Goal: Communication & Community: Answer question/provide support

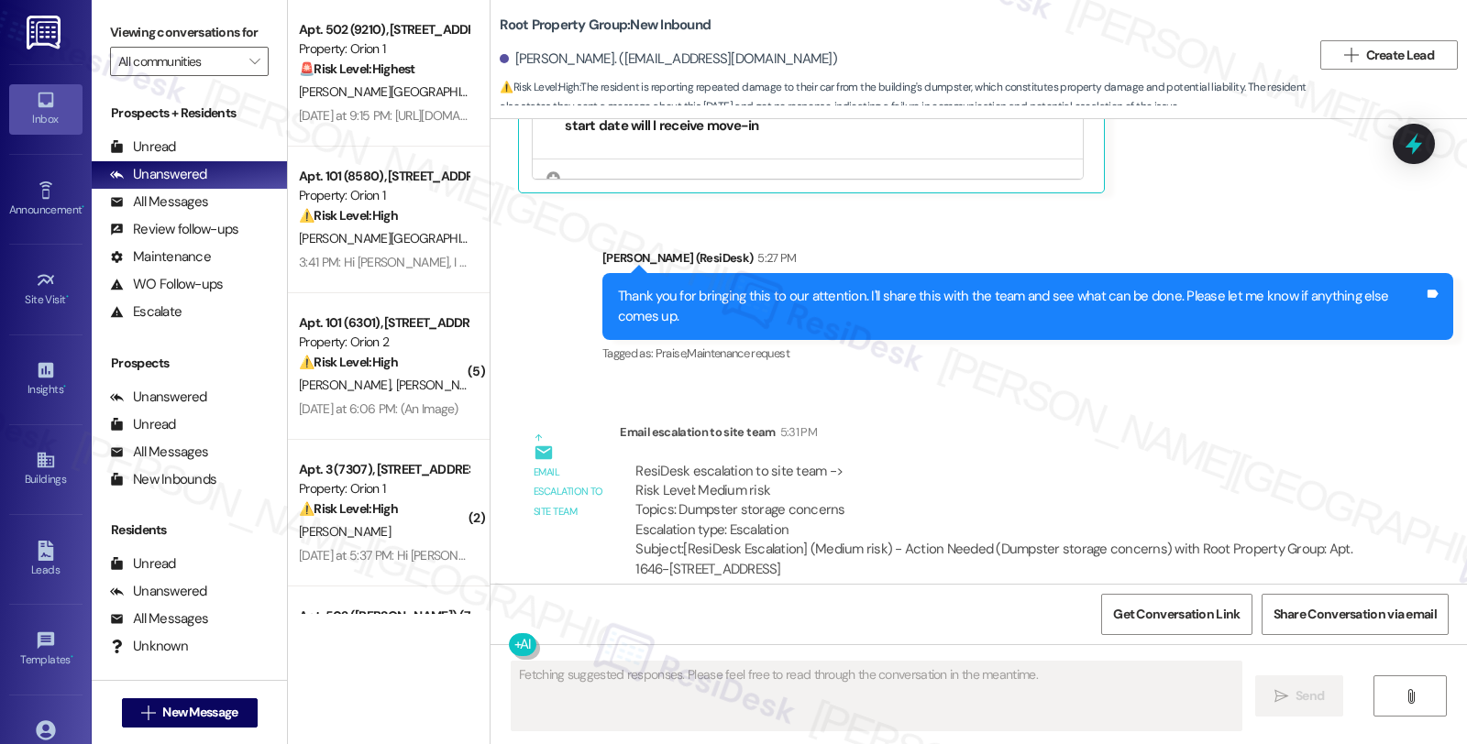
scroll to position [3138, 0]
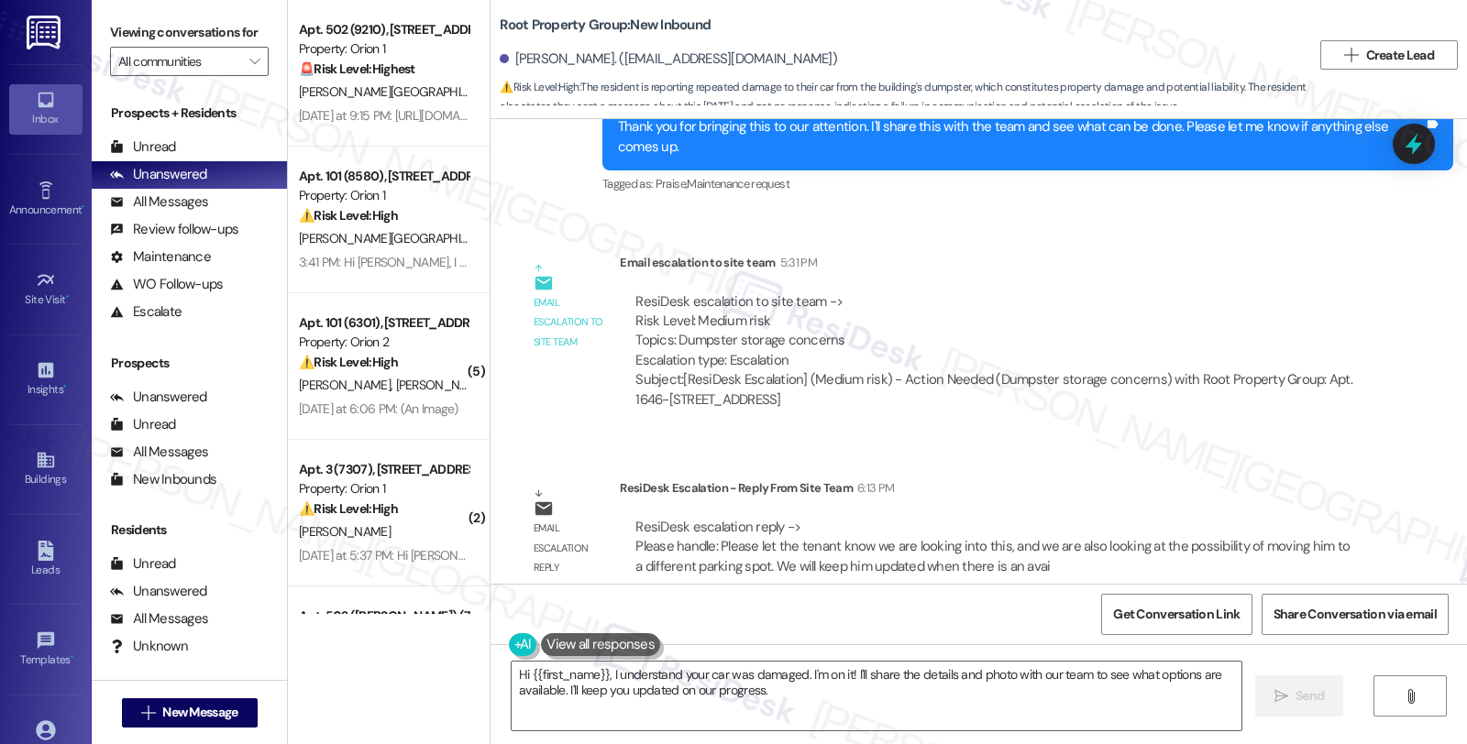
click at [1342, 435] on div "Survey, sent via SMS Residesk Automated Survey Jul 24, 2025 at 12:25 PM Hi Mich…" at bounding box center [978, 351] width 976 height 465
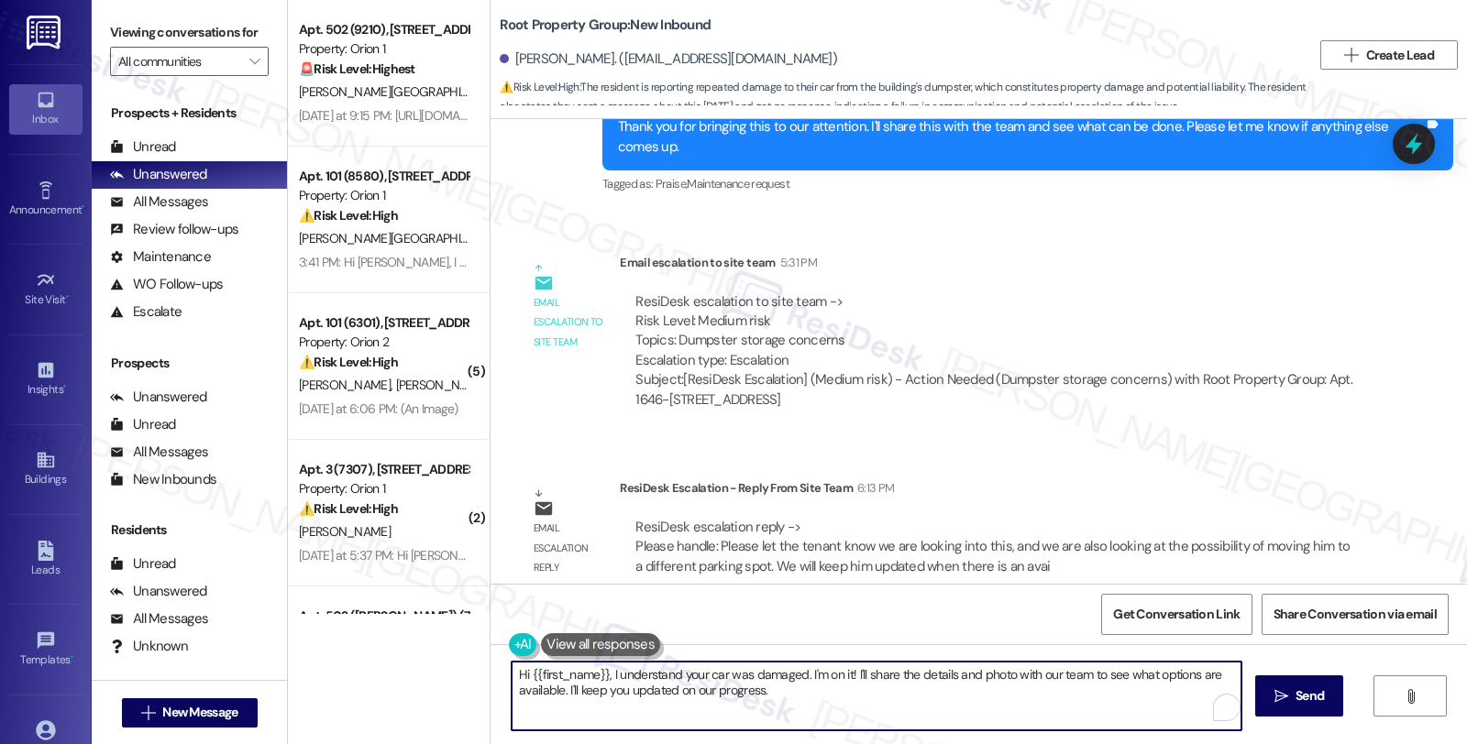
click at [883, 734] on div "Hi {{first_name}}, I understand your car was damaged. I'm on it! I'll share the…" at bounding box center [978, 714] width 976 height 138
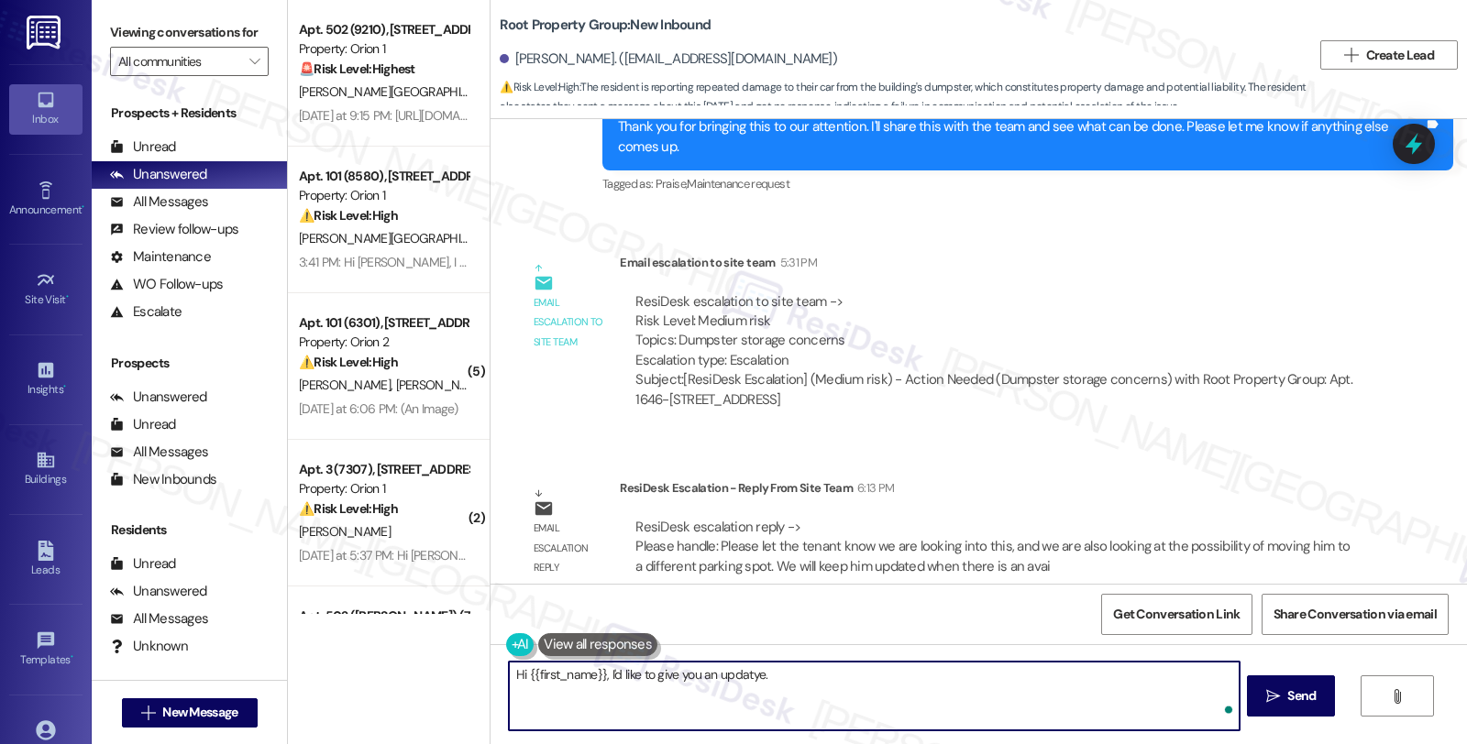
paste textarea "Please let the tenant know we are looking into this, and we are also looking at…"
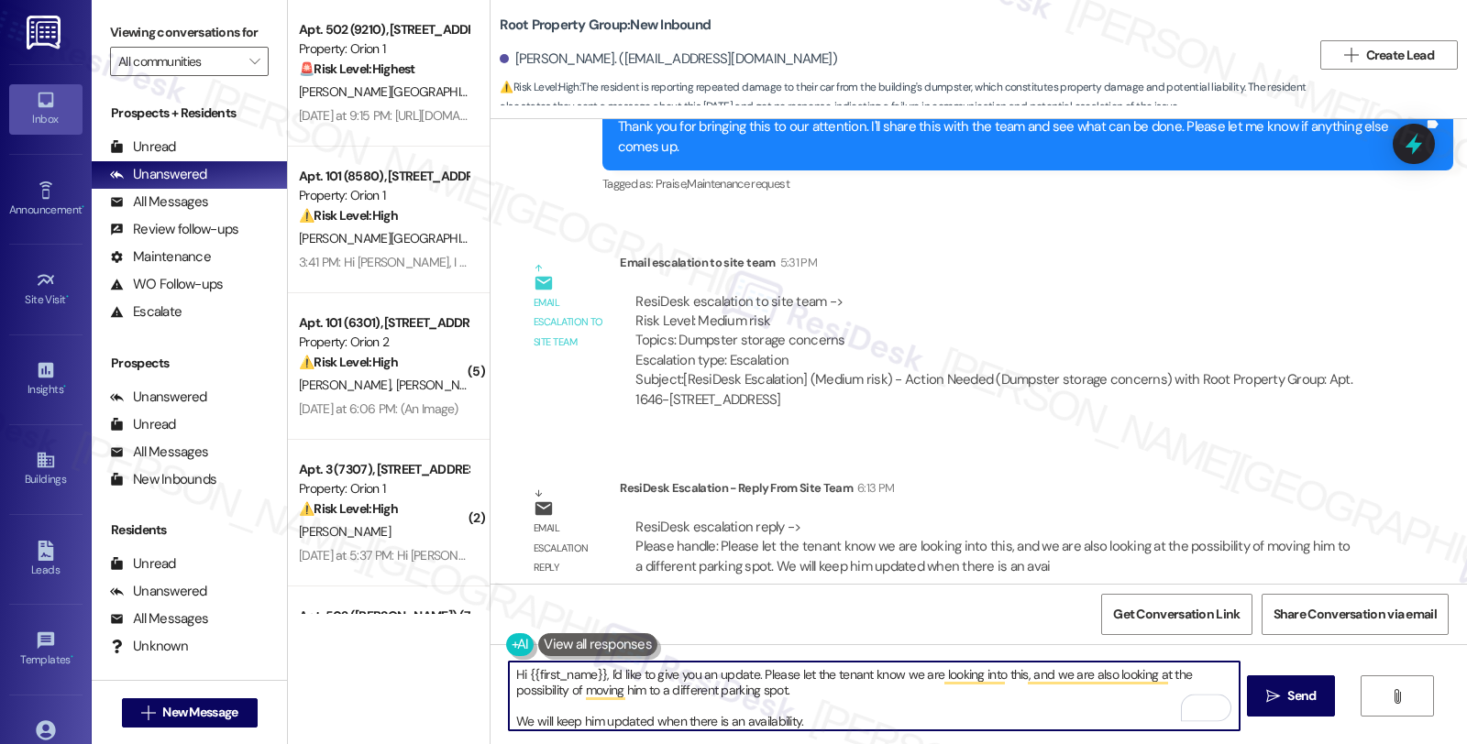
click at [752, 673] on textarea "Hi {{first_name}}, I'd like to give you an update. Please let the tenant know w…" at bounding box center [874, 696] width 730 height 69
click at [1038, 683] on textarea "Hi {{first_name}}, I'd like to give you an update. We want you to know that Ple…" at bounding box center [874, 696] width 730 height 69
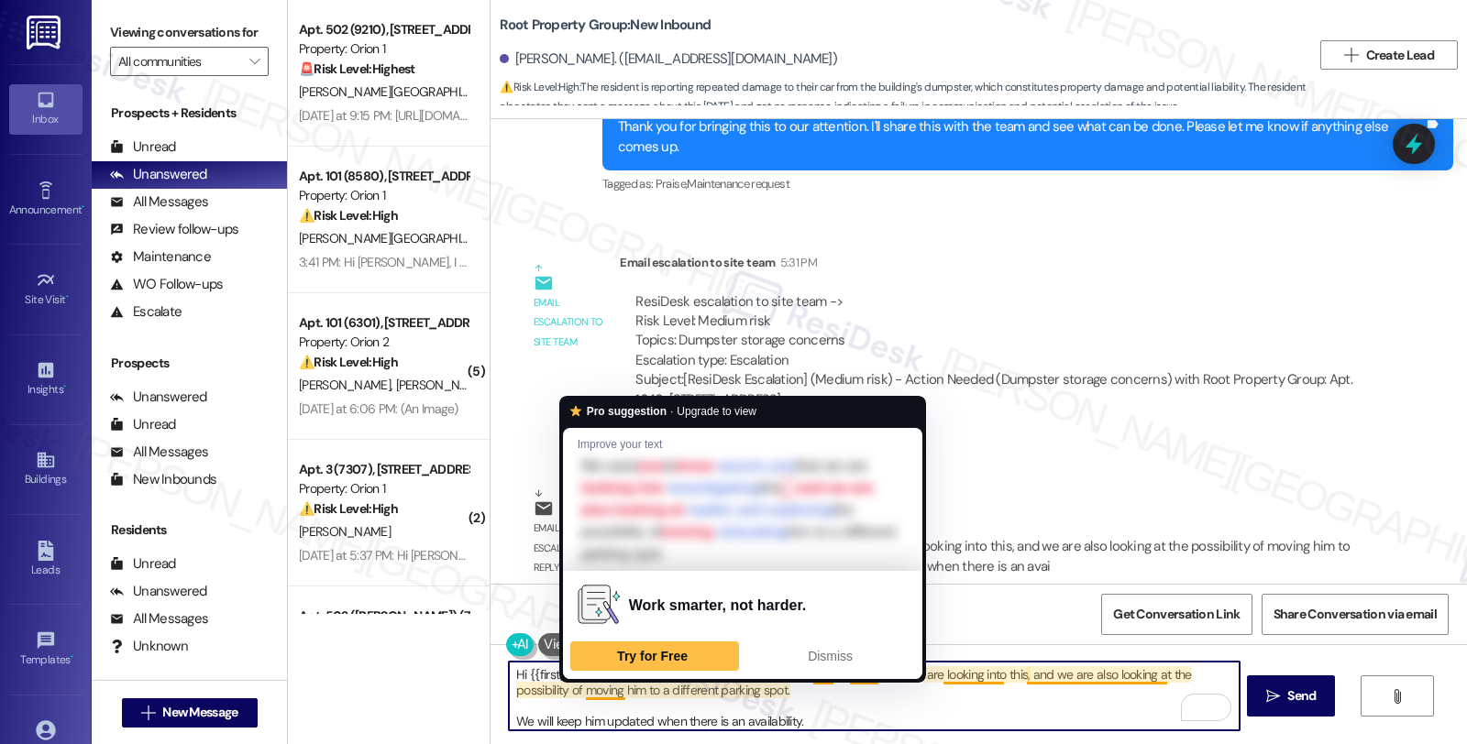
click at [611, 695] on textarea "Hi {{first_name}}, I'd like to give you an update. We want you to know that we …" at bounding box center [874, 696] width 730 height 69
click at [618, 690] on textarea "Hi {{first_name}}, I'd like to give you an update. We want you to know that we …" at bounding box center [874, 696] width 730 height 69
click at [618, 689] on textarea "Hi {{first_name}}, I'd like to give you an update. We want you to know that we …" at bounding box center [874, 696] width 730 height 69
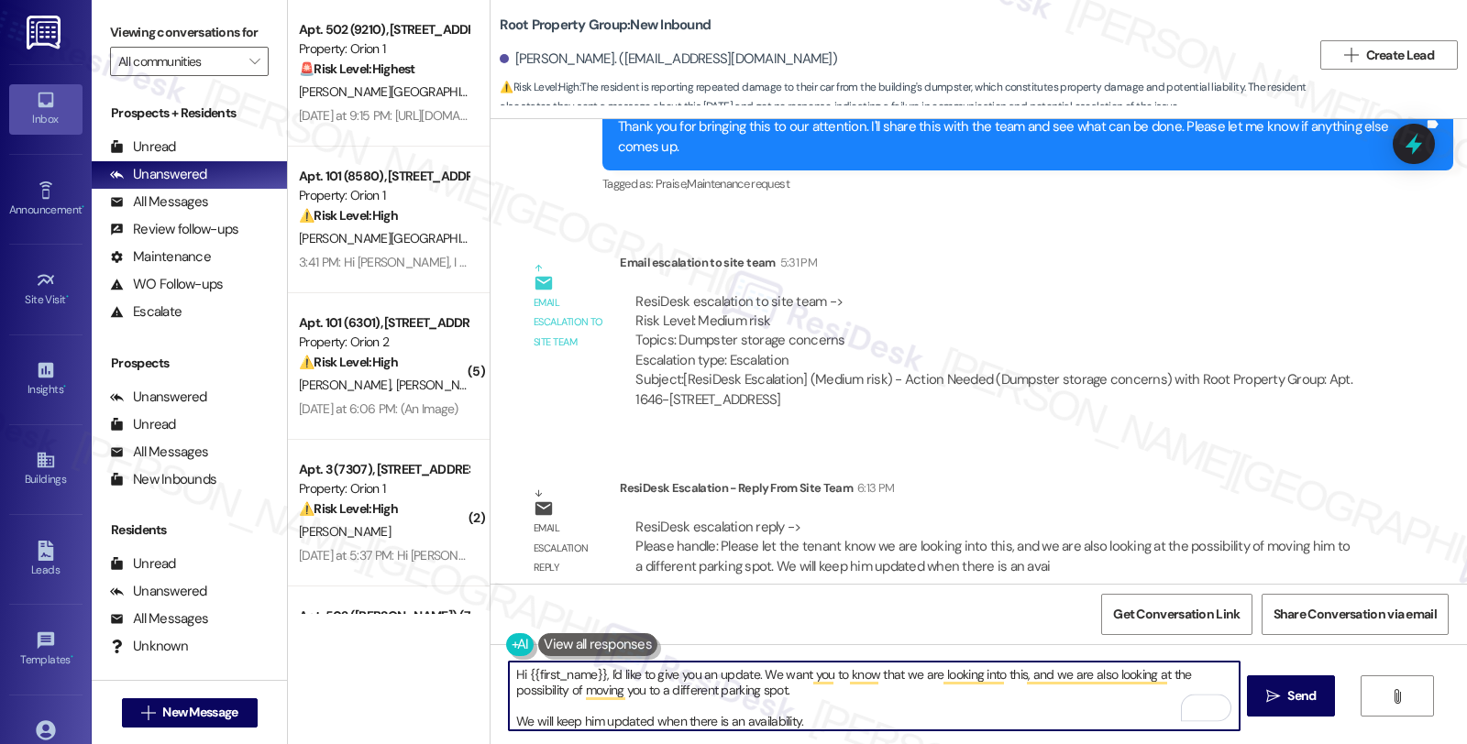
click at [820, 694] on textarea "Hi {{first_name}}, I'd like to give you an update. We want you to know that we …" at bounding box center [874, 696] width 730 height 69
click at [855, 691] on textarea "Hi {{first_name}}, I'd like to give you an update. We want you to know that we …" at bounding box center [874, 696] width 730 height 69
click at [785, 691] on textarea "Hi {{first_name}}, I'd like to give you an update. We want you to know that we …" at bounding box center [874, 696] width 730 height 69
click at [1208, 690] on textarea "Hi {{first_name}}, I'd like to give you an update. We want you to know that we …" at bounding box center [874, 696] width 730 height 69
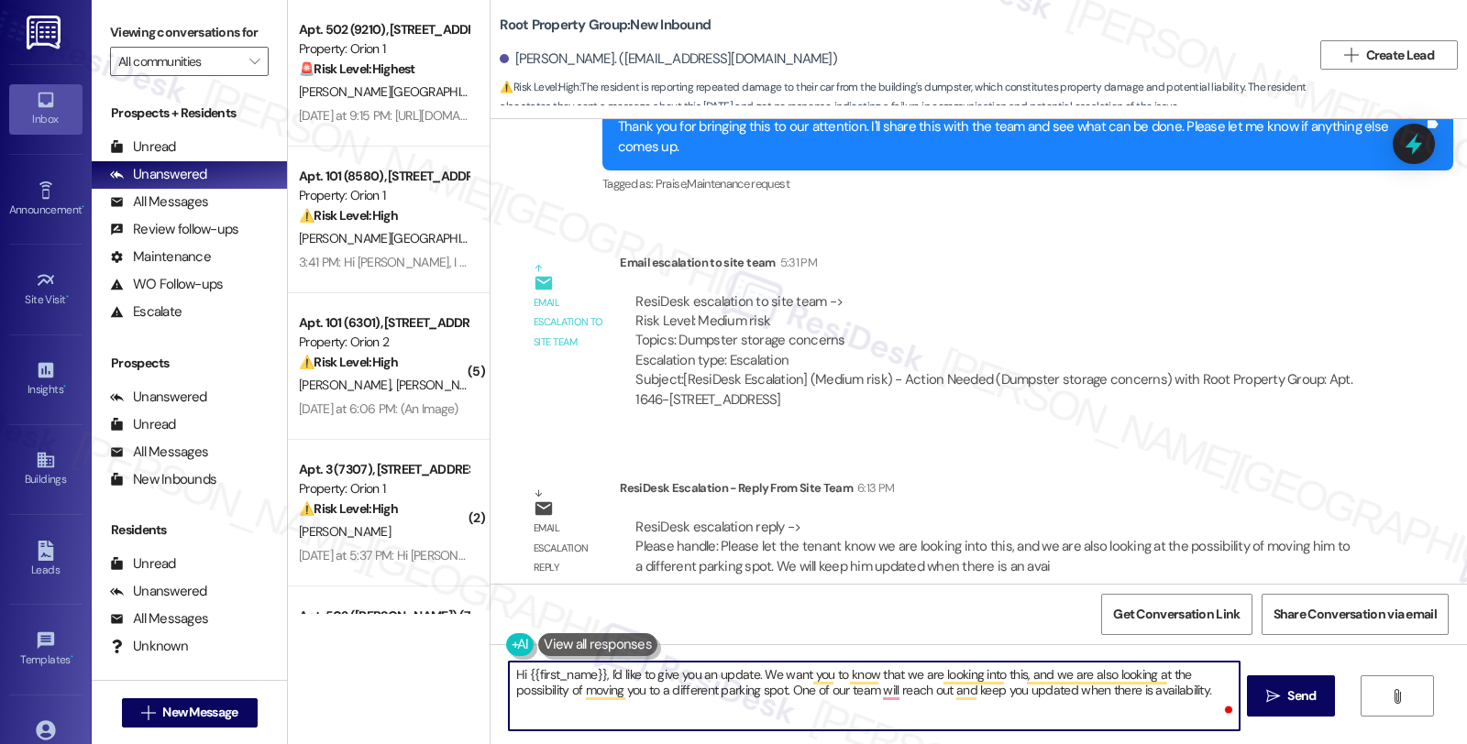
scroll to position [3036, 0]
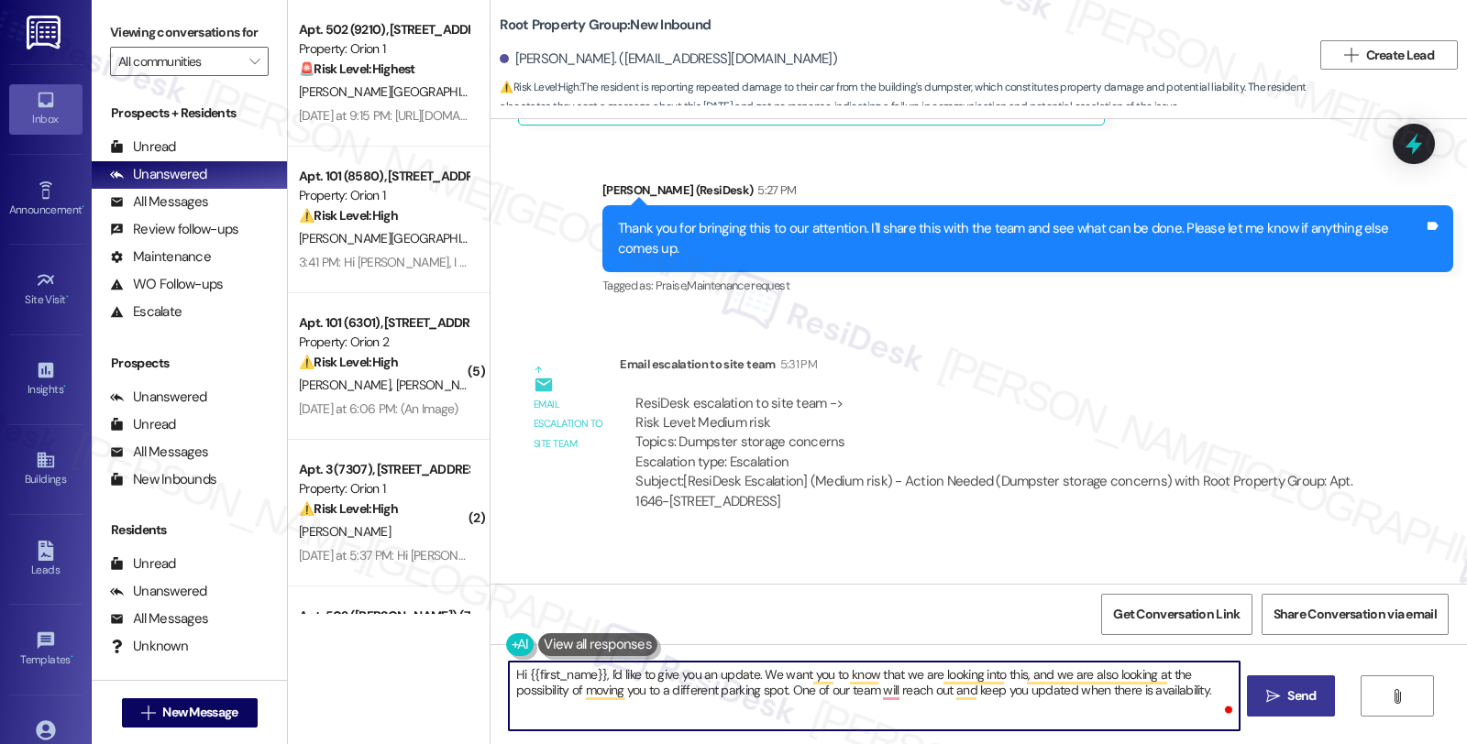
type textarea "Hi {{first_name}}, I'd like to give you an update. We want you to know that we …"
click at [1287, 689] on span "Send" at bounding box center [1301, 696] width 28 height 19
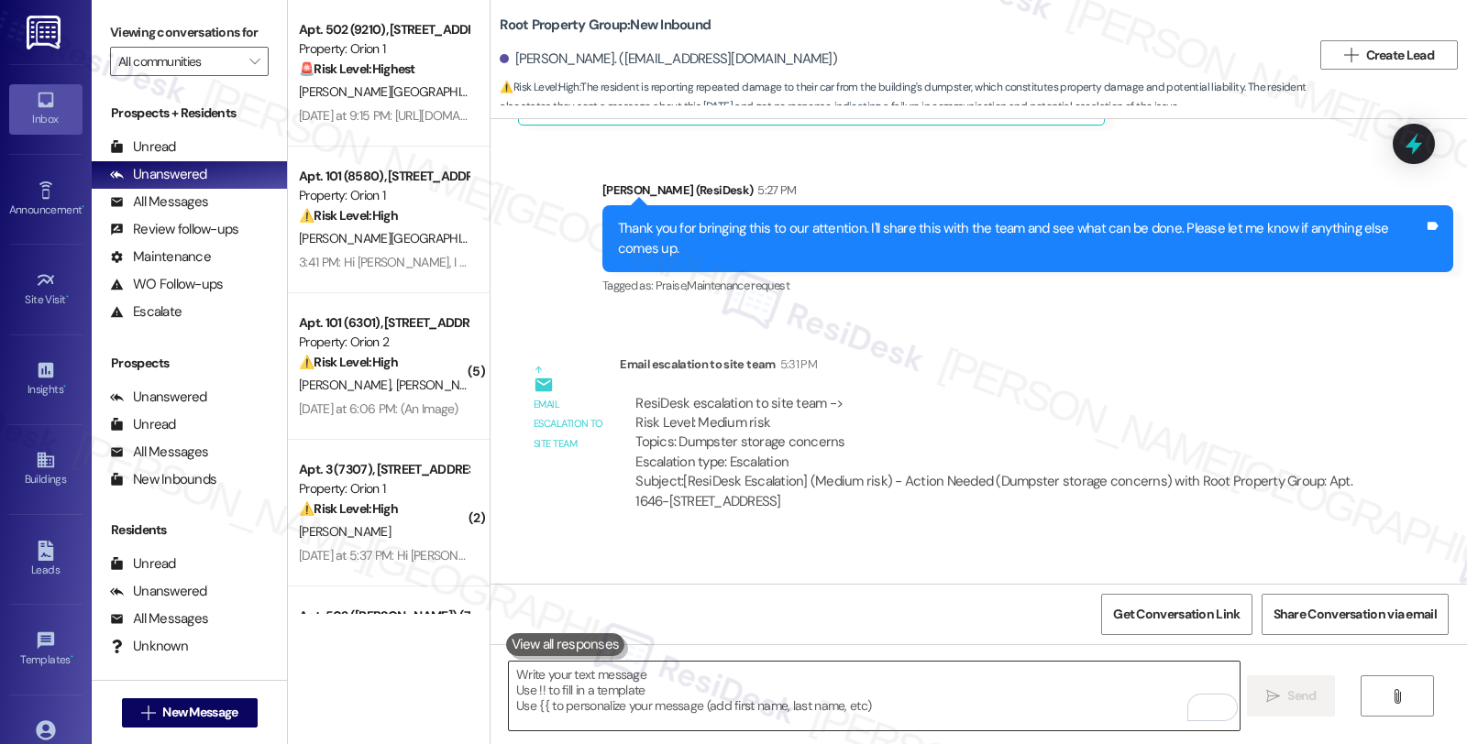
click at [828, 689] on textarea "To enrich screen reader interactions, please activate Accessibility in Grammarl…" at bounding box center [874, 696] width 730 height 69
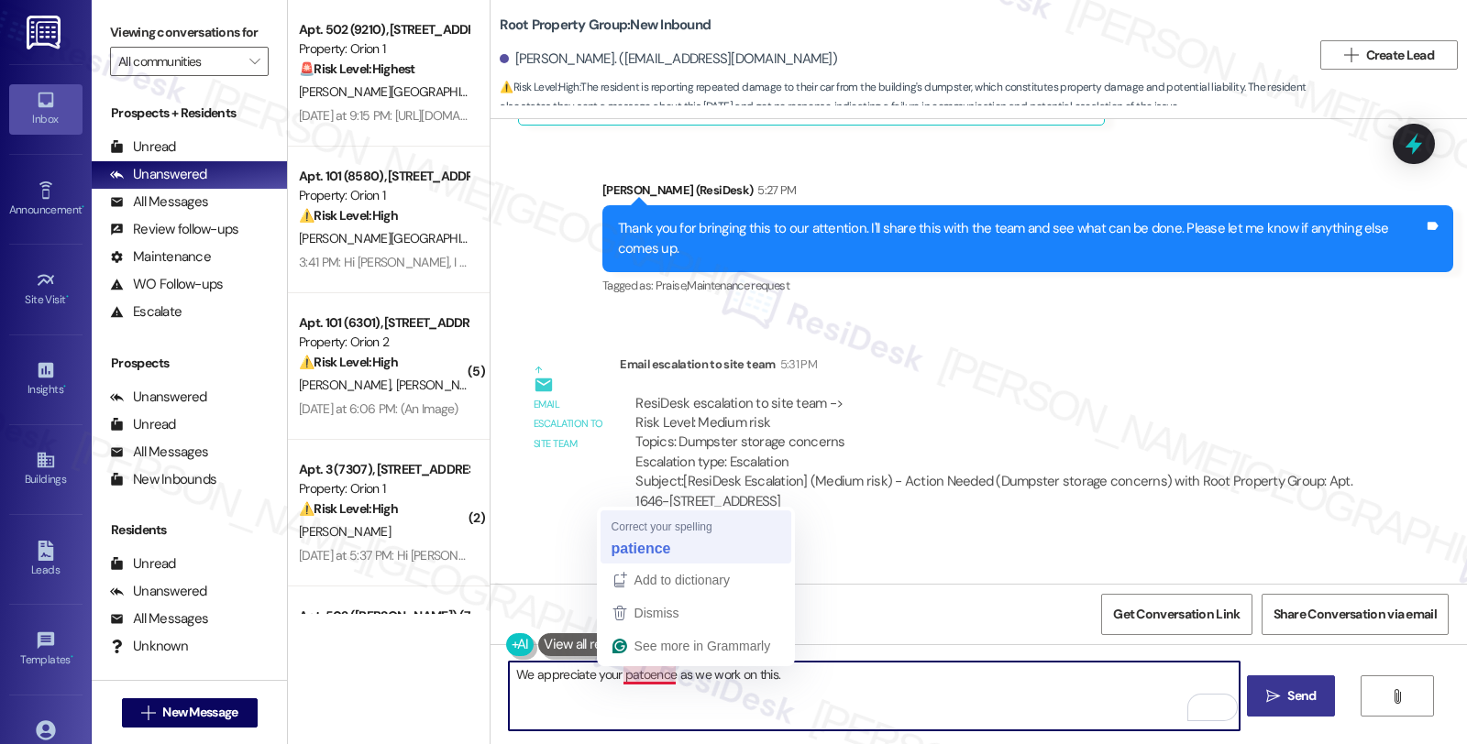
type textarea "We appreciate your patience as we work on this."
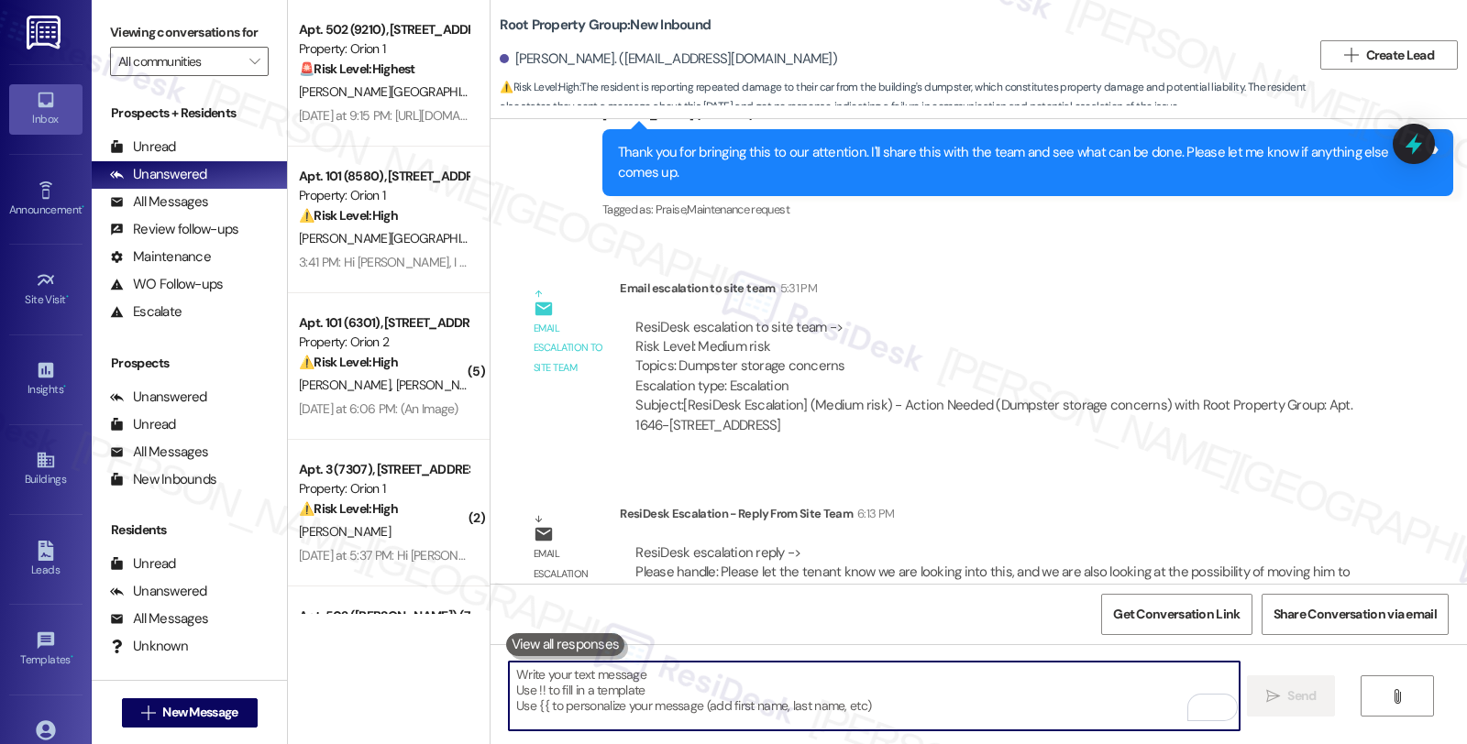
scroll to position [3138, 0]
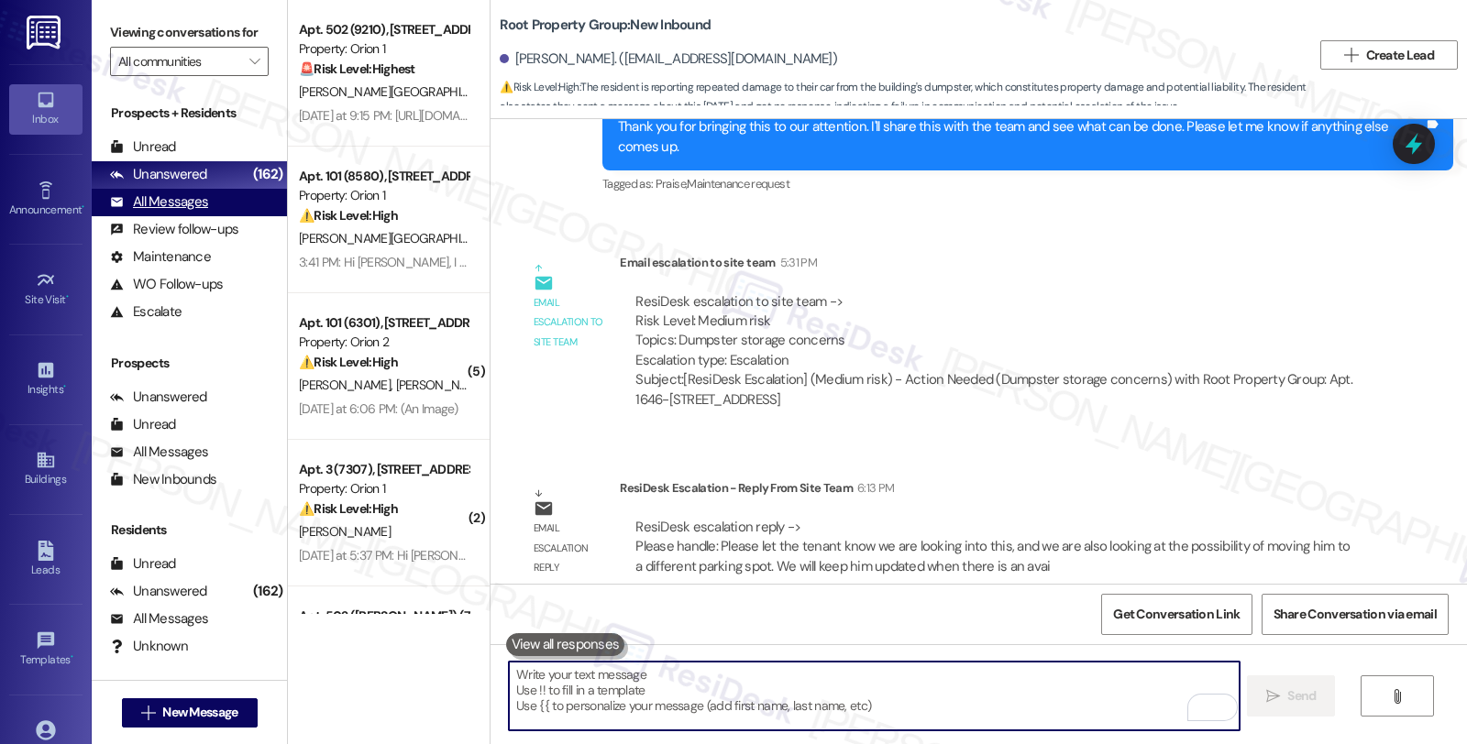
click at [162, 212] on div "All Messages" at bounding box center [159, 202] width 98 height 19
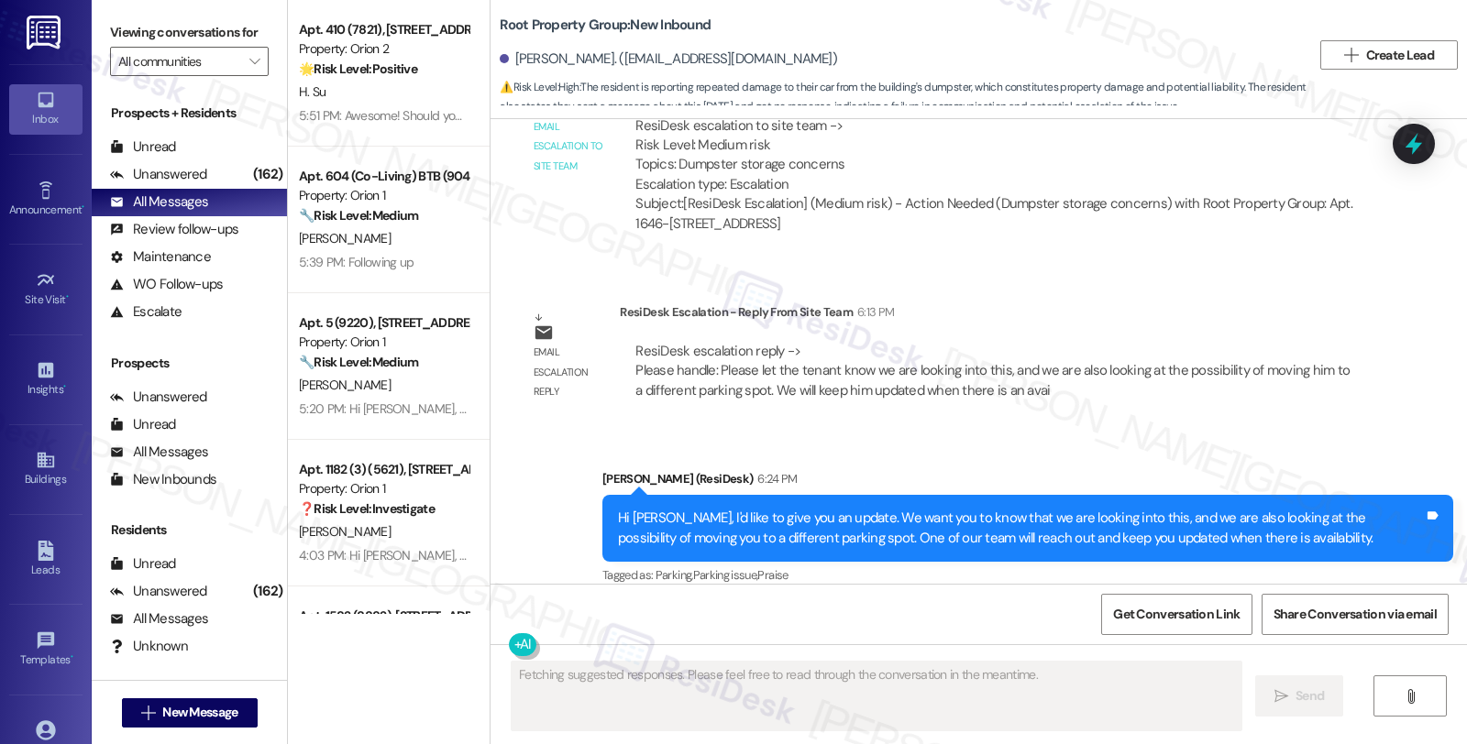
scroll to position [3442, 0]
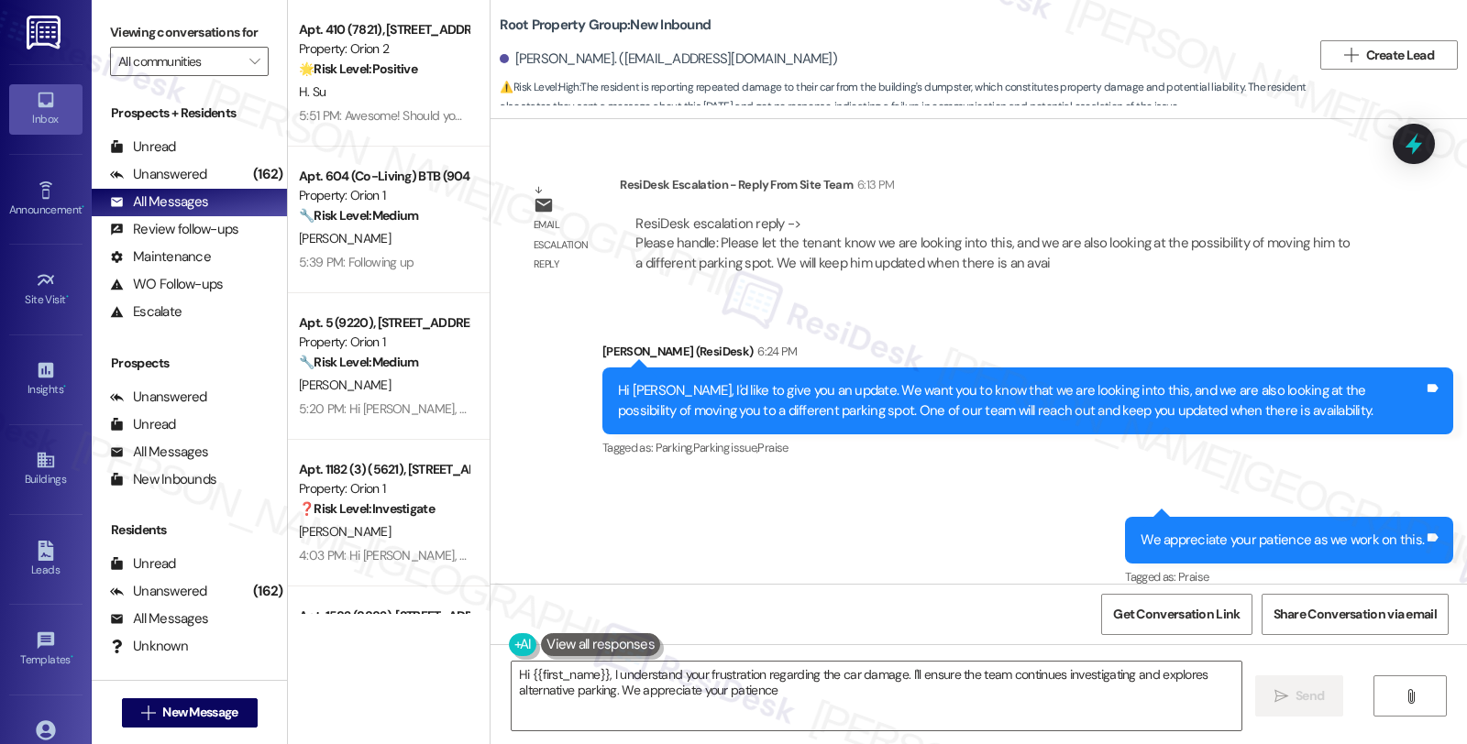
type textarea "Hi {{first_name}}, I understand your frustration regarding the car damage. I'll…"
click at [1178, 261] on div "ResiDesk escalation reply -> Please handle: Please let the tenant know we are l…" at bounding box center [994, 244] width 749 height 86
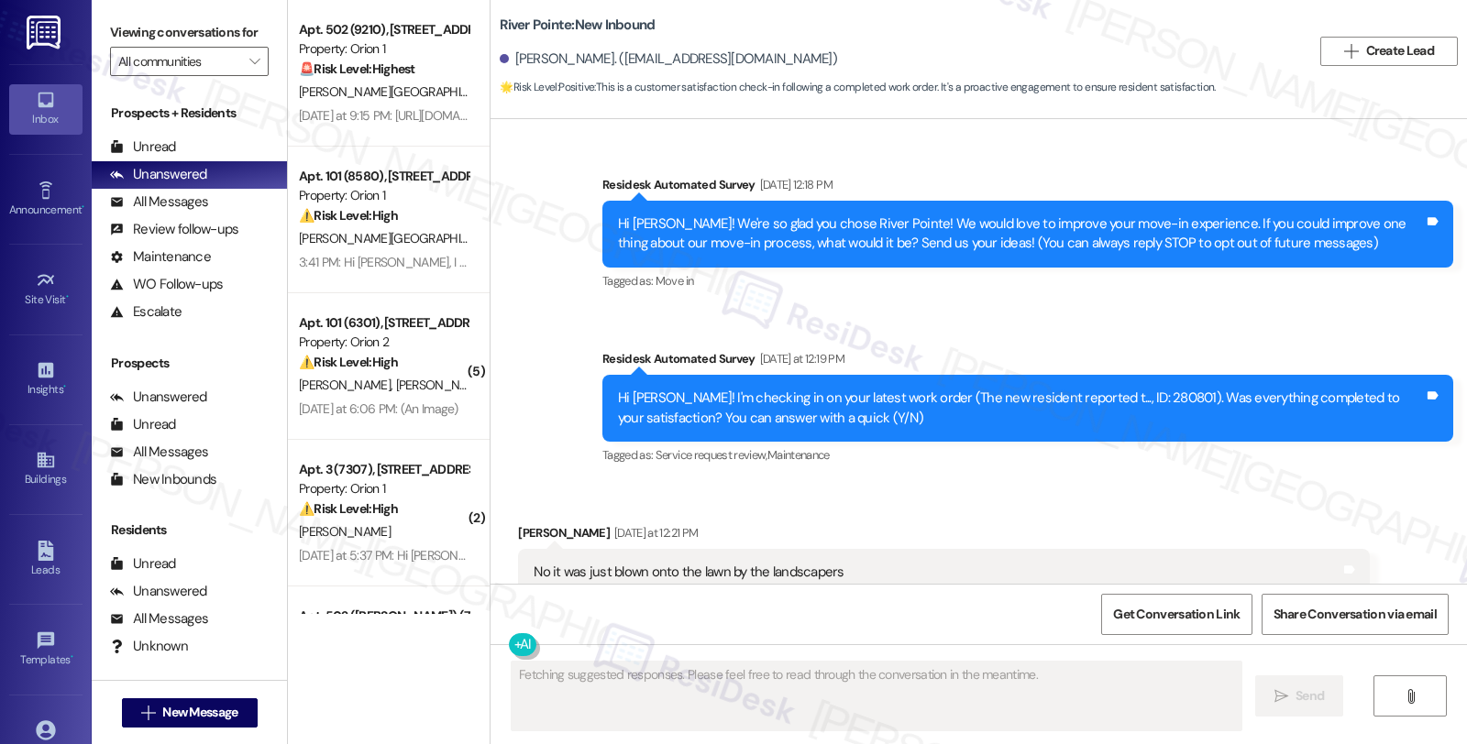
scroll to position [1375, 0]
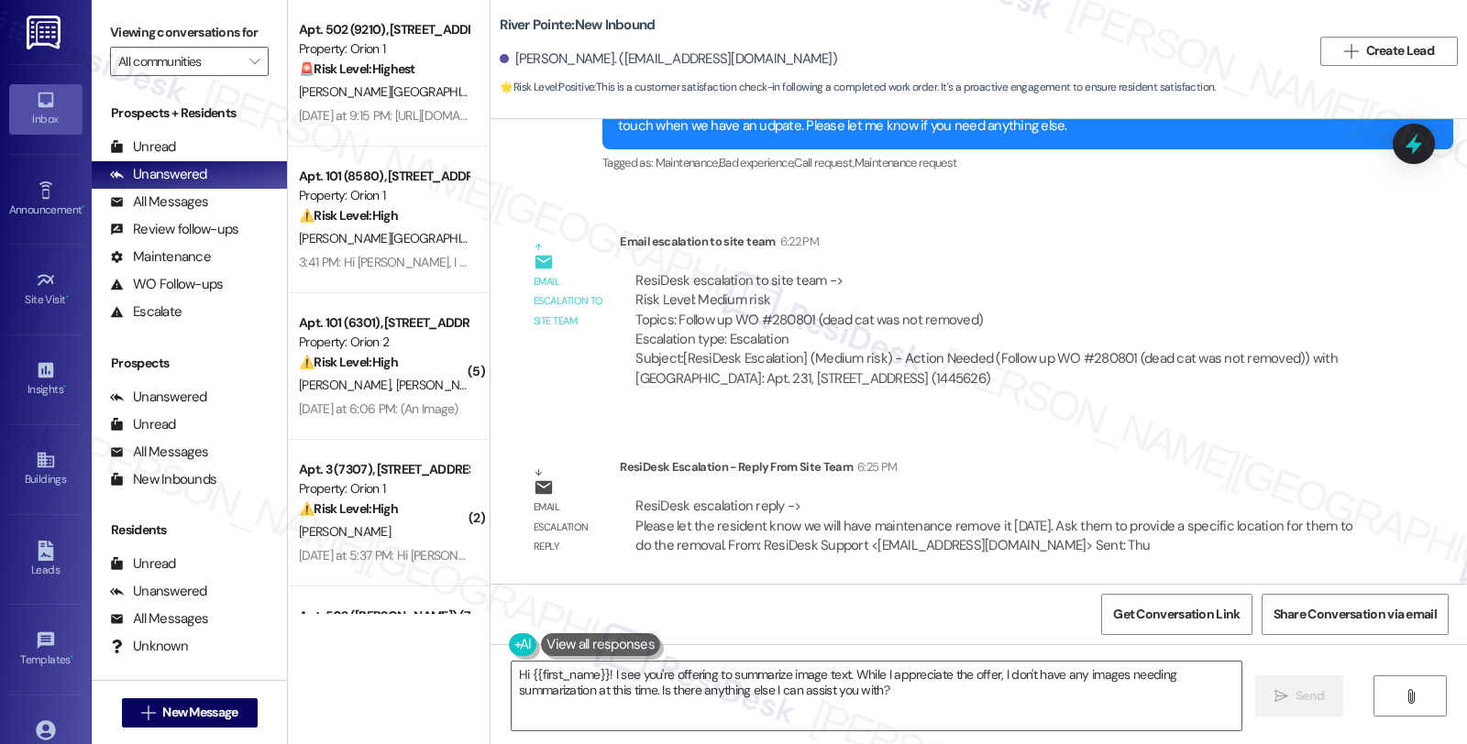
click at [1166, 436] on div "Survey, sent via SMS Residesk Automated Survey [DATE] 12:18 PM Hi [PERSON_NAME]…" at bounding box center [978, 351] width 976 height 465
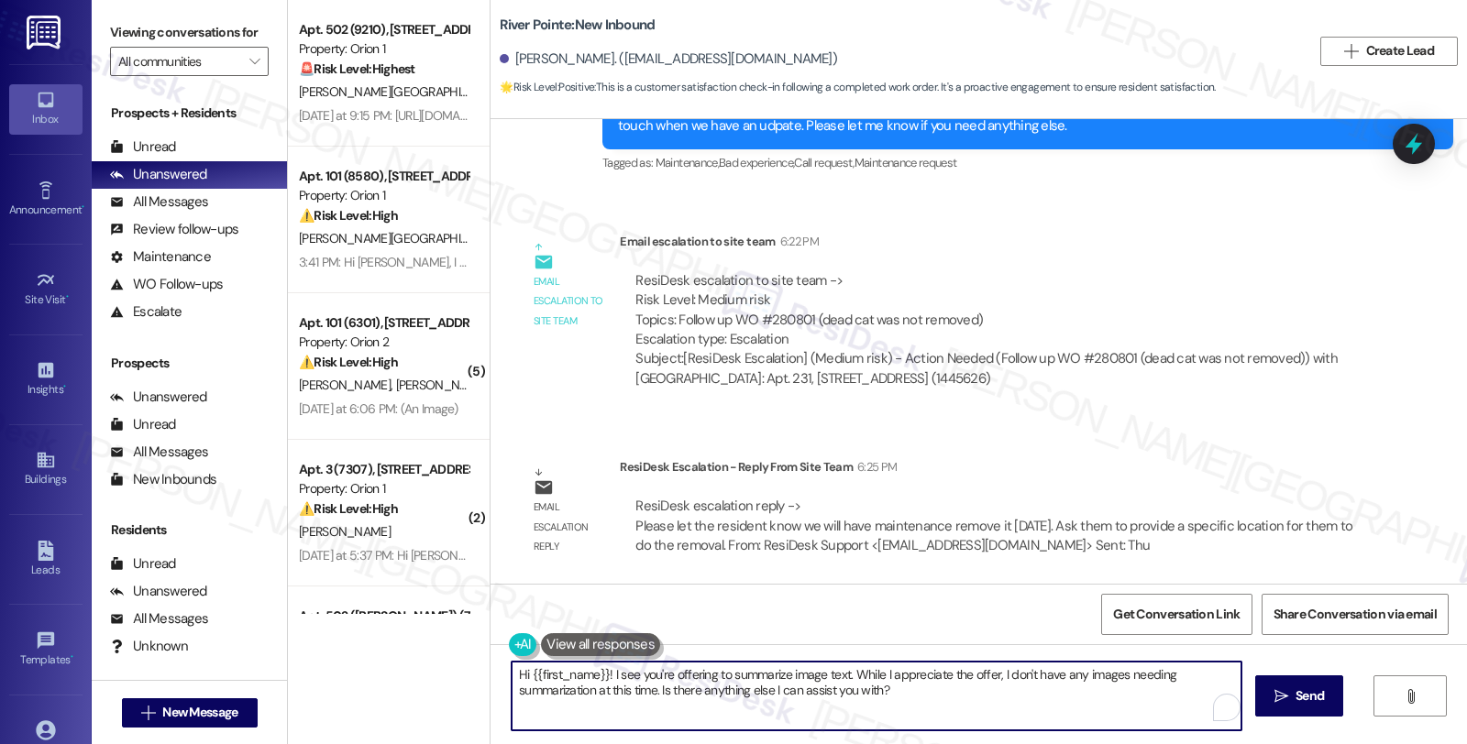
drag, startPoint x: 501, startPoint y: 672, endPoint x: 935, endPoint y: 712, distance: 435.5
click at [935, 712] on textarea "Hi {{first_name}}! I see you're offering to summarize image text. While I appre…" at bounding box center [877, 696] width 730 height 69
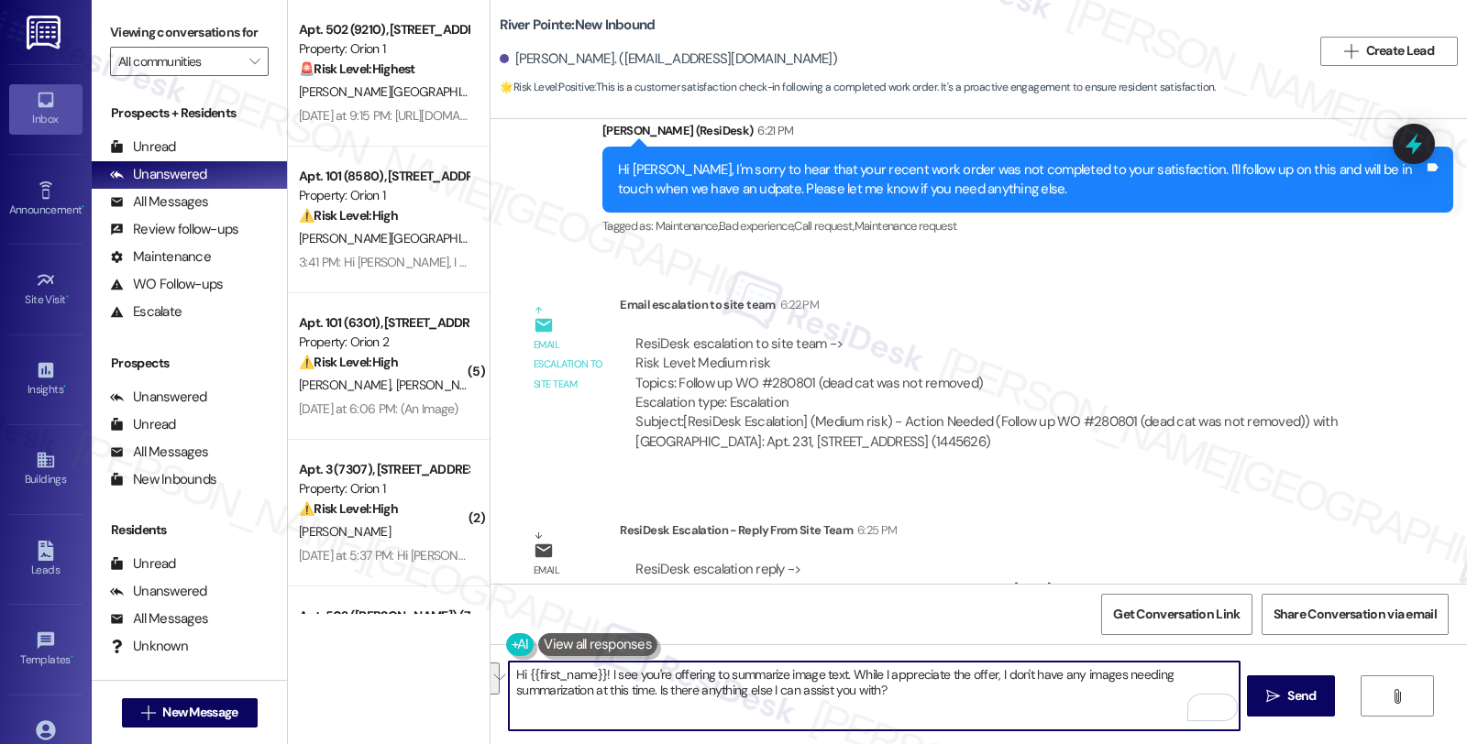
scroll to position [1273, 0]
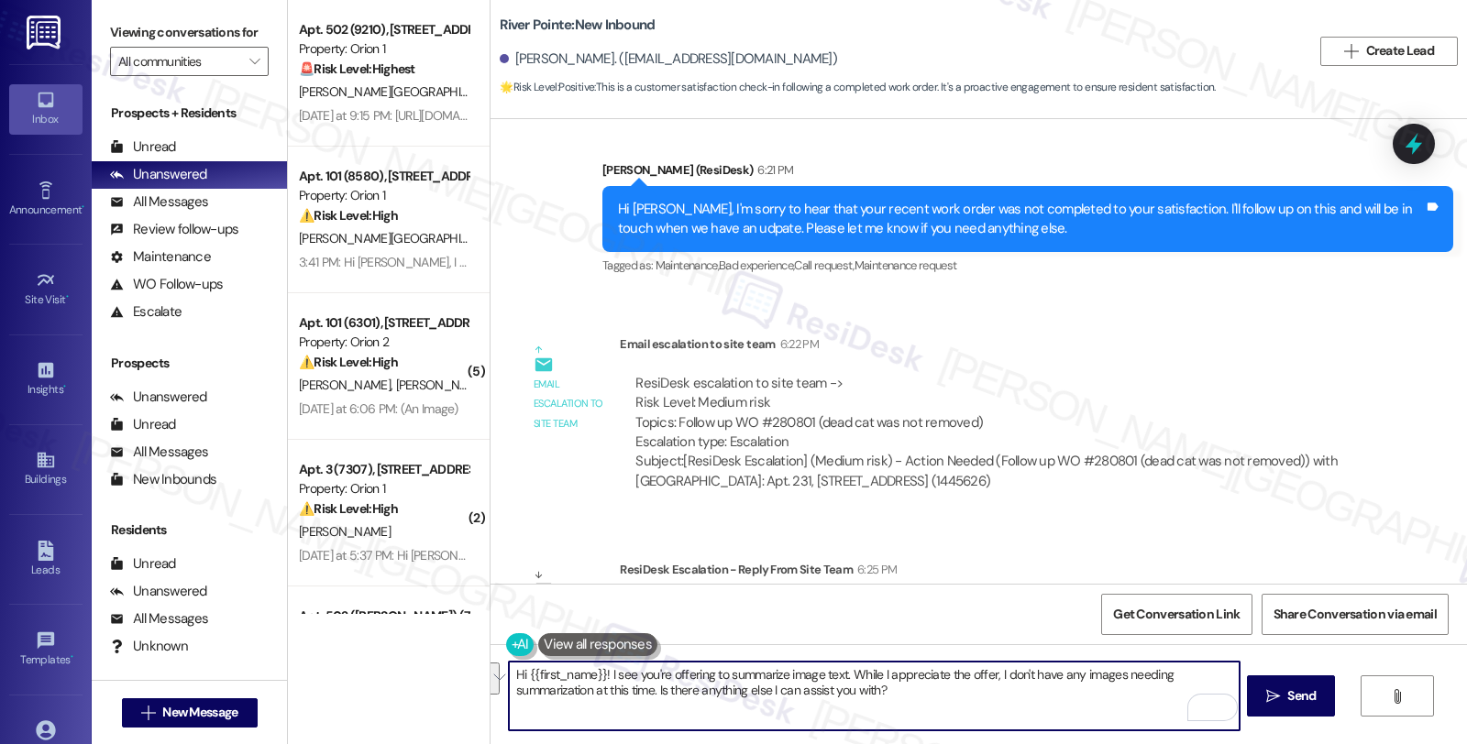
type textarea "I"
paste textarea "Please let the resident know we will have maintenance remove it tomorrow. Ask t…"
drag, startPoint x: 647, startPoint y: 674, endPoint x: 798, endPoint y: 677, distance: 150.4
click at [798, 677] on textarea "Just to give you an update, Please let the resident know we will have maintenan…" at bounding box center [874, 696] width 730 height 69
click at [902, 679] on textarea "Just to give you an update, we will have maintenance remove it tomorrow. Ask th…" at bounding box center [874, 696] width 730 height 69
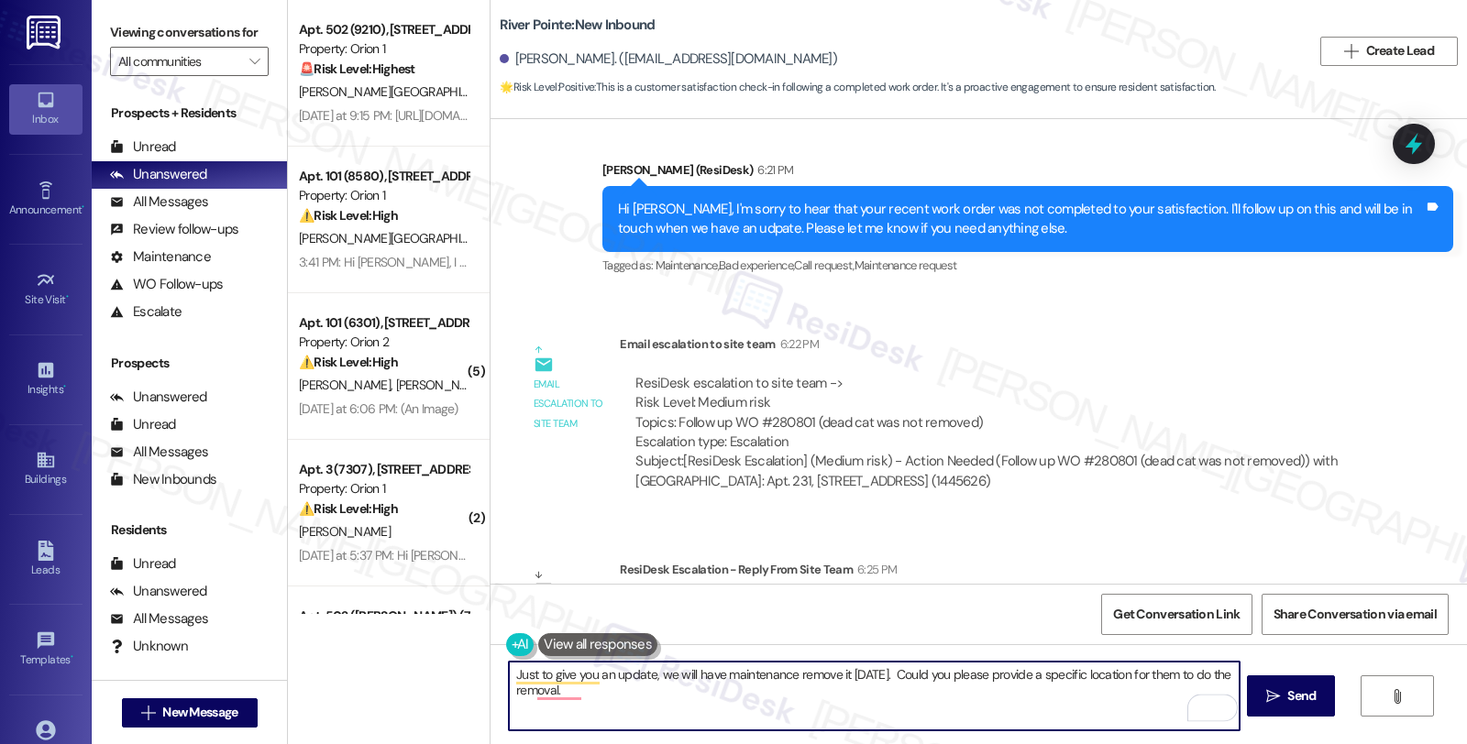
click at [1040, 676] on textarea "Just to give you an update, we will have maintenance remove it tomorrow. Could …" at bounding box center [874, 696] width 730 height 69
click at [615, 688] on textarea "Just to give you an update, we will have maintenance remove it tomorrow. Could …" at bounding box center [874, 696] width 730 height 69
type textarea "Just to give you an update, we will have maintenance remove it tomorrow. Could …"
click at [1191, 712] on div "Rewrite with Grammarly" at bounding box center [1201, 708] width 20 height 21
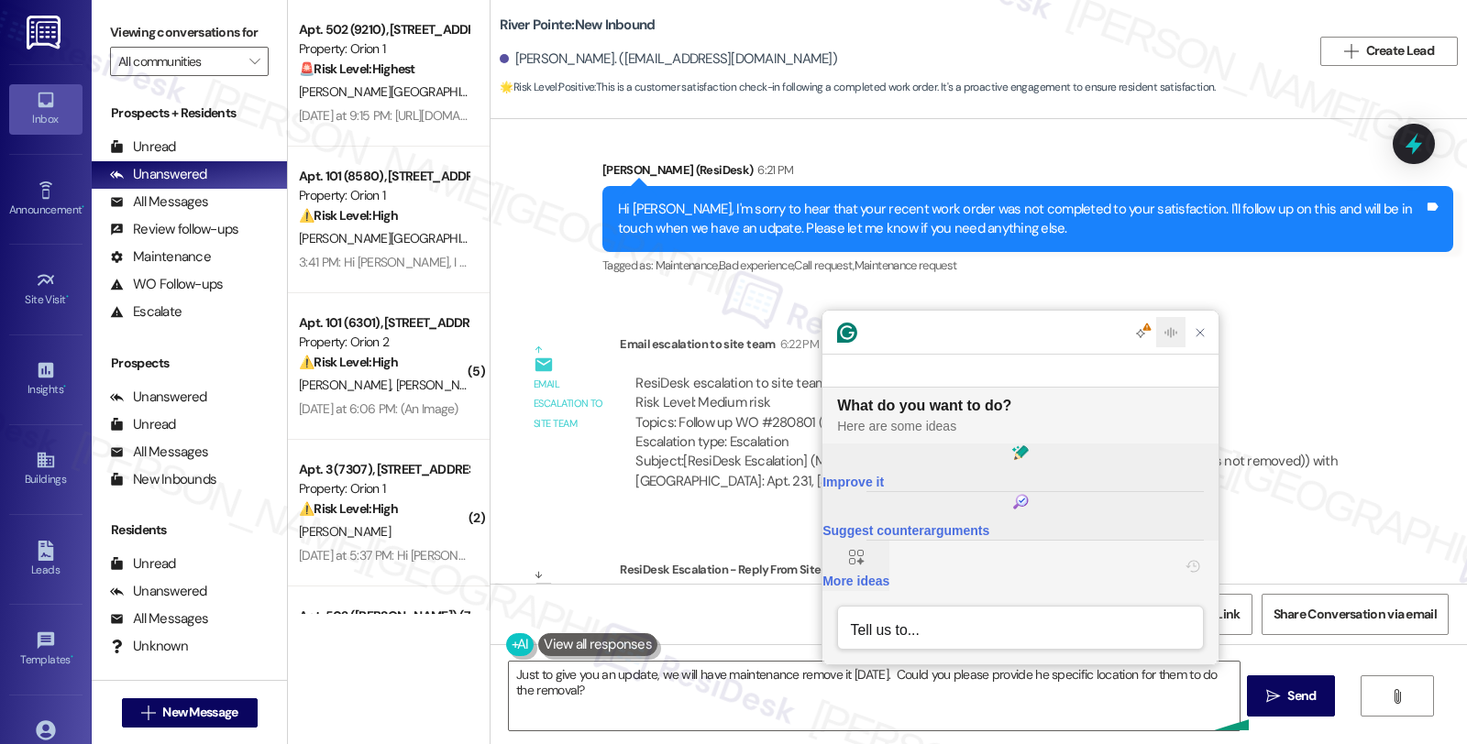
scroll to position [0, 0]
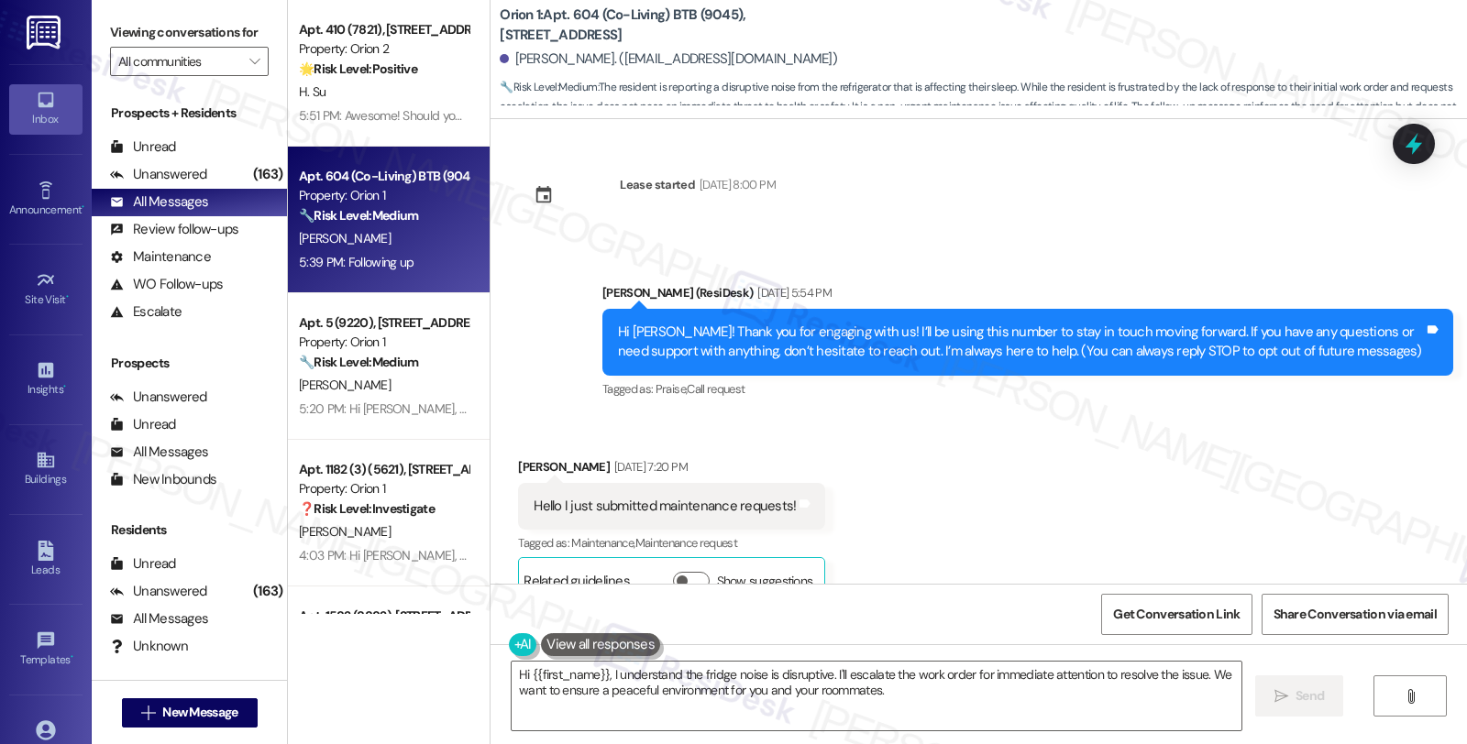
scroll to position [1000, 0]
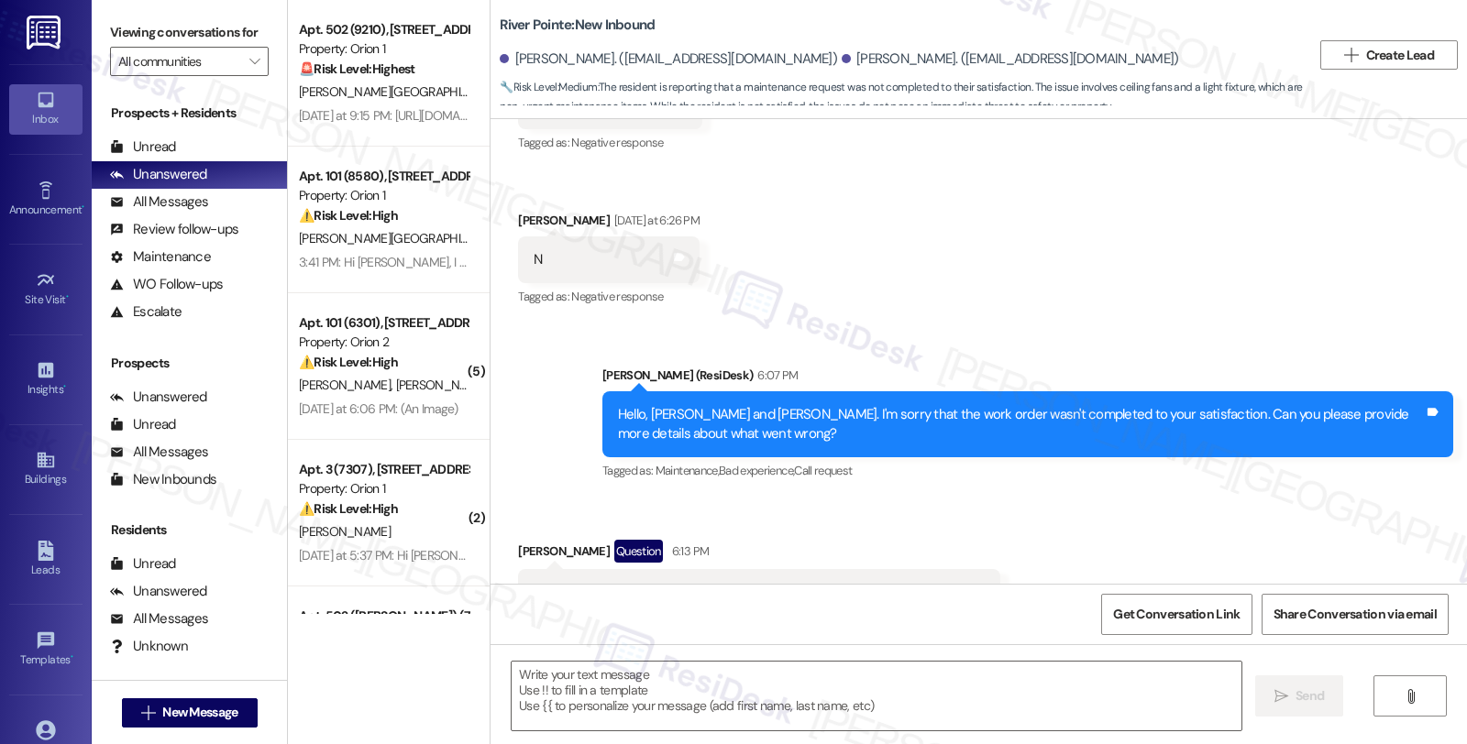
type textarea "Fetching suggested responses. Please feel free to read through the conversation…"
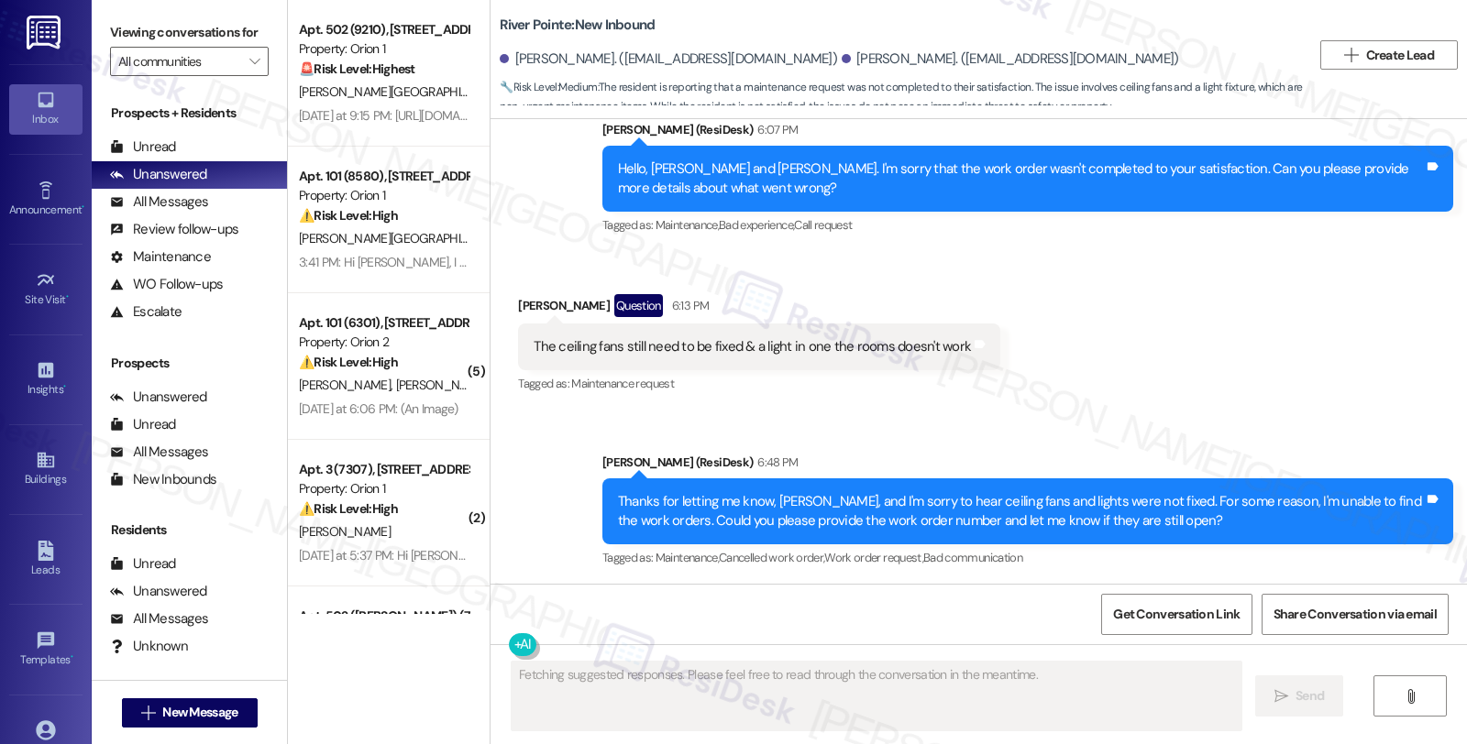
scroll to position [541, 0]
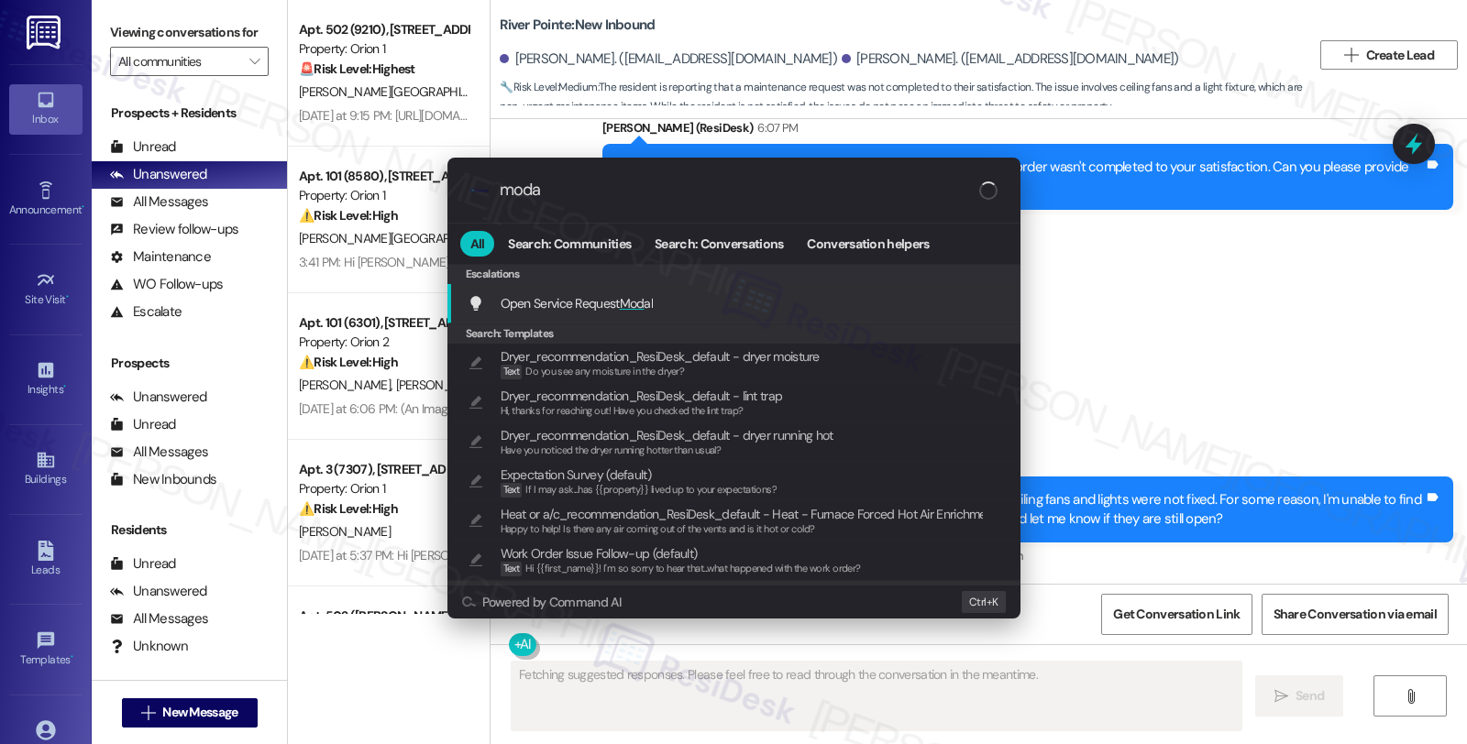
type input "modal"
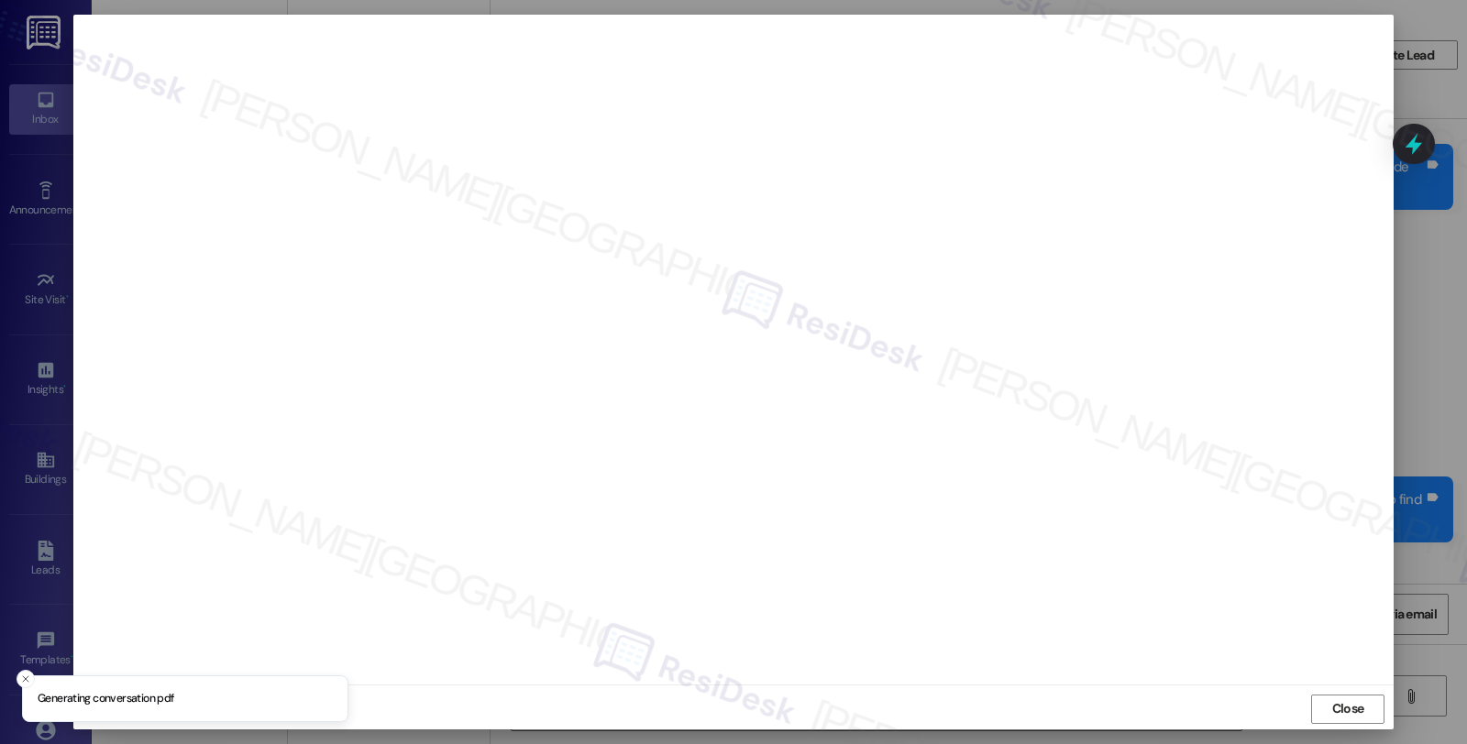
type textarea "Hi {{first_name}}, I understand your ceiling fans and a light still need fixing…"
click at [1321, 700] on button "Close" at bounding box center [1347, 709] width 73 height 29
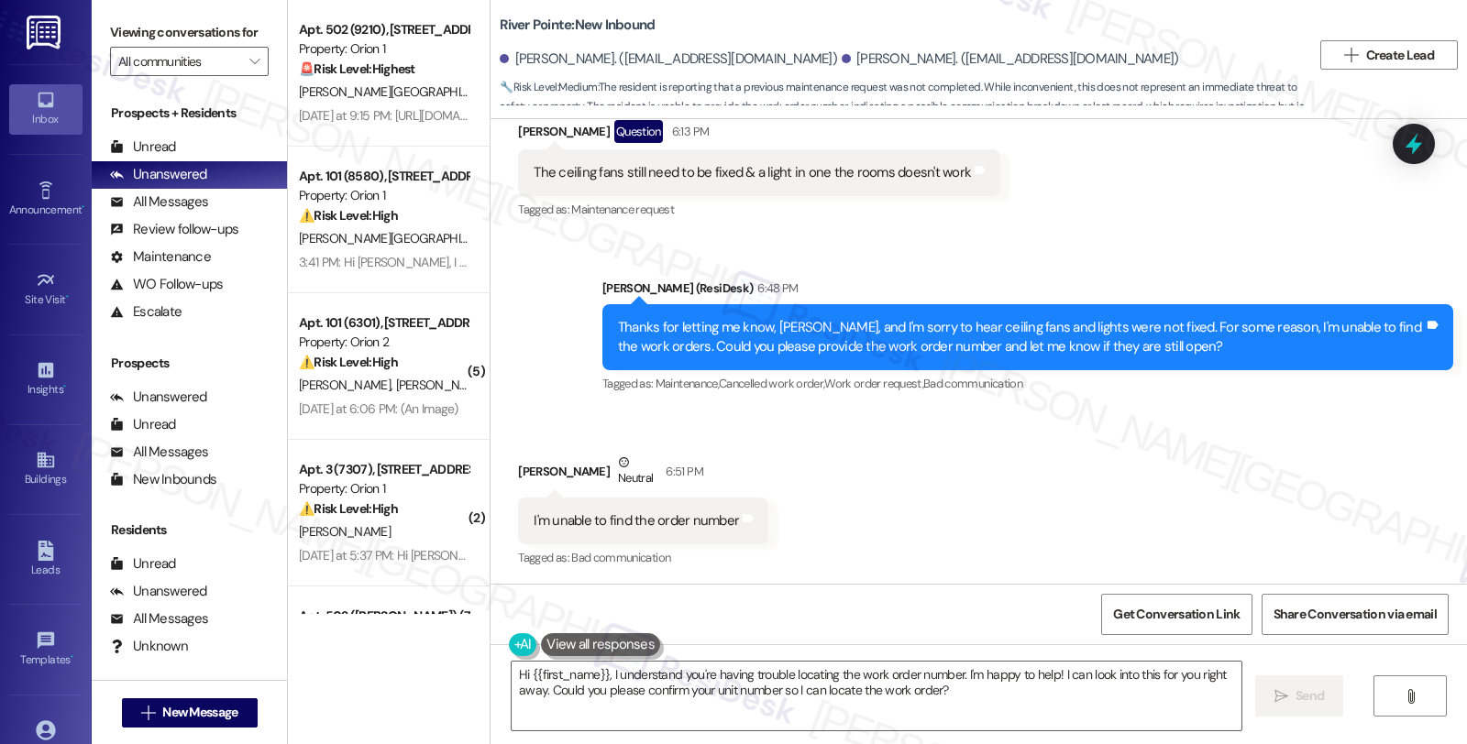
scroll to position [715, 0]
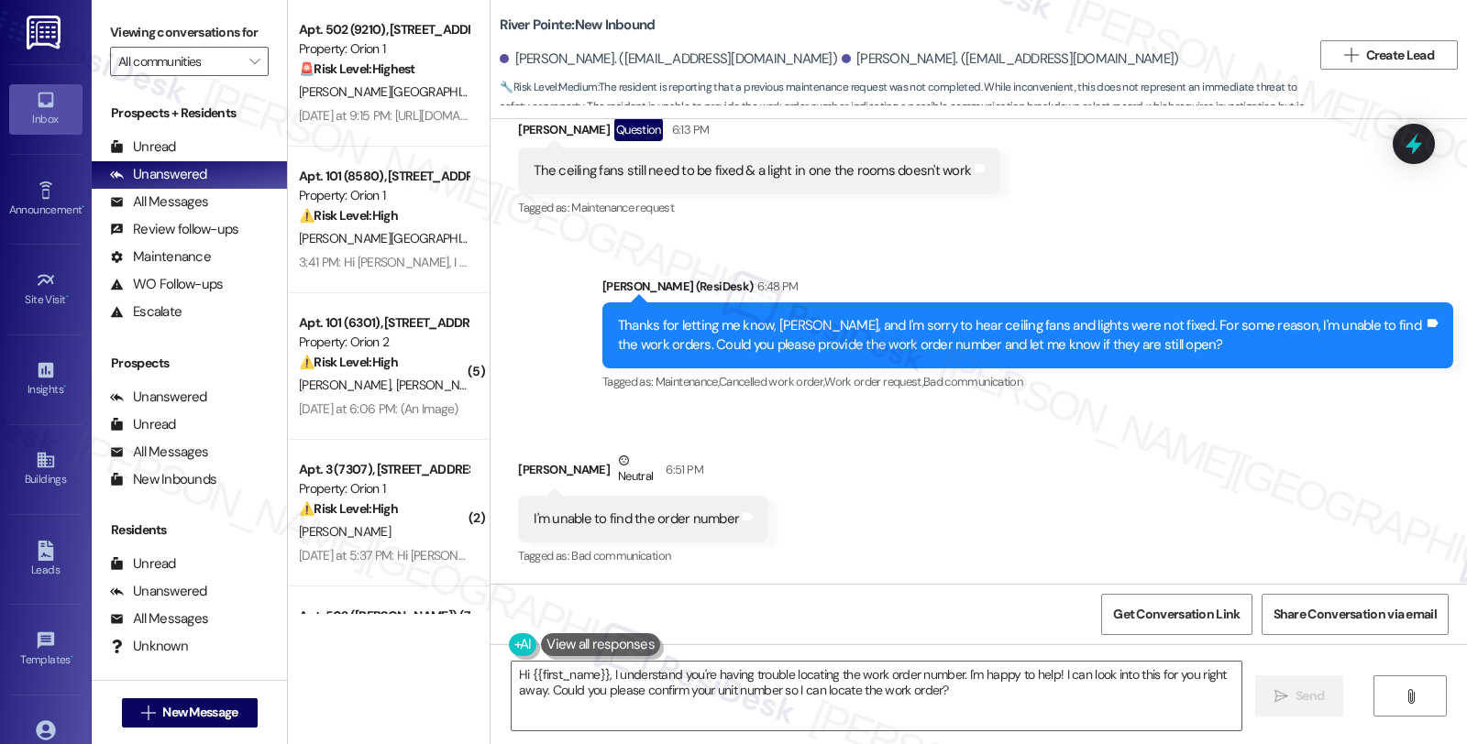
click at [929, 483] on div "Received via SMS Rashawn Cherry Neutral 6:51 PM I'm unable to find the order nu…" at bounding box center [978, 497] width 976 height 174
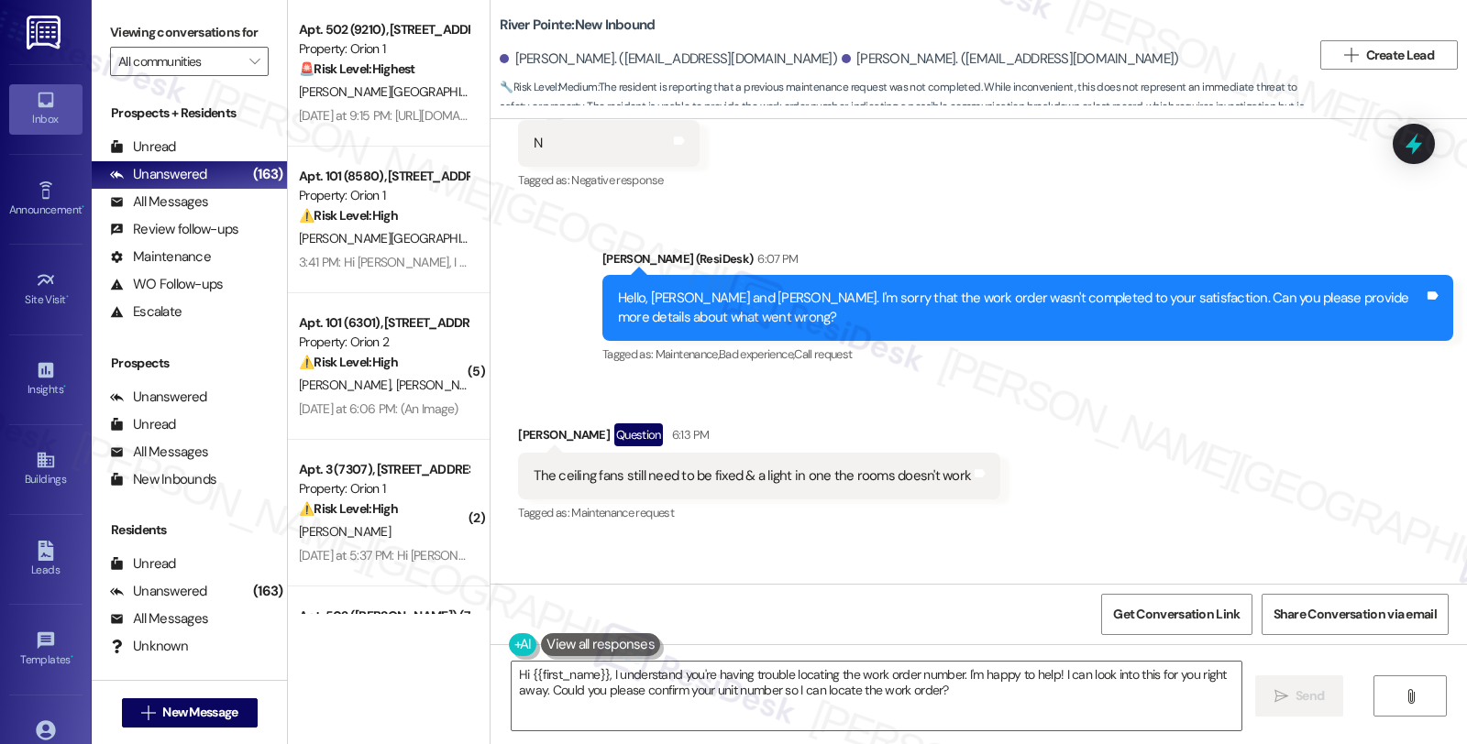
scroll to position [409, 0]
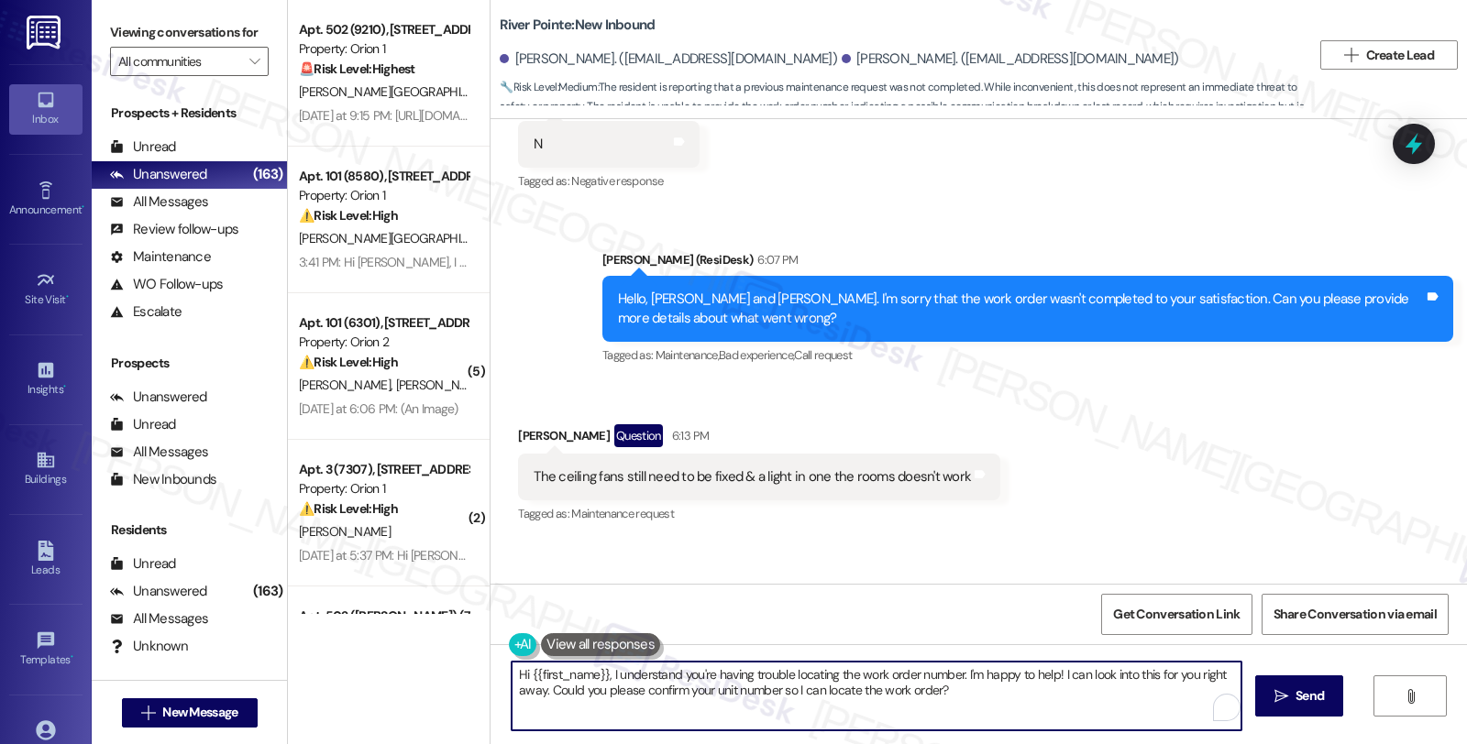
drag, startPoint x: 964, startPoint y: 700, endPoint x: 452, endPoint y: 634, distance: 515.9
click at [452, 634] on div "Apt. 502 (9210), 1192 W 35th St Property: Orion 1 🚨 Risk Level: Highest The res…" at bounding box center [877, 372] width 1179 height 744
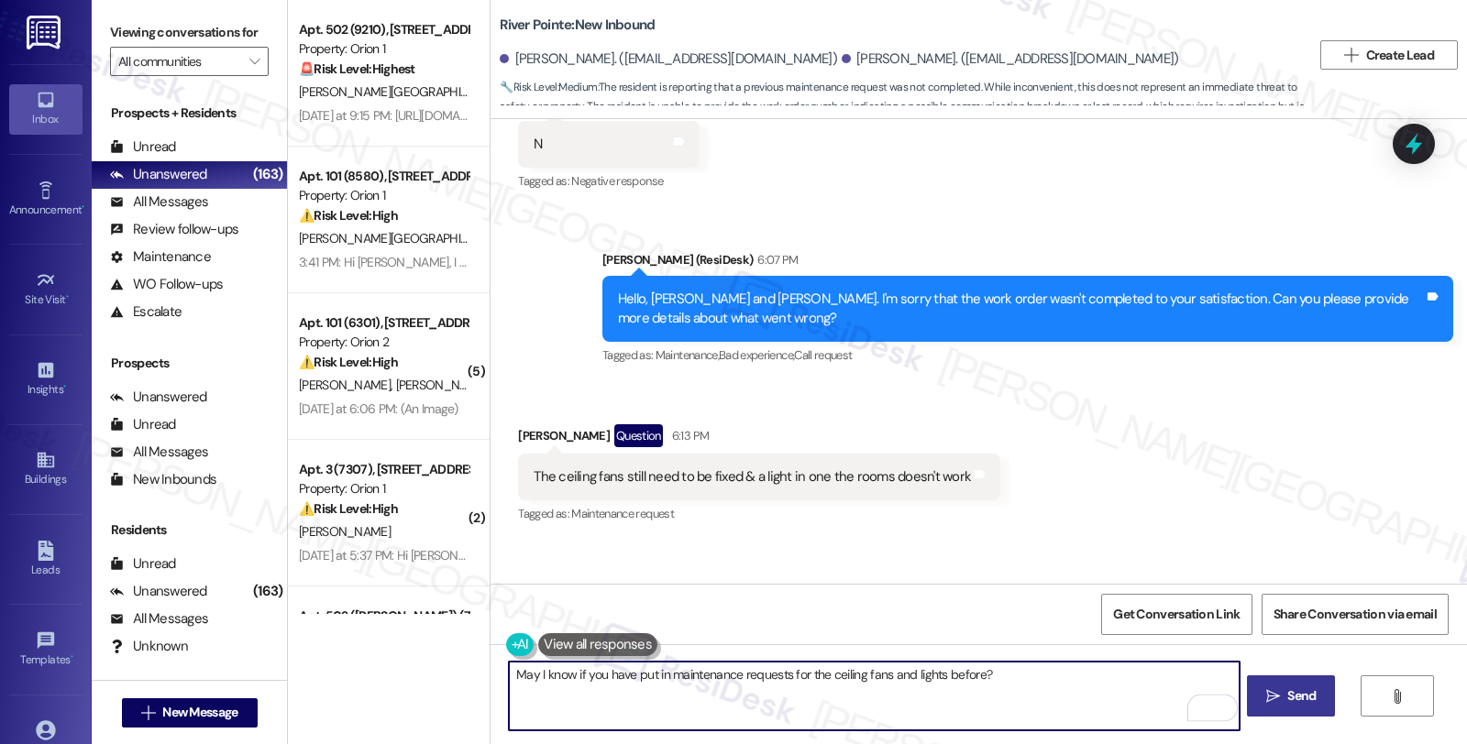
type textarea "May I know if you have put in maintenance requests for the ceiling fans and lig…"
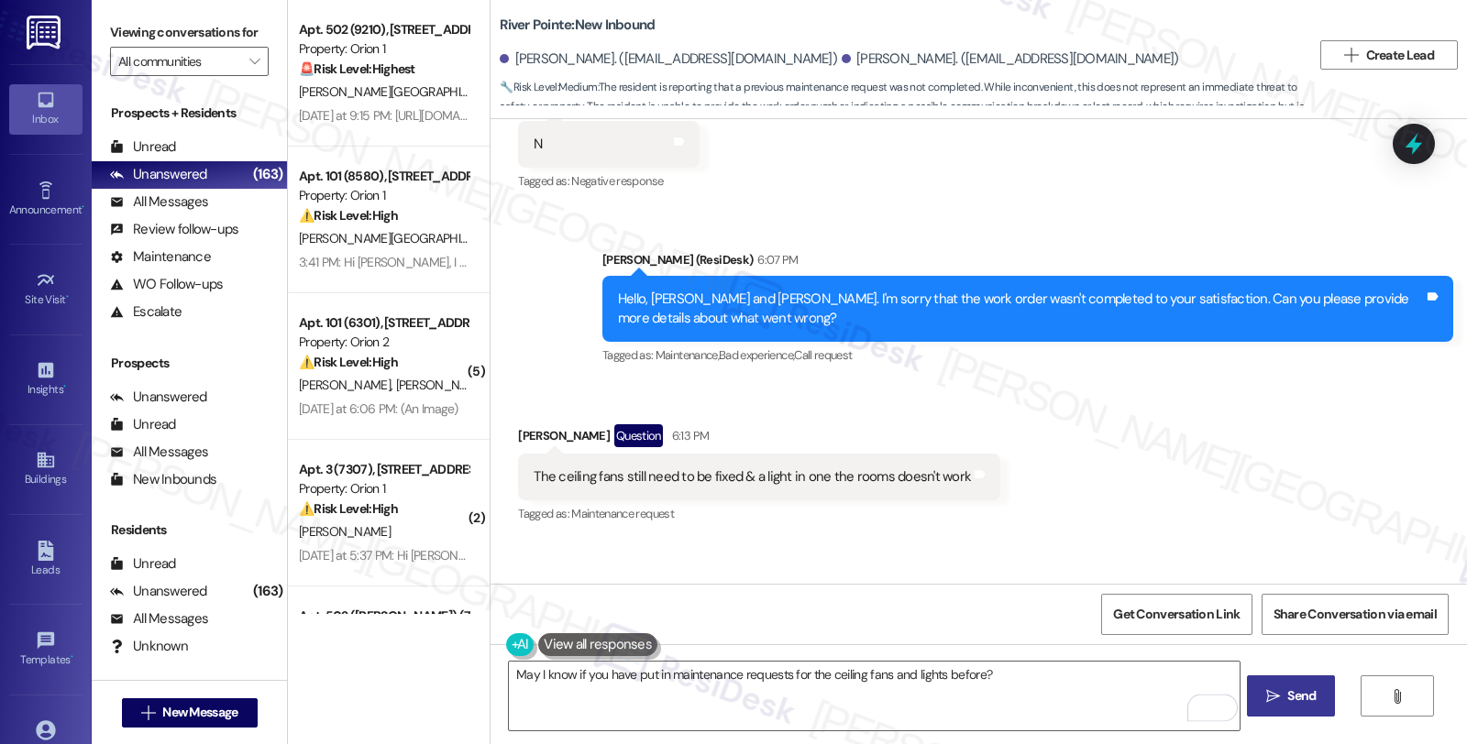
click at [1280, 689] on span " Send" at bounding box center [1291, 696] width 58 height 19
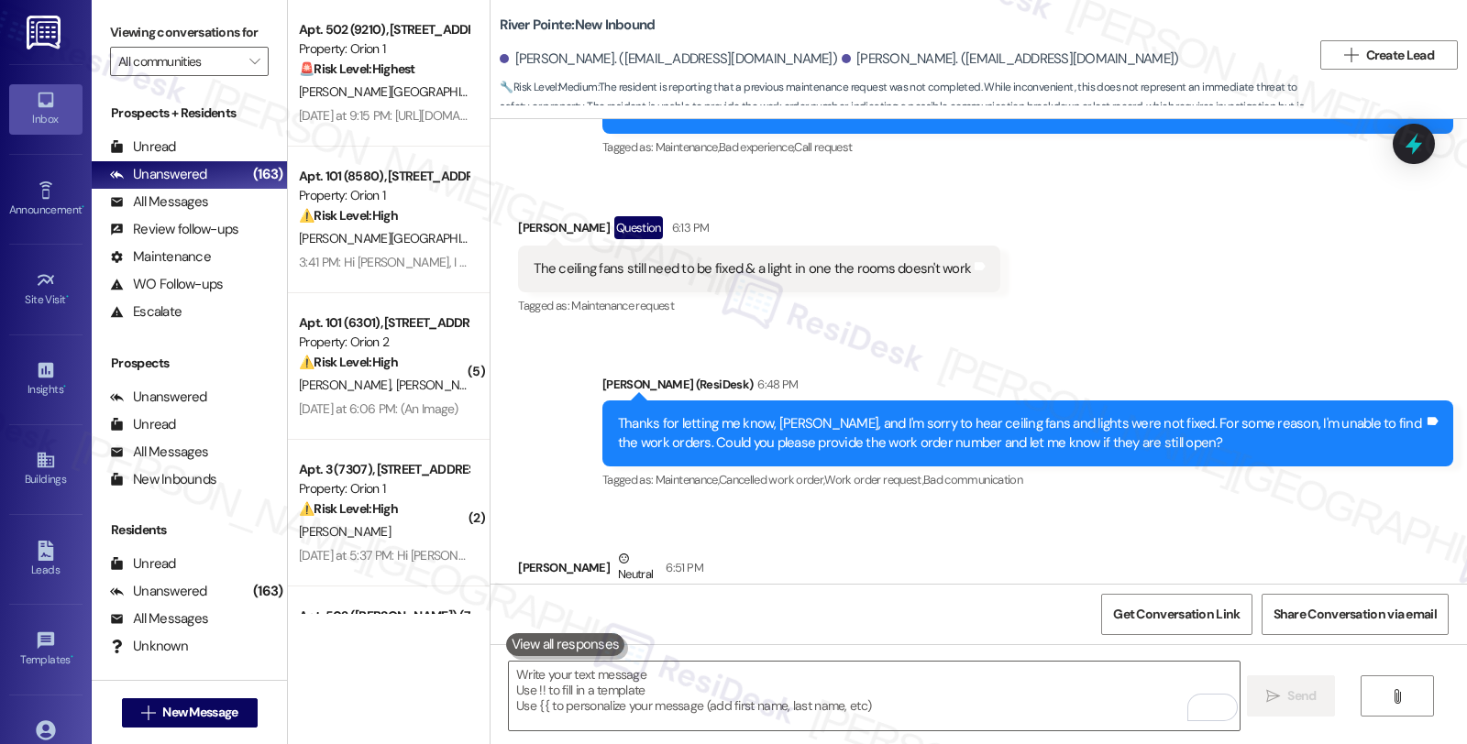
scroll to position [715, 0]
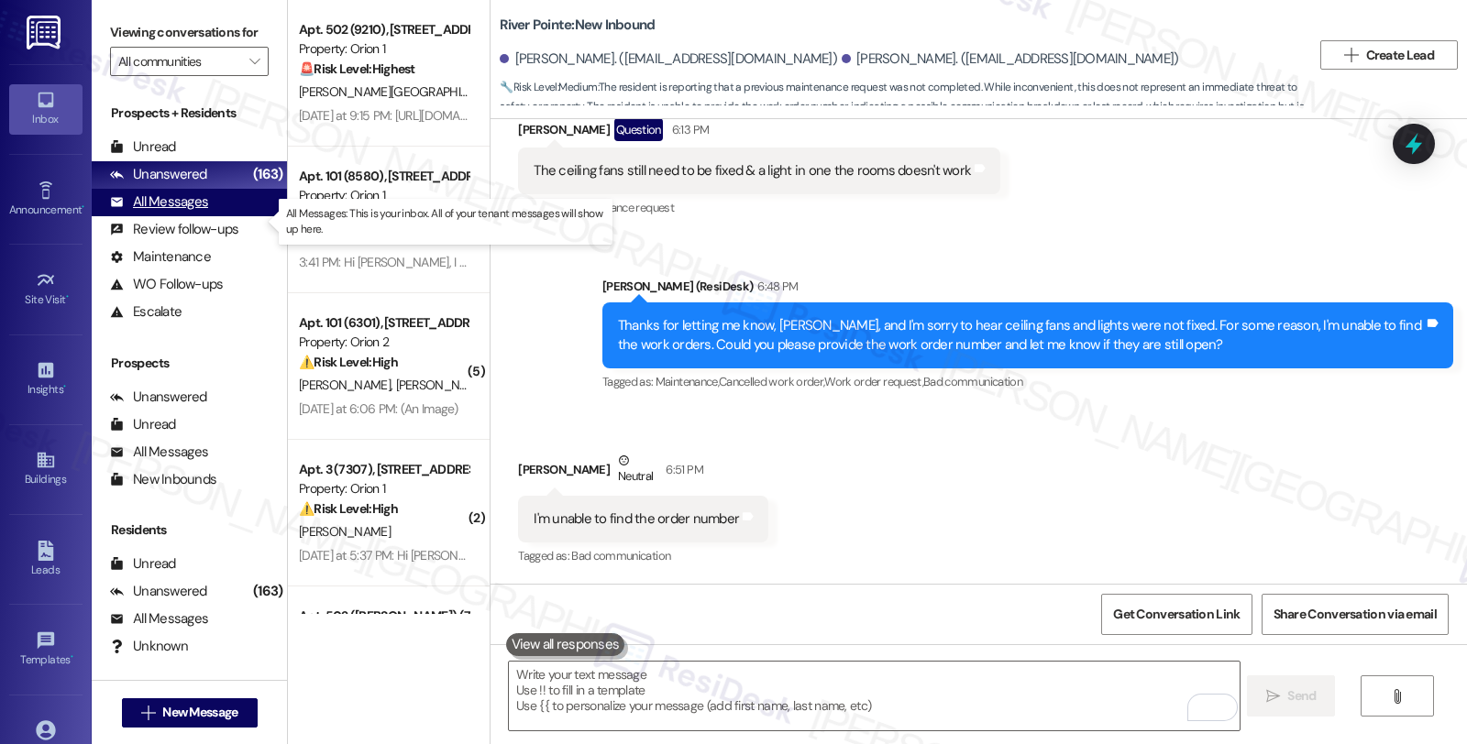
click at [182, 212] on div "All Messages" at bounding box center [159, 202] width 98 height 19
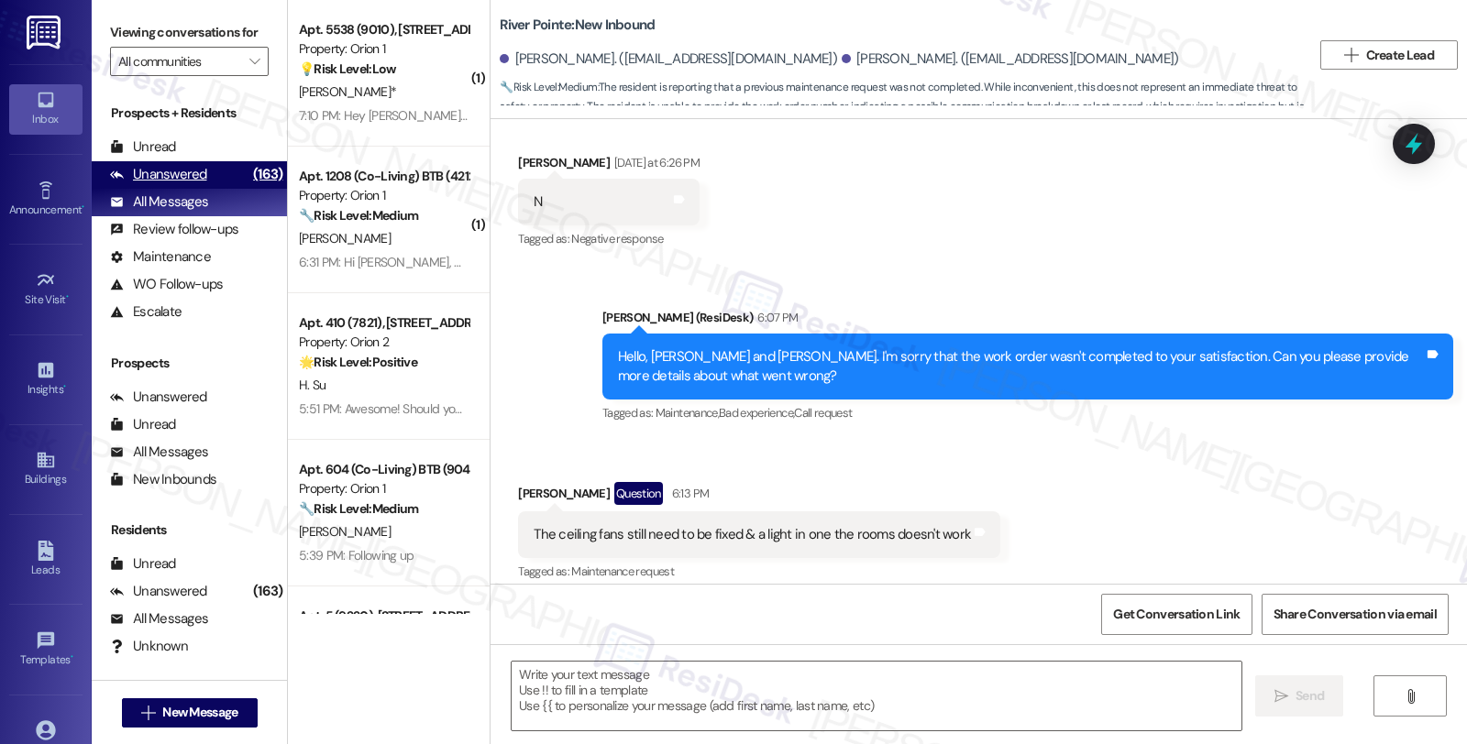
scroll to position [713, 0]
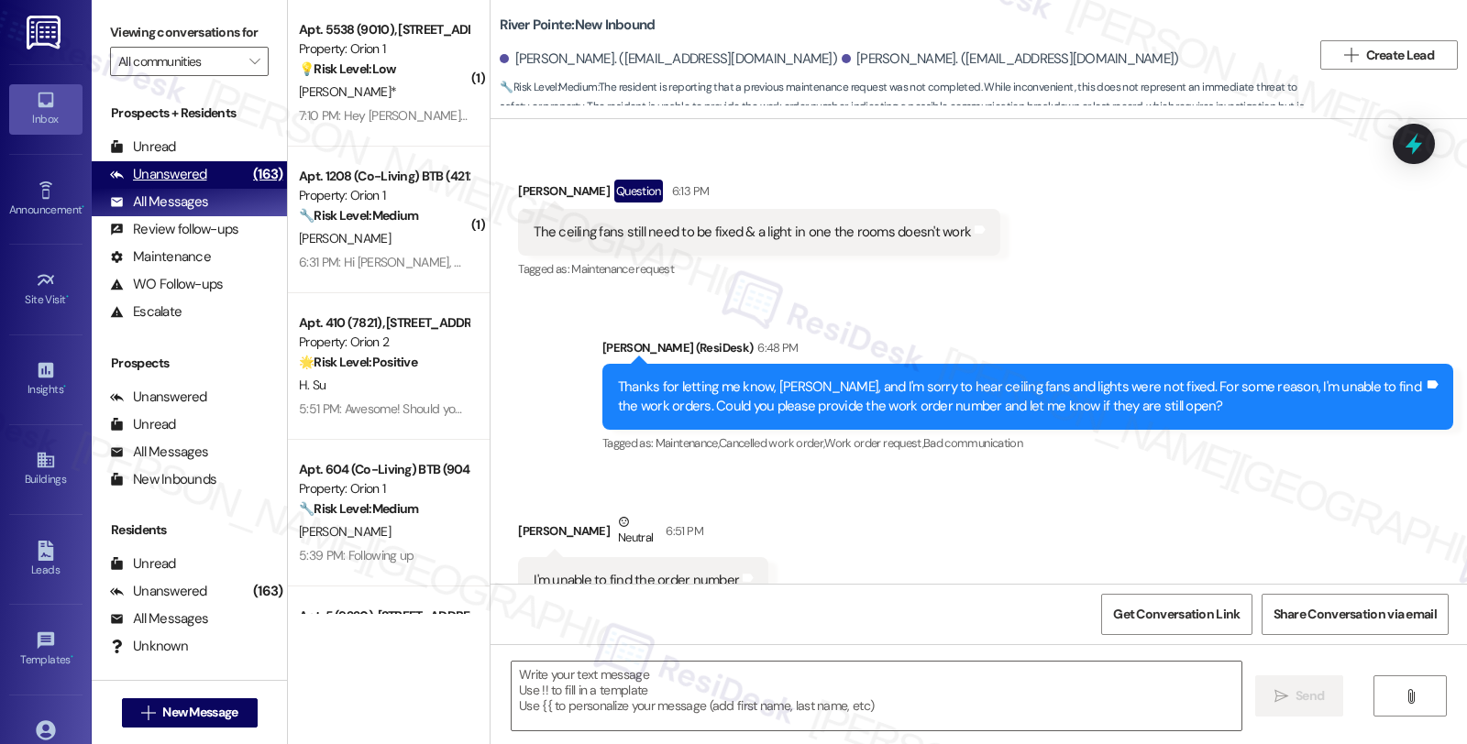
type textarea "Fetching suggested responses. Please feel free to read through the conversation…"
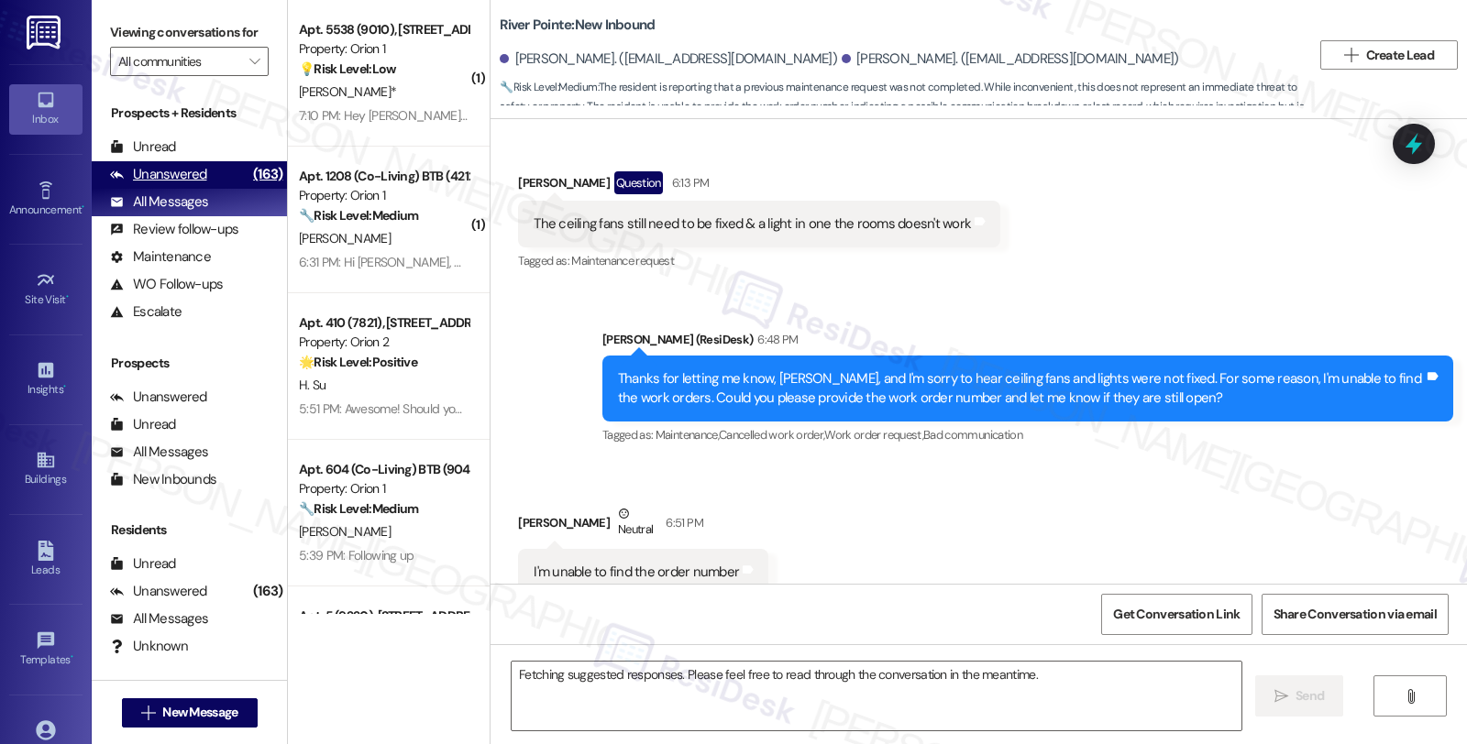
click at [193, 184] on div "Unanswered" at bounding box center [158, 174] width 97 height 19
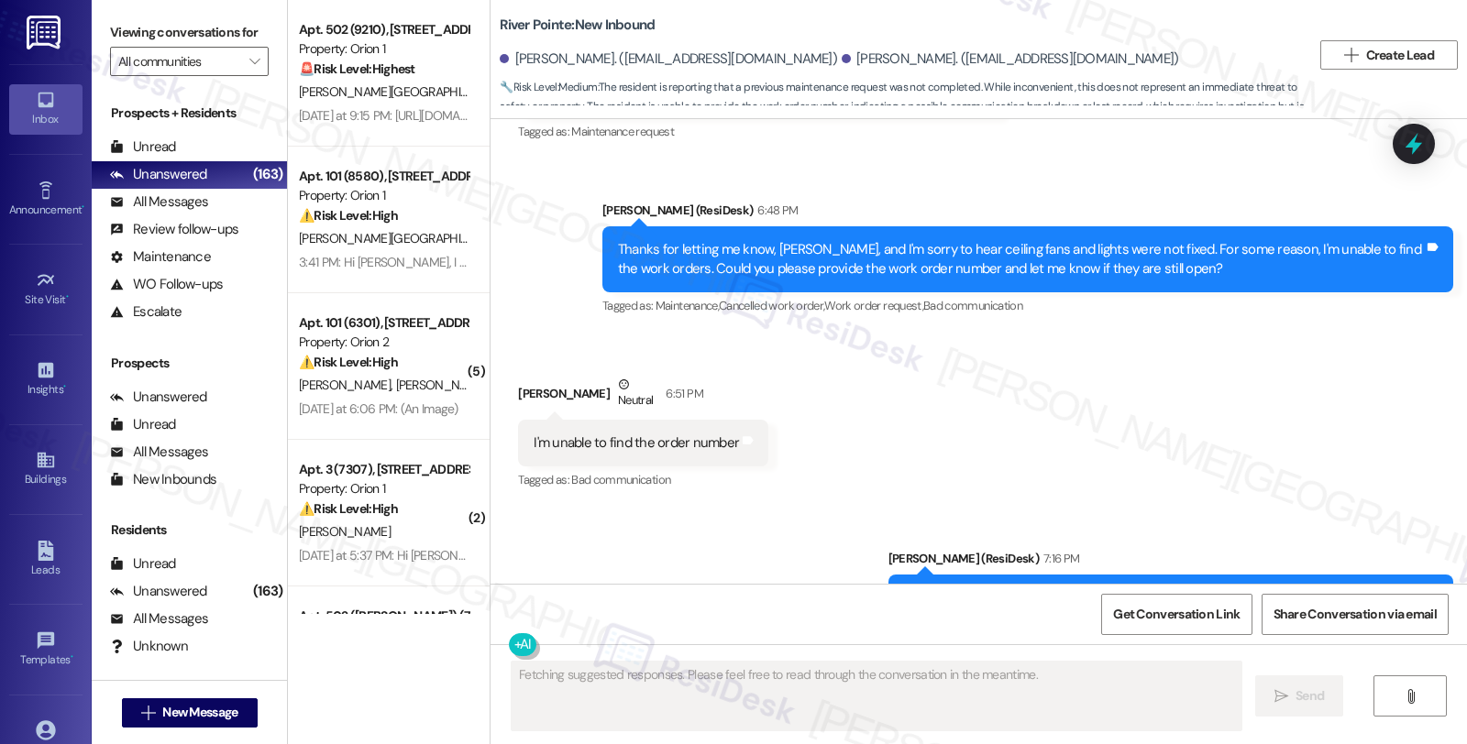
scroll to position [869, 0]
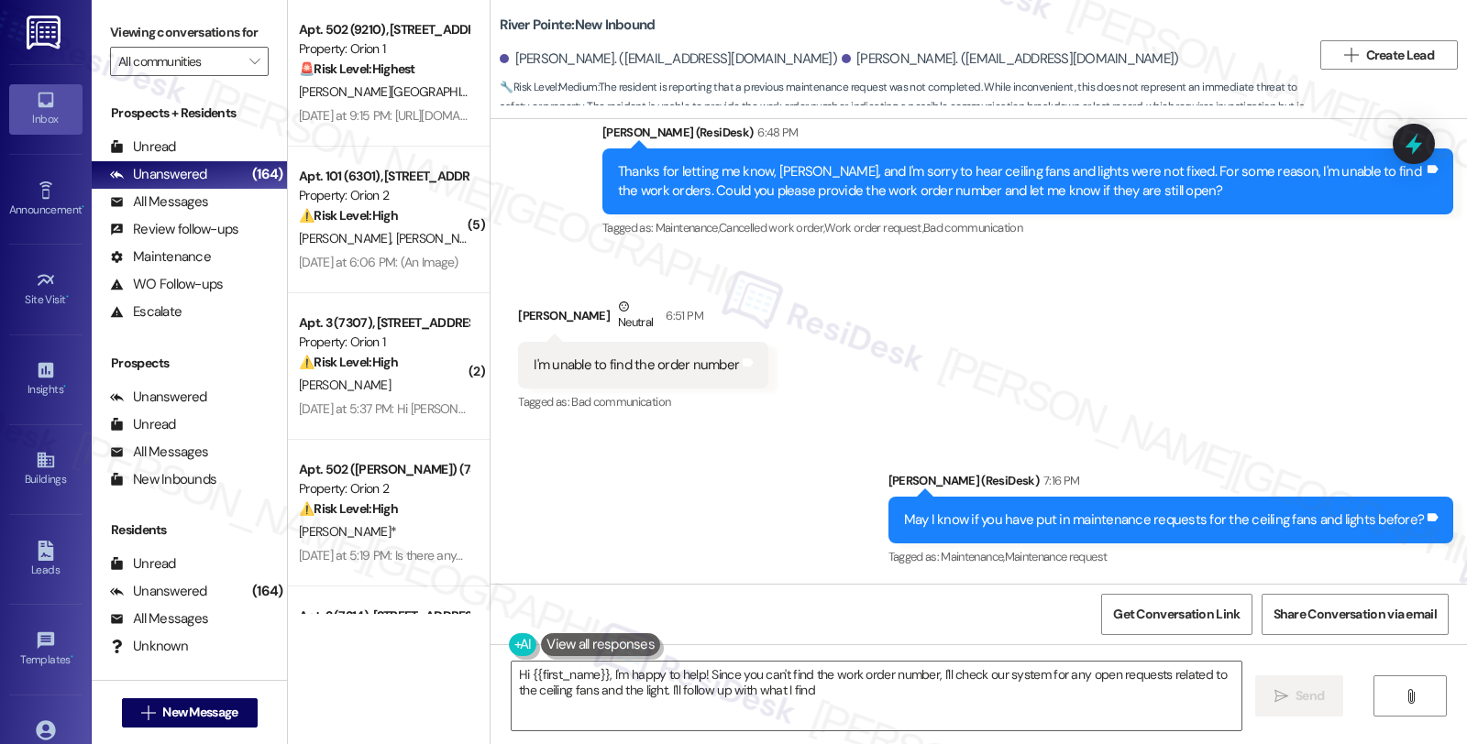
type textarea "Hi {{first_name}}, I'm happy to help! Since you can't find the work order numbe…"
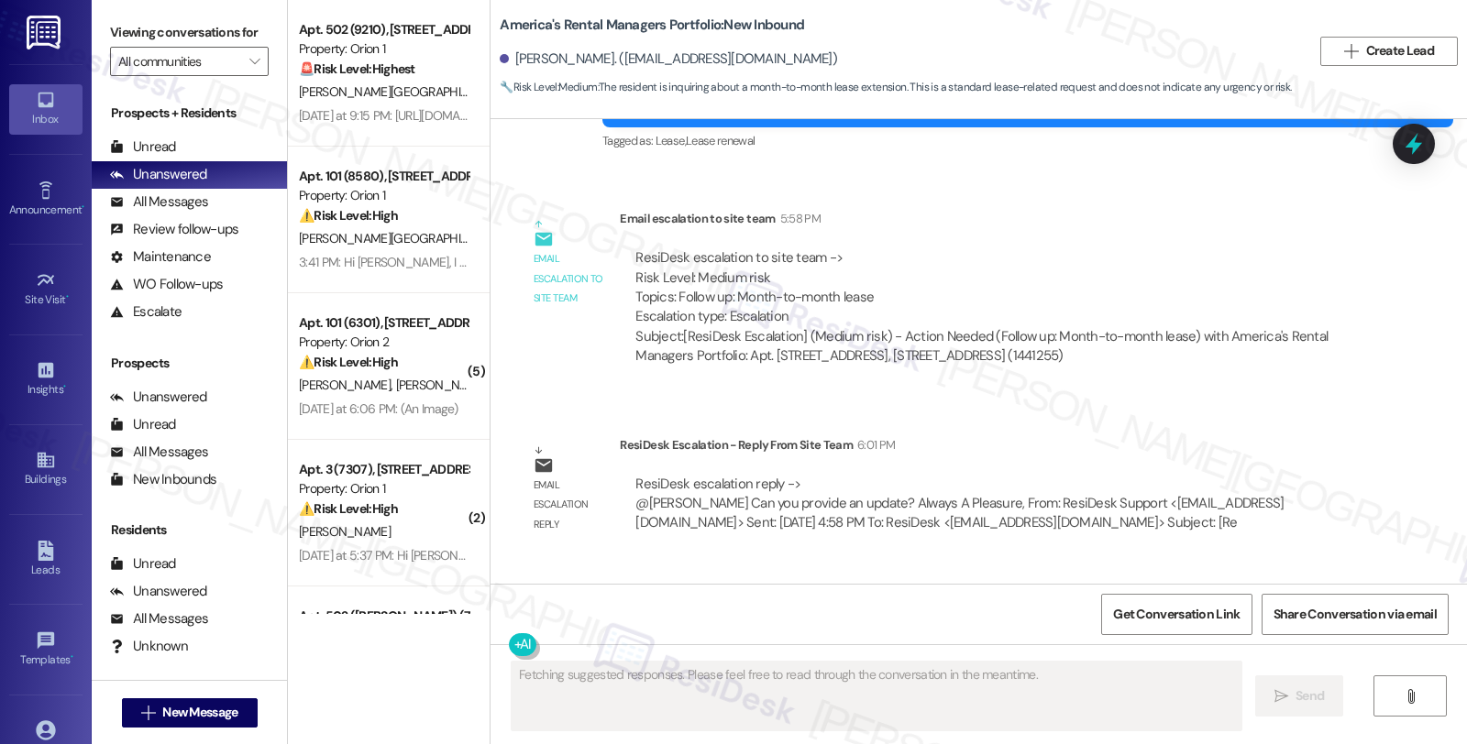
scroll to position [2929, 0]
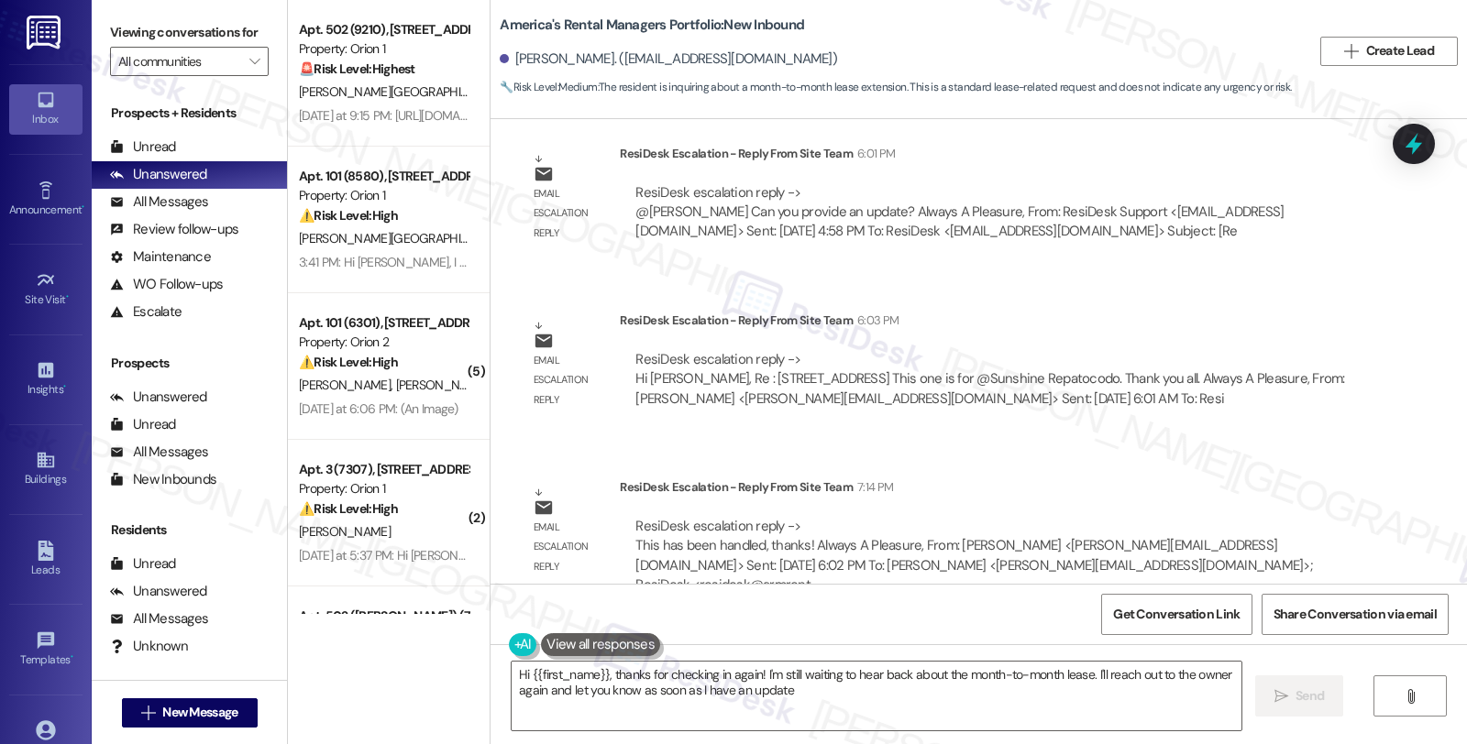
type textarea "Hi {{first_name}}, thanks for checking in again! I'm still waiting to hear back…"
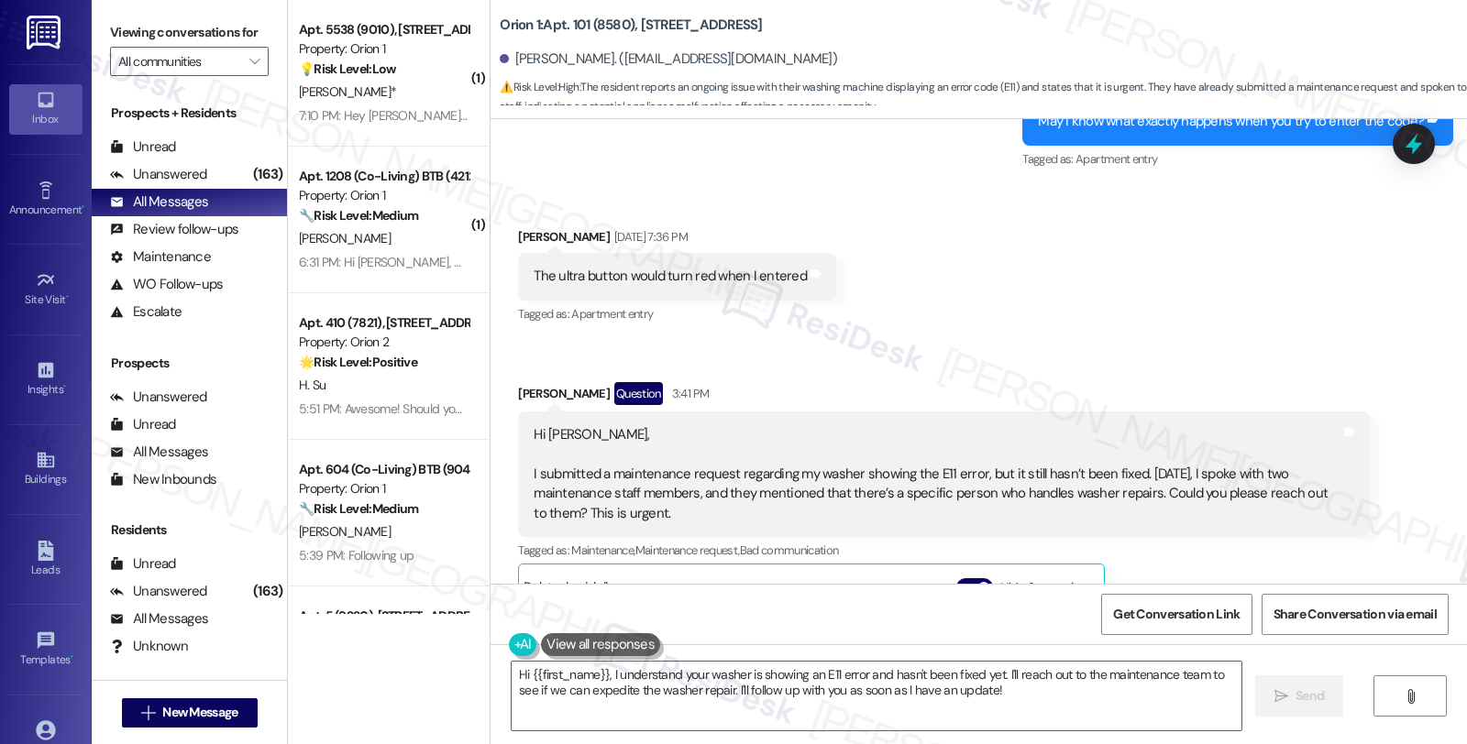
scroll to position [4237, 0]
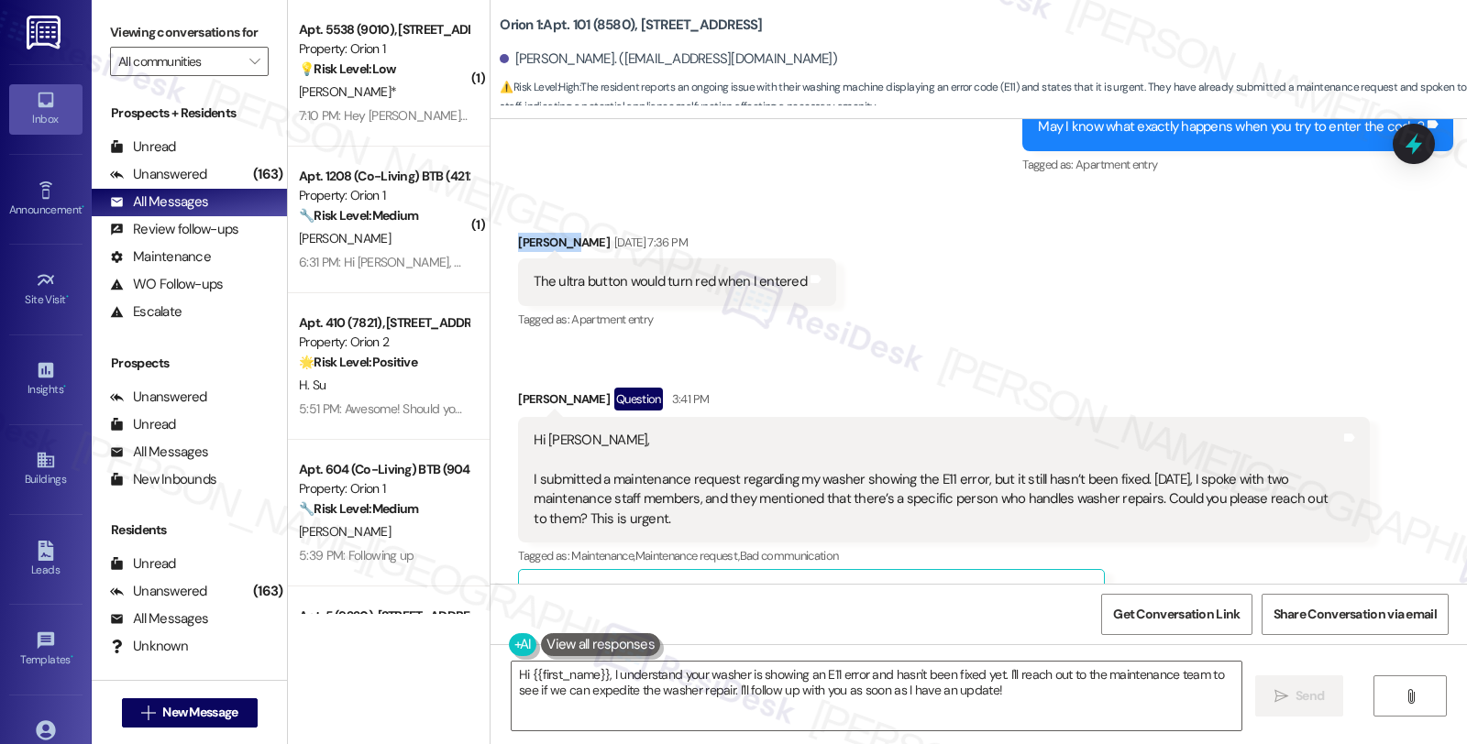
drag, startPoint x: 508, startPoint y: 203, endPoint x: 553, endPoint y: 204, distance: 45.0
click at [553, 233] on div "Ying Xiong Sep 01, 2025 at 7:36 PM" at bounding box center [677, 246] width 318 height 26
copy div "Ying Xion"
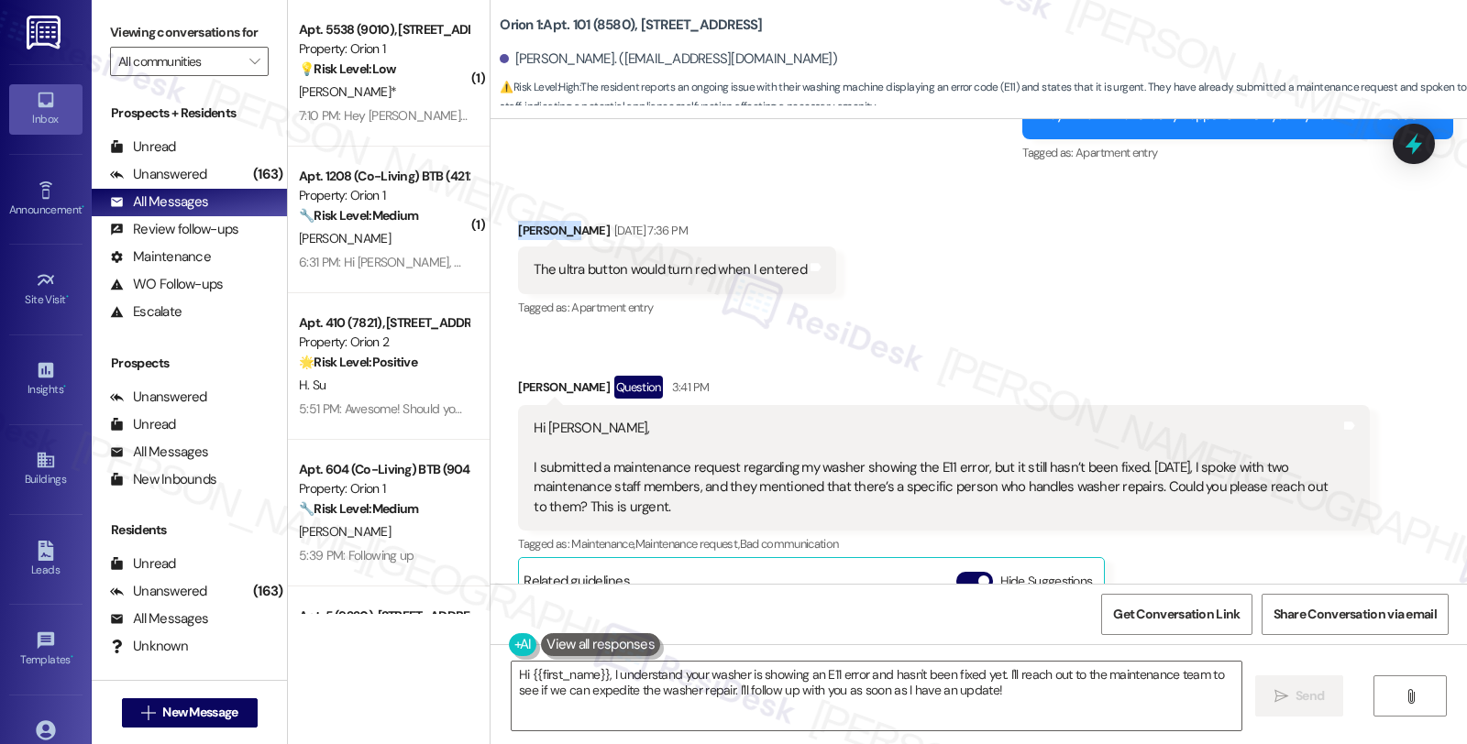
scroll to position [4338, 0]
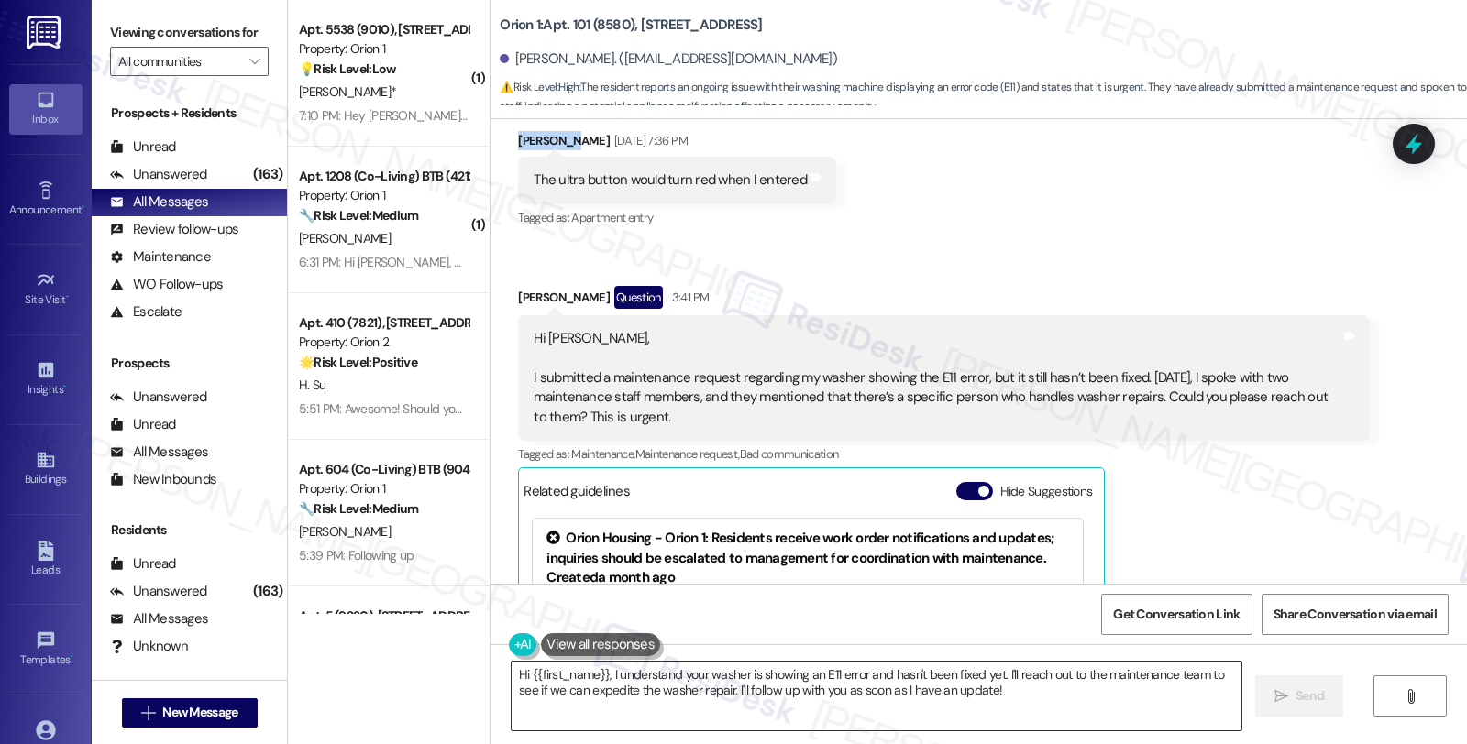
click at [994, 674] on textarea "Hi {{first_name}}, I understand your washer is showing an E11 error and hasn't …" at bounding box center [877, 696] width 730 height 69
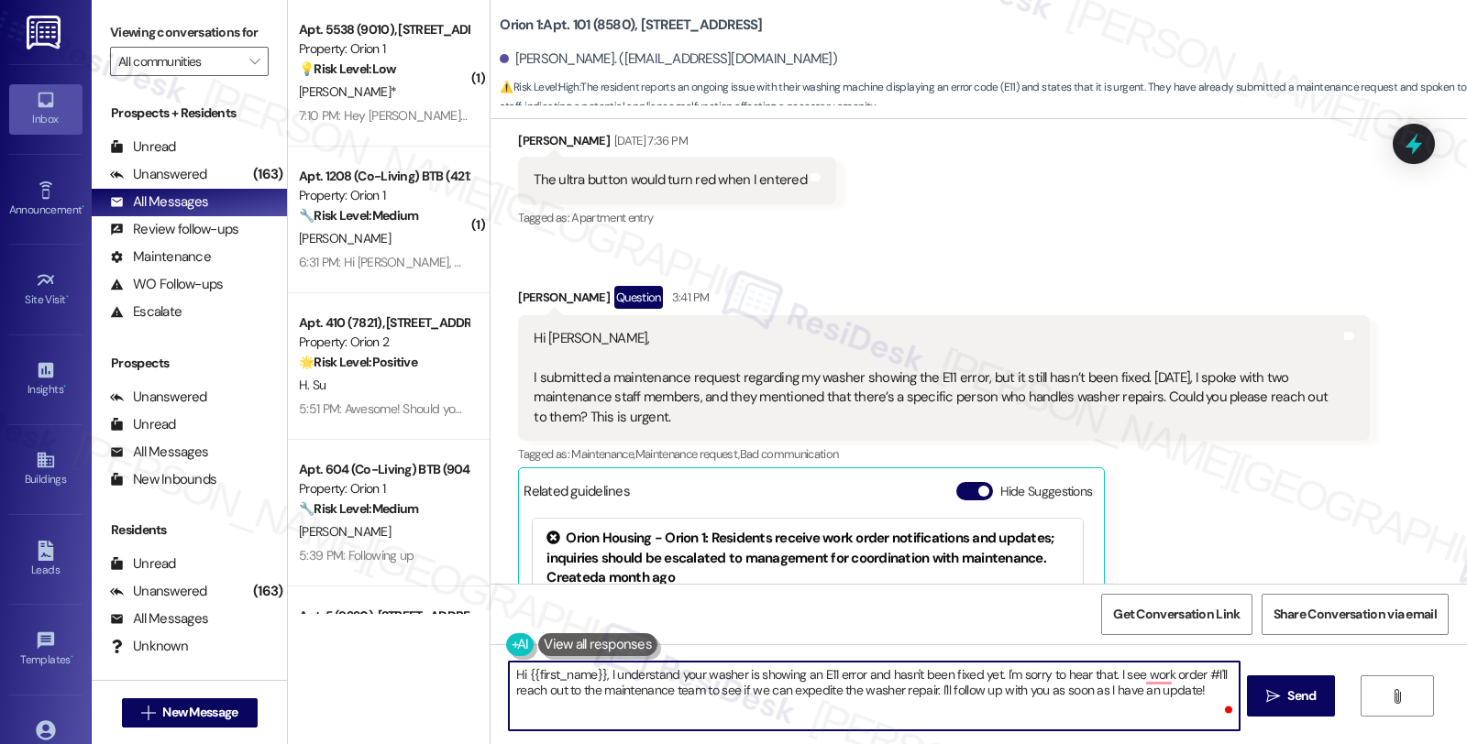
paste textarea "#26802-1"
click at [515, 692] on textarea "Hi {{first_name}}, I understand your washer is showing an E11 error and hasn't …" at bounding box center [874, 696] width 730 height 69
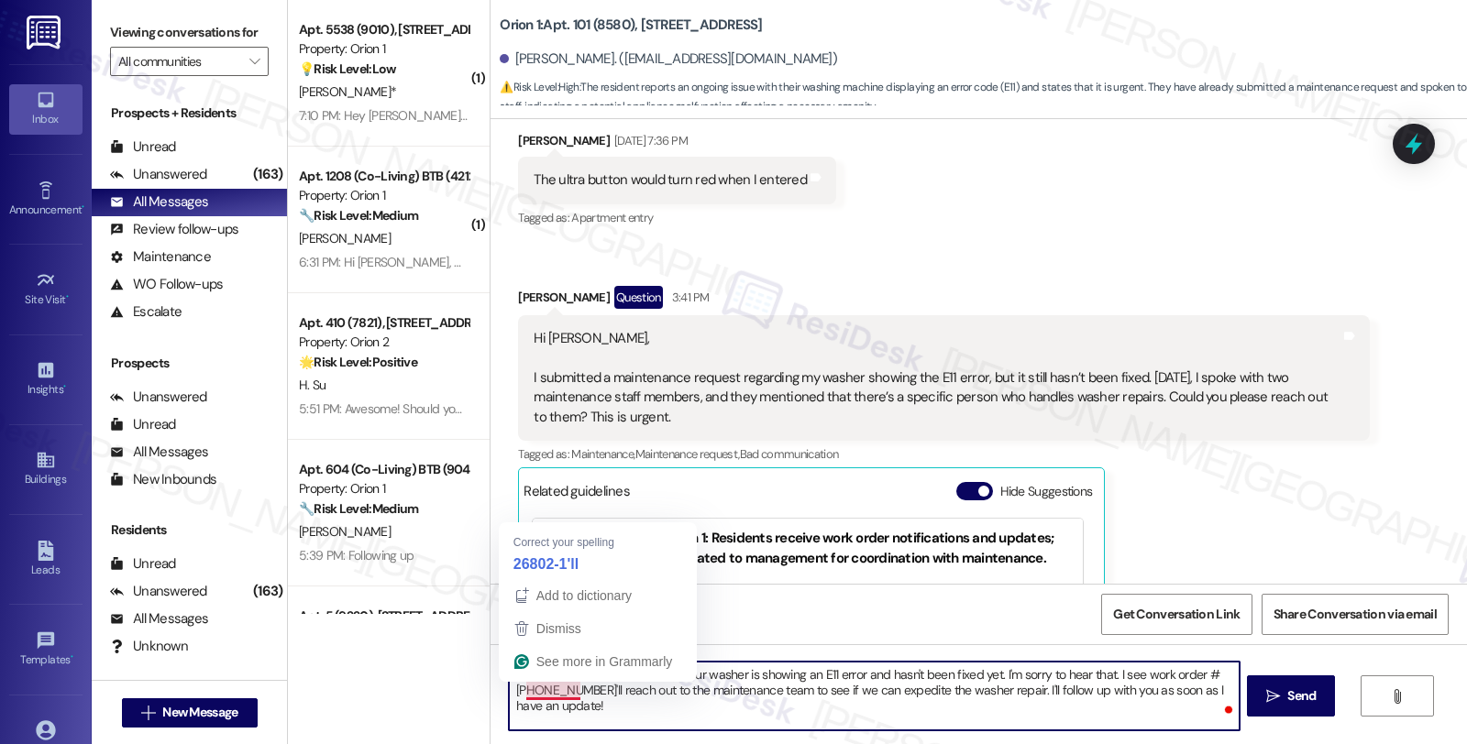
click at [556, 685] on textarea "Hi {{first_name}}, I understand your washer is showing an E11 error and hasn't …" at bounding box center [874, 696] width 730 height 69
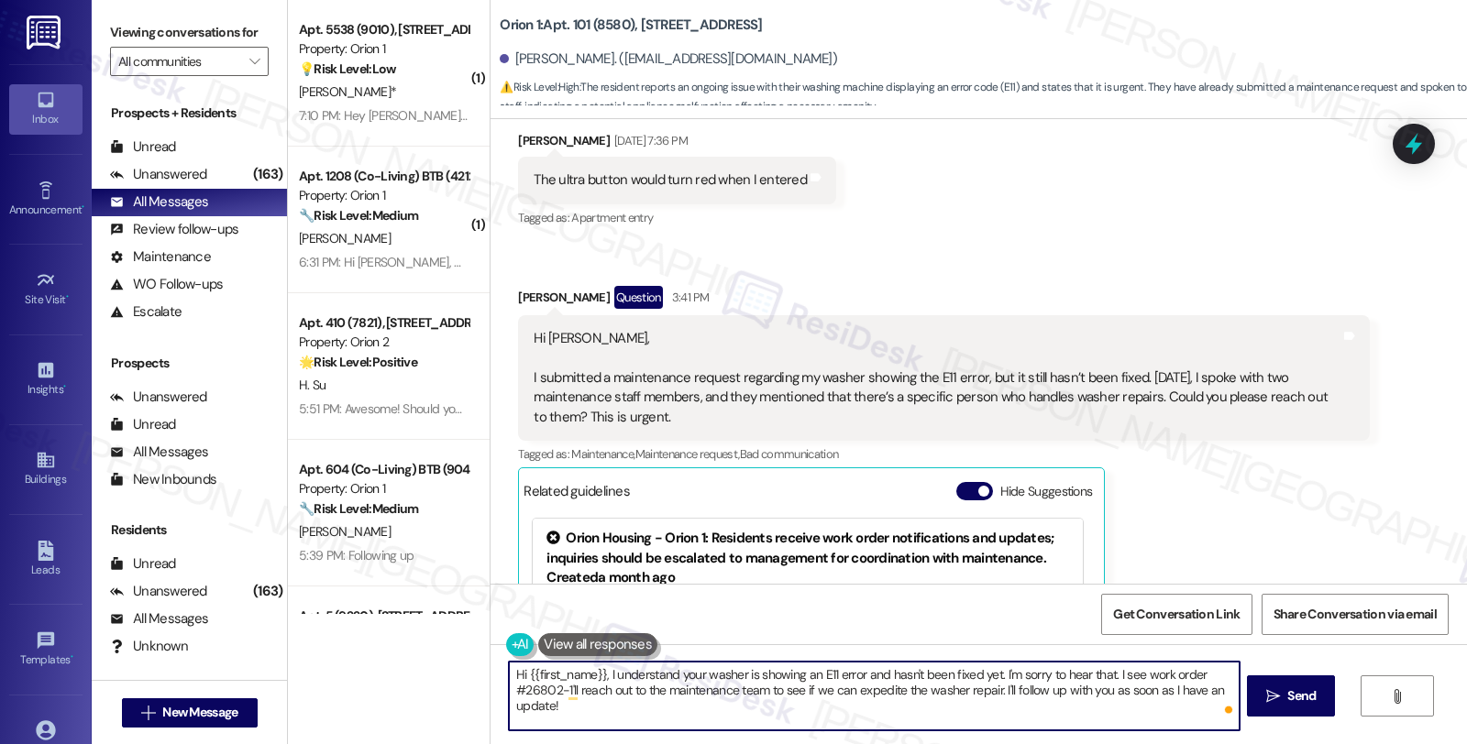
click at [1132, 675] on textarea "Hi {{first_name}}, I understand your washer is showing an E11 error and hasn't …" at bounding box center [874, 696] width 730 height 69
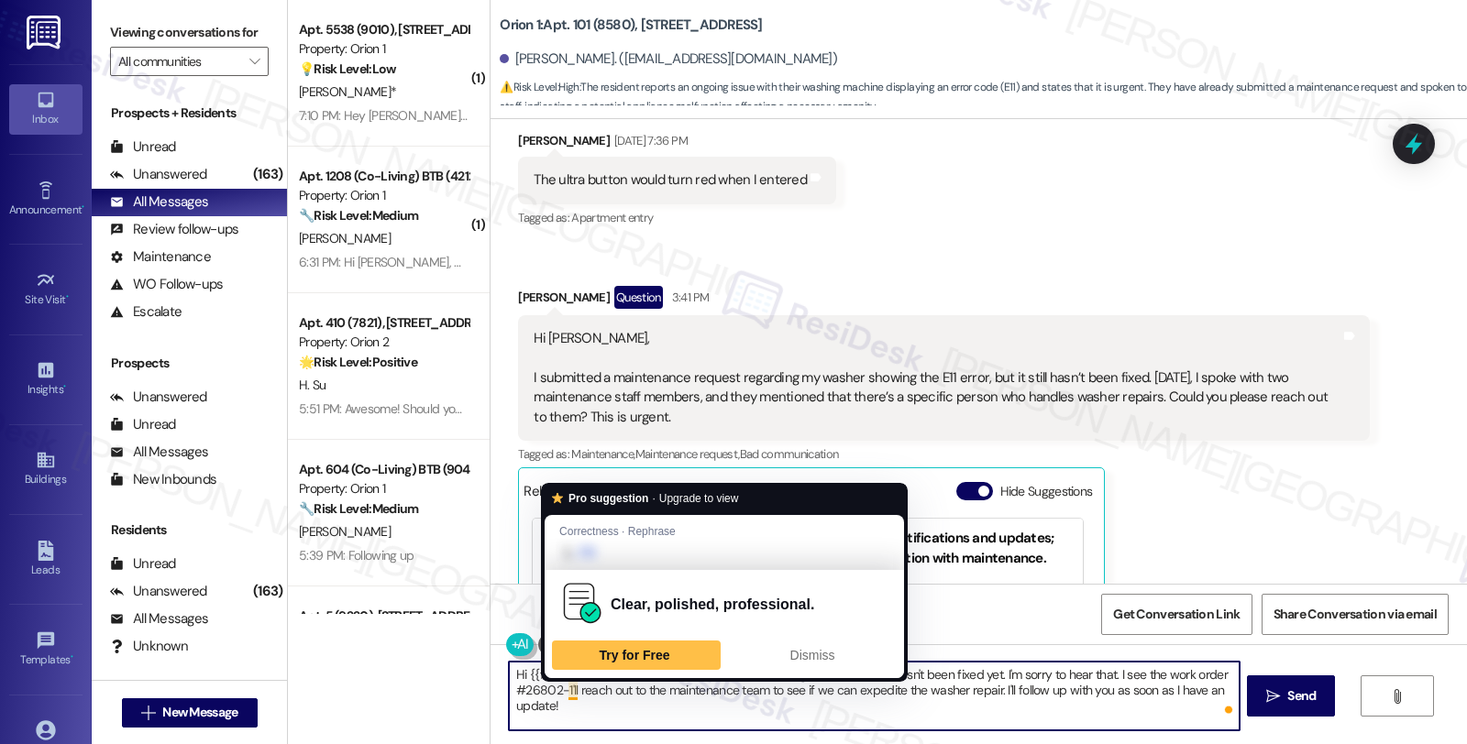
click at [563, 688] on textarea "Hi {{first_name}}, I understand your washer is showing an E11 error and hasn't …" at bounding box center [874, 696] width 730 height 69
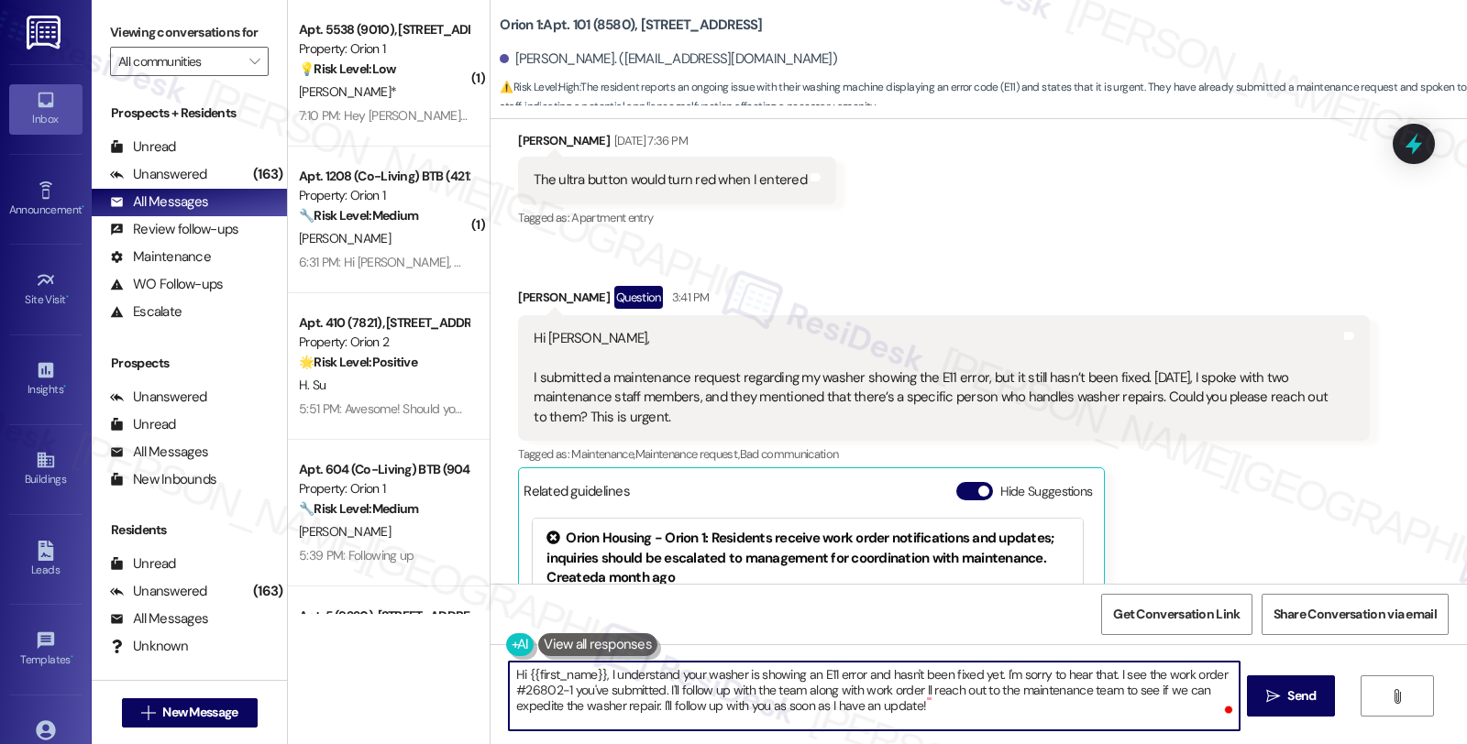
paste textarea "#26879-1"
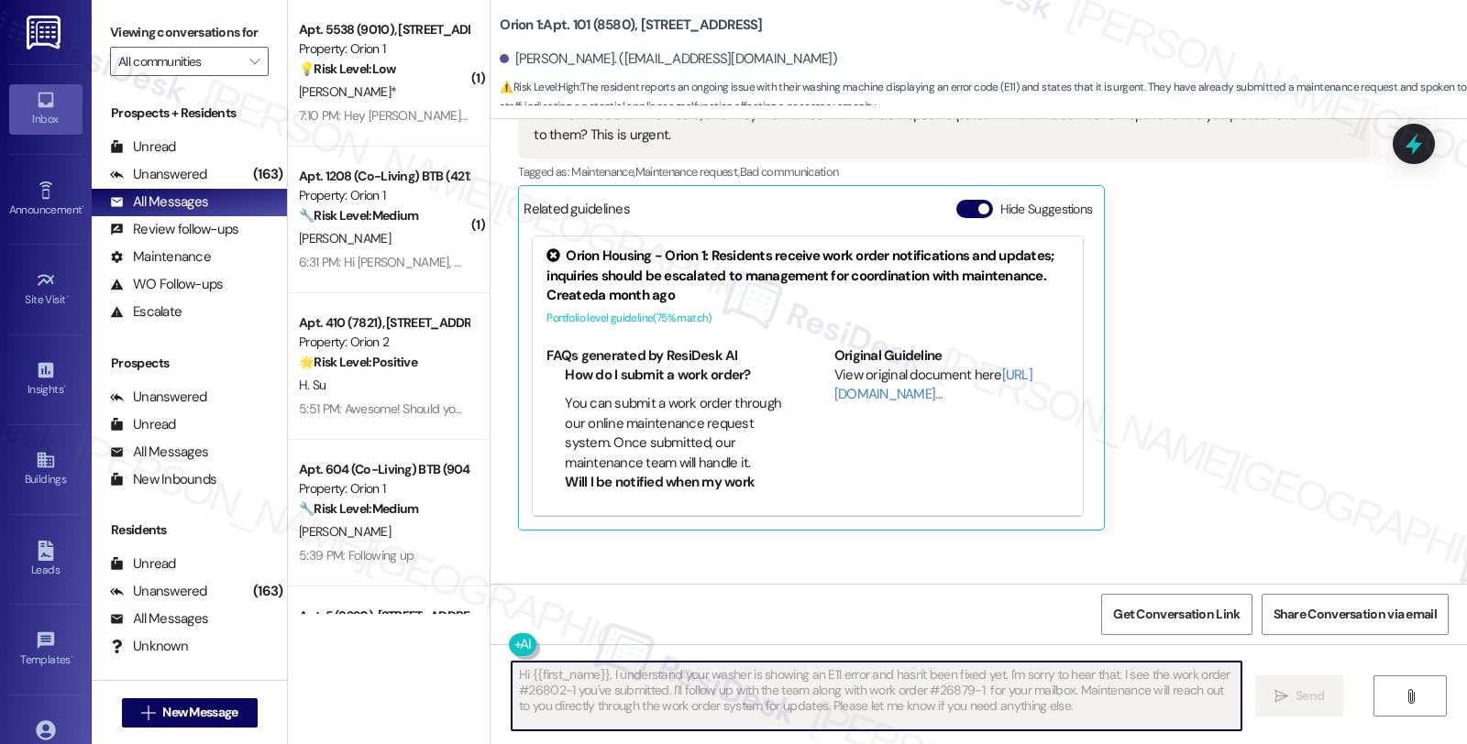
scroll to position [4709, 0]
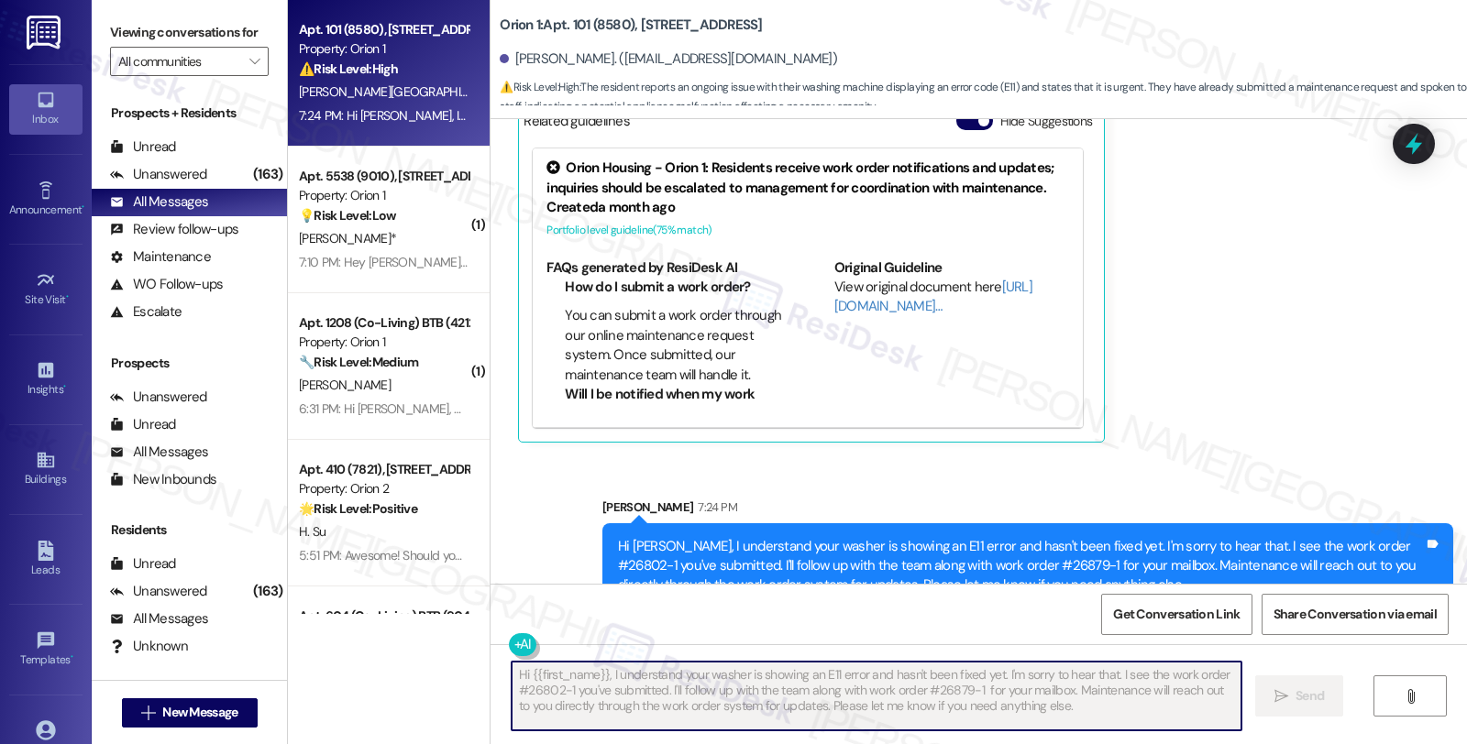
click at [1149, 537] on div "Hi Ying, I understand your washer is showing an E11 error and hasn't been fixed…" at bounding box center [1021, 566] width 806 height 59
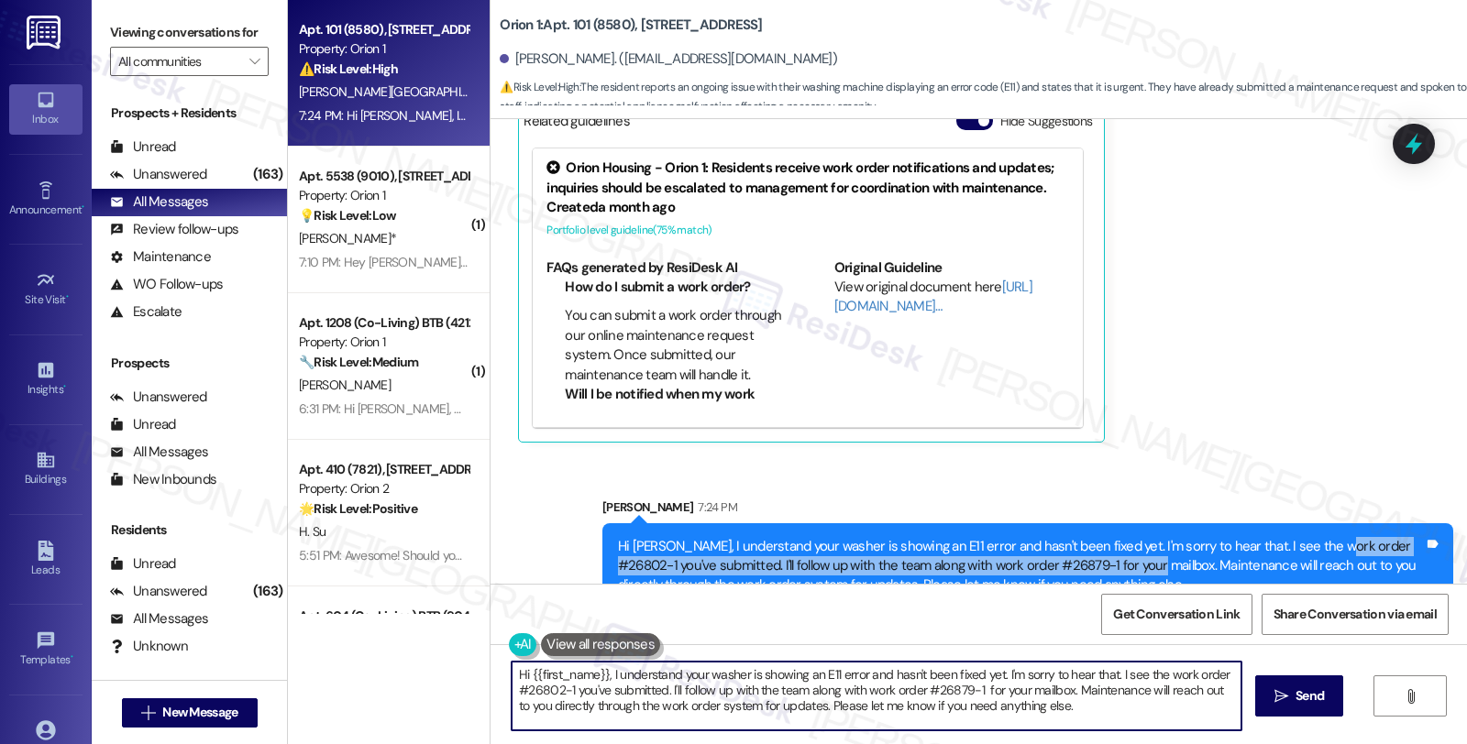
drag, startPoint x: 1305, startPoint y: 502, endPoint x: 1098, endPoint y: 527, distance: 207.8
click at [1098, 537] on div "Hi Ying, I understand your washer is showing an E11 error and hasn't been fixed…" at bounding box center [1021, 566] width 806 height 59
copy div "#26802-1 you've submitted. I'll follow up with the team along with work order #…"
click at [829, 689] on textarea "Hi {{first_name}}, I understand your washer is still showing the E11 error. I'l…" at bounding box center [877, 696] width 730 height 69
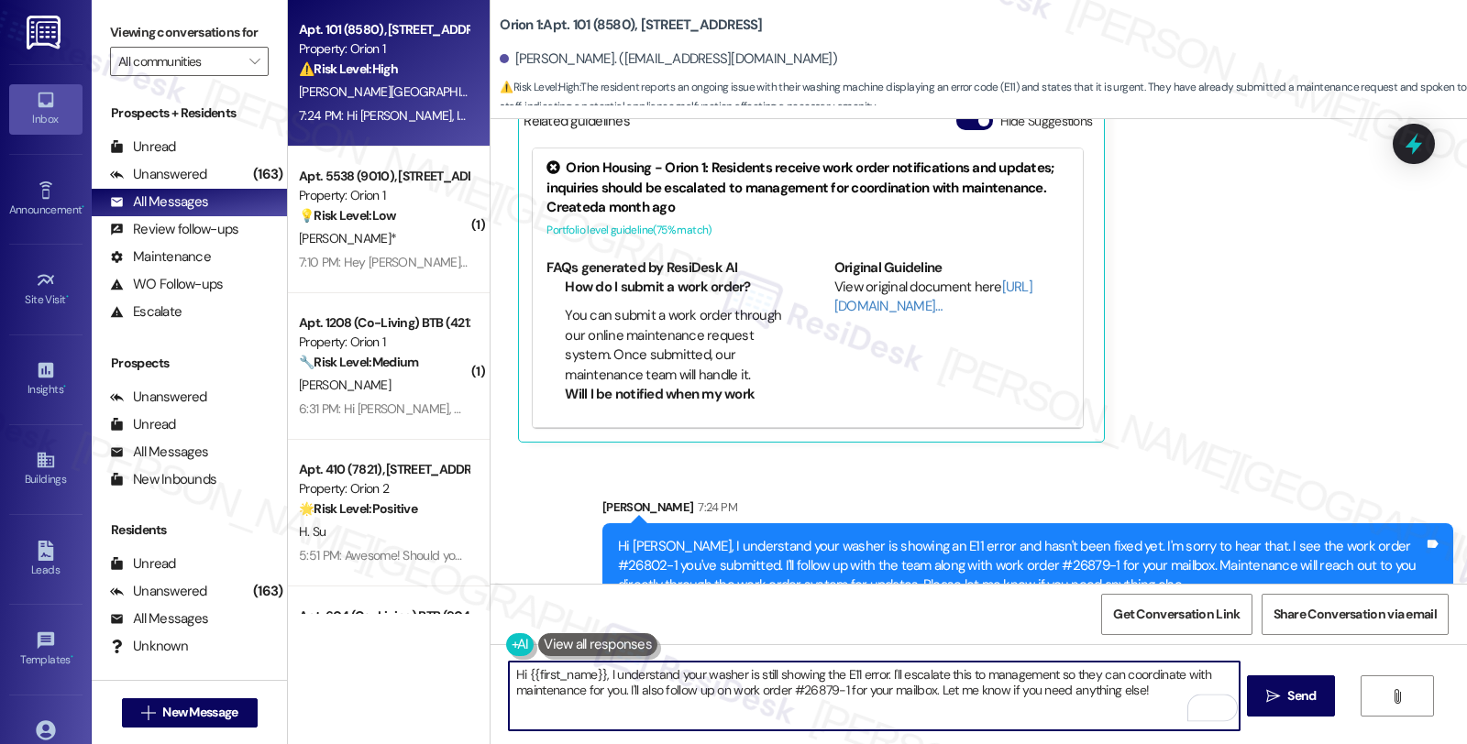
paste textarea "#26802-1 you've submitted. I'll follow up with the team along with work order #…"
click at [562, 675] on textarea "#26802-1 you've submitted. I'll follow up with the team along with work order #…" at bounding box center [874, 696] width 730 height 69
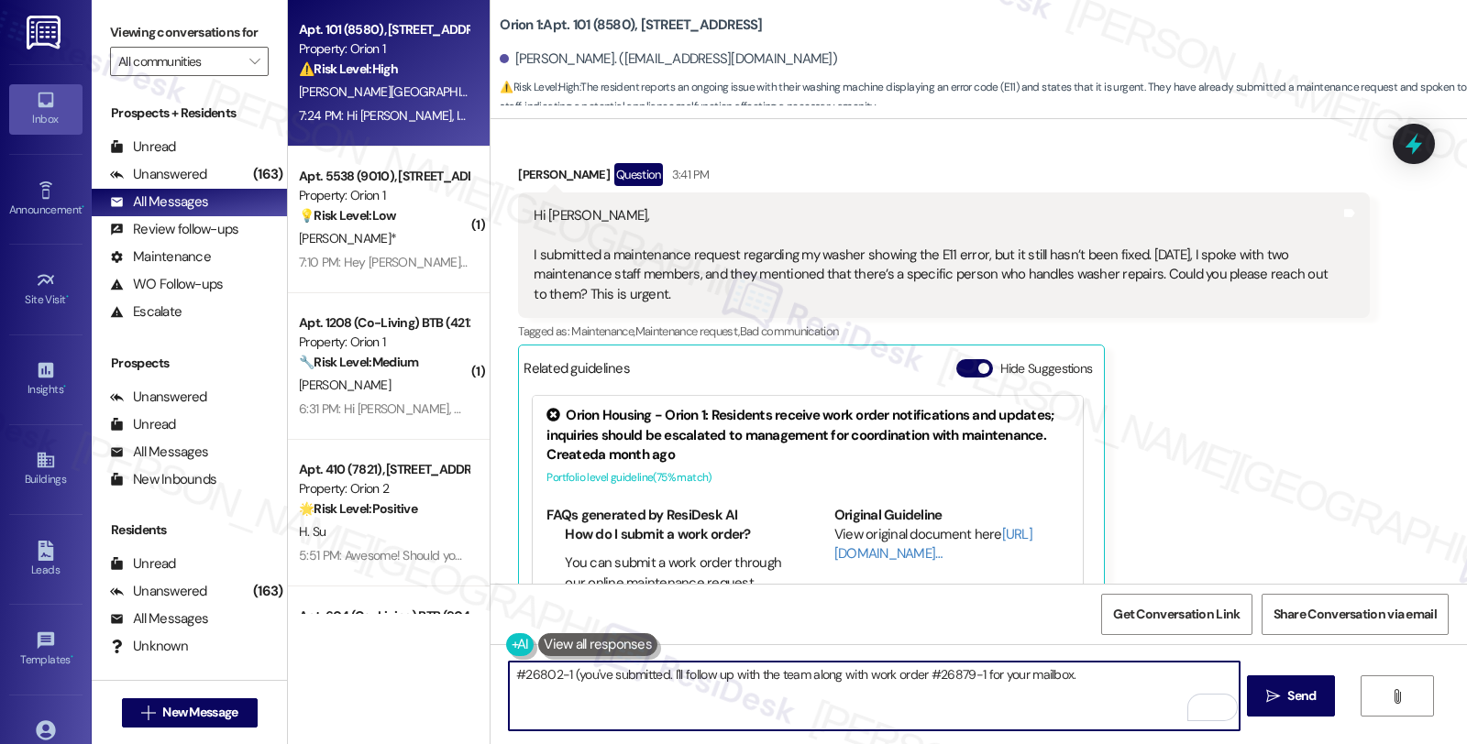
scroll to position [4403, 0]
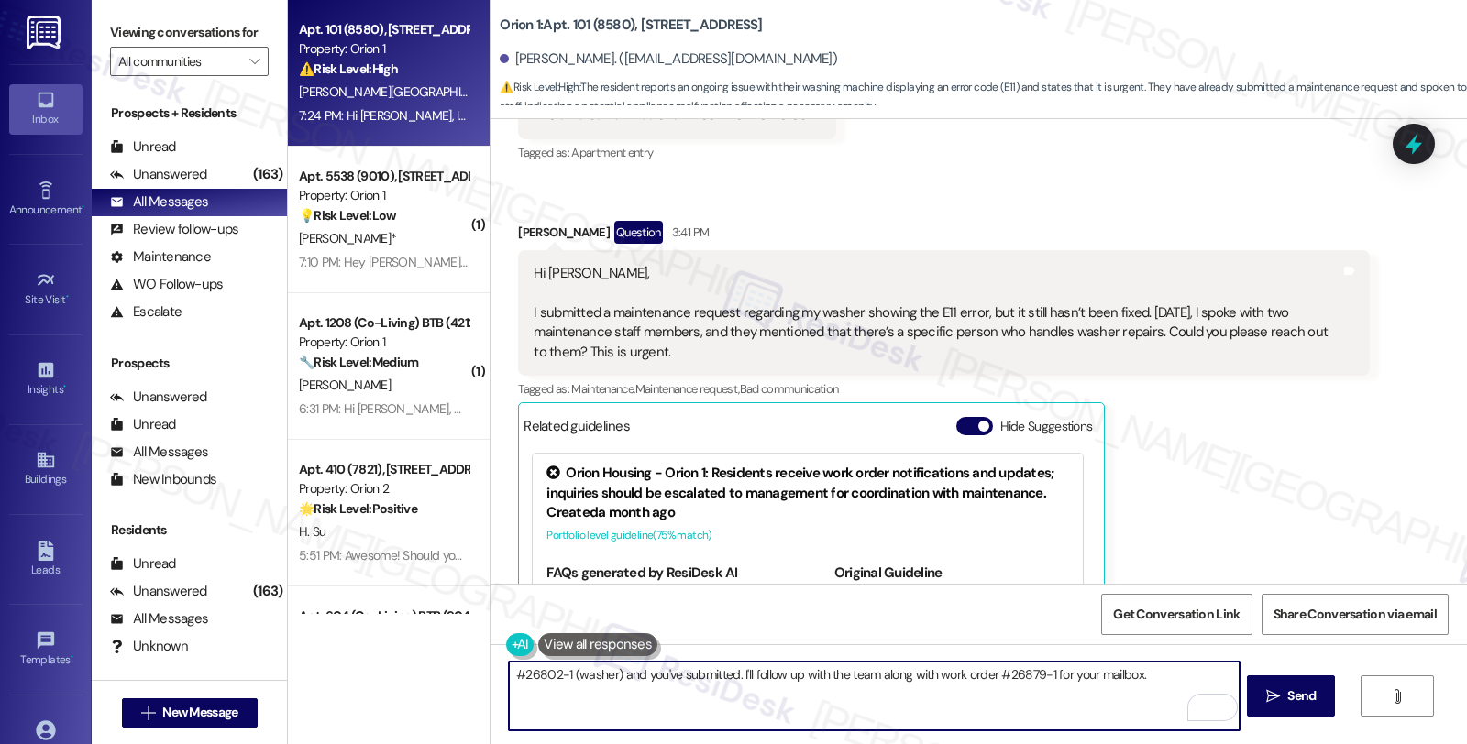
click at [979, 675] on textarea "#26802-1 (washer) and you've submitted. I'll follow up with the team along with…" at bounding box center [874, 696] width 730 height 69
drag, startPoint x: 690, startPoint y: 675, endPoint x: 734, endPoint y: 676, distance: 44.0
click at [734, 676] on textarea "#26802-1 (washer) and #26879-1 for your mailbox." at bounding box center [874, 696] width 730 height 69
click at [803, 689] on textarea "#26802-1 (washer) and #26879-1 (mailbox." at bounding box center [874, 696] width 730 height 69
type textarea "#26802-1 (washer) and #26879-1 (mailbox)"
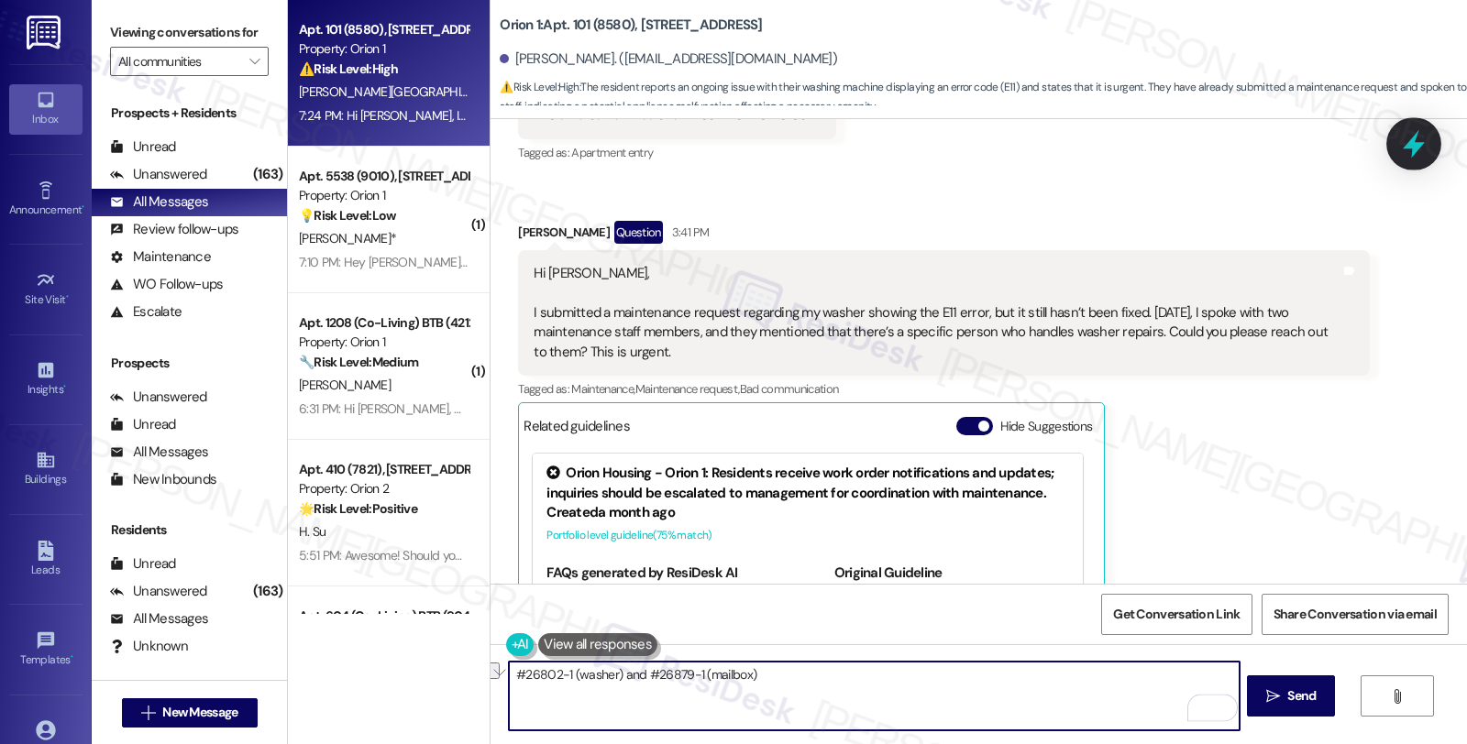
click at [1419, 158] on icon at bounding box center [1413, 143] width 31 height 31
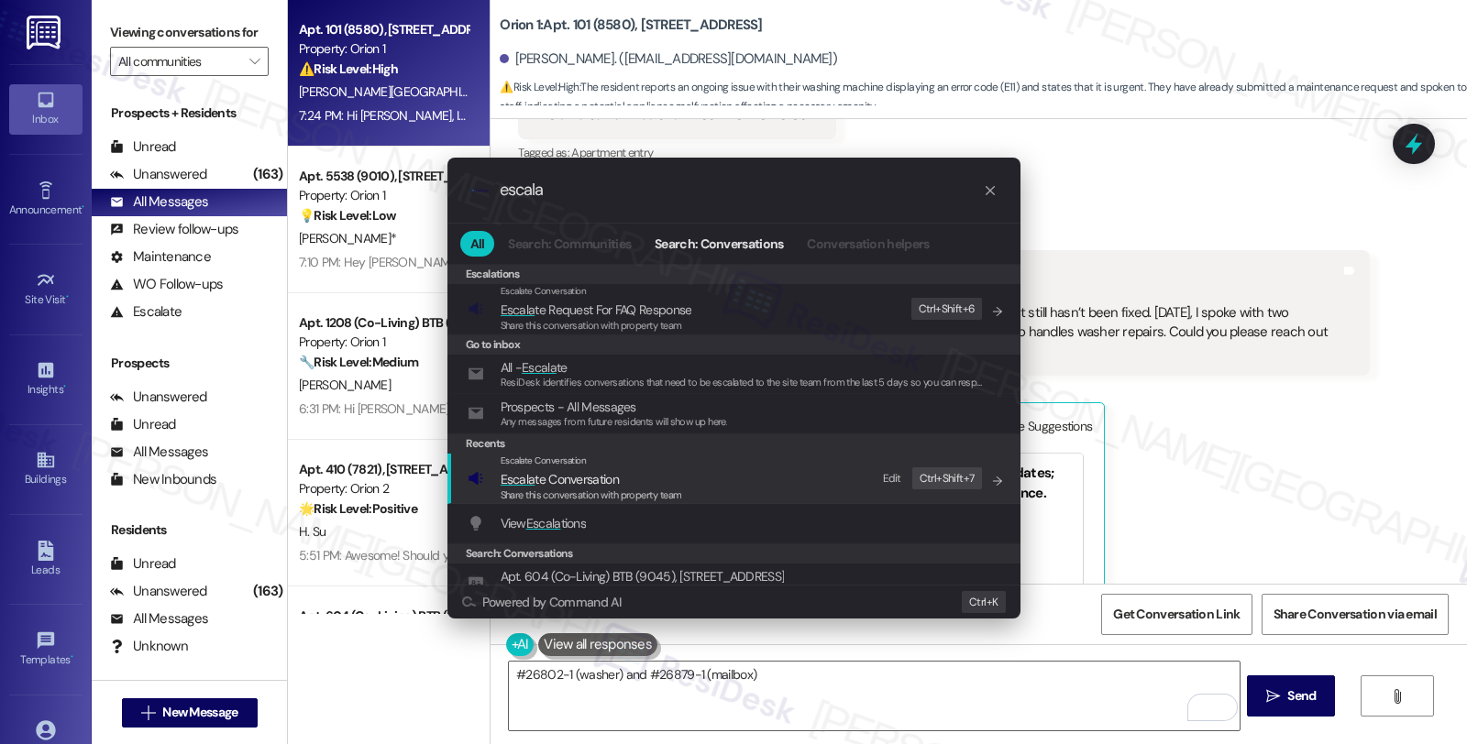
type input "escala"
click at [575, 471] on span "Escala te Conversation" at bounding box center [560, 479] width 118 height 17
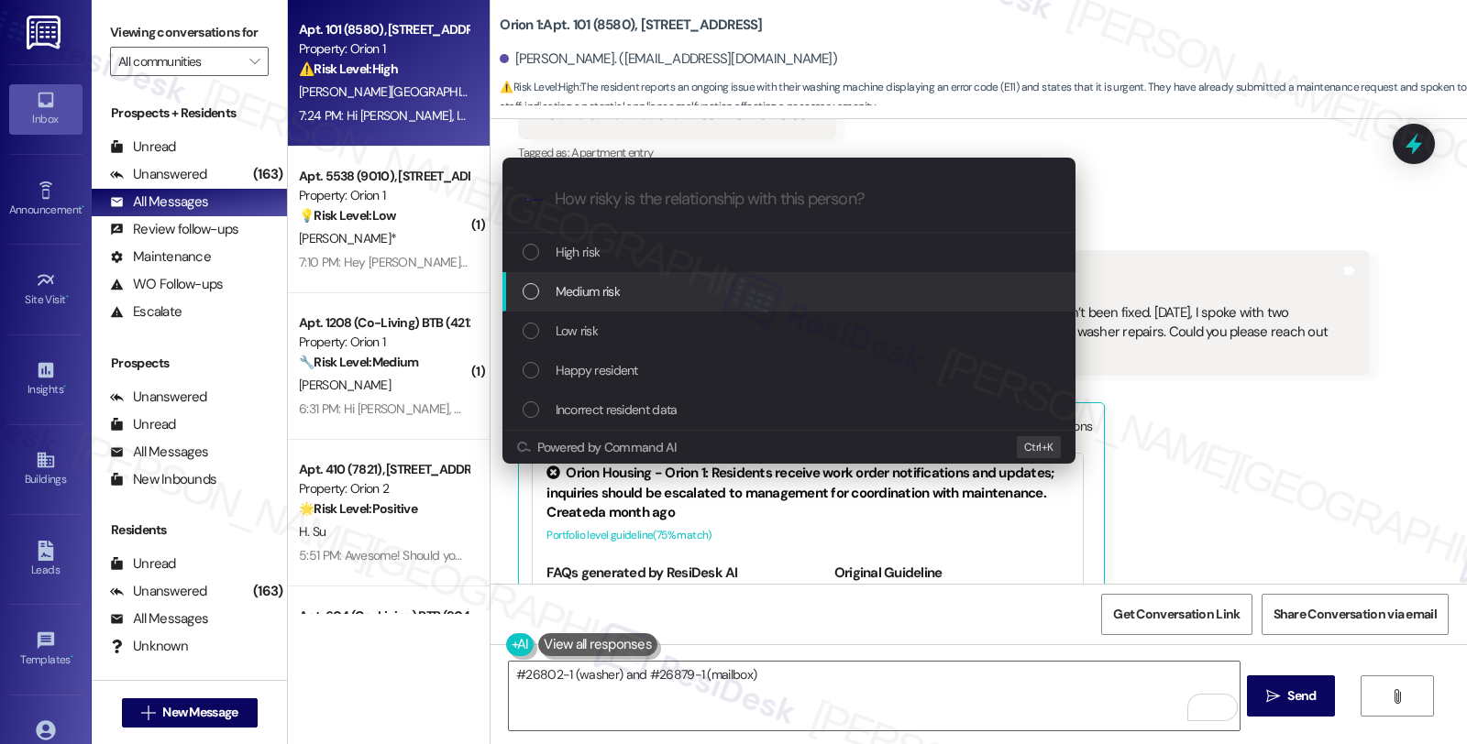
click at [592, 292] on span "Medium risk" at bounding box center [588, 291] width 64 height 20
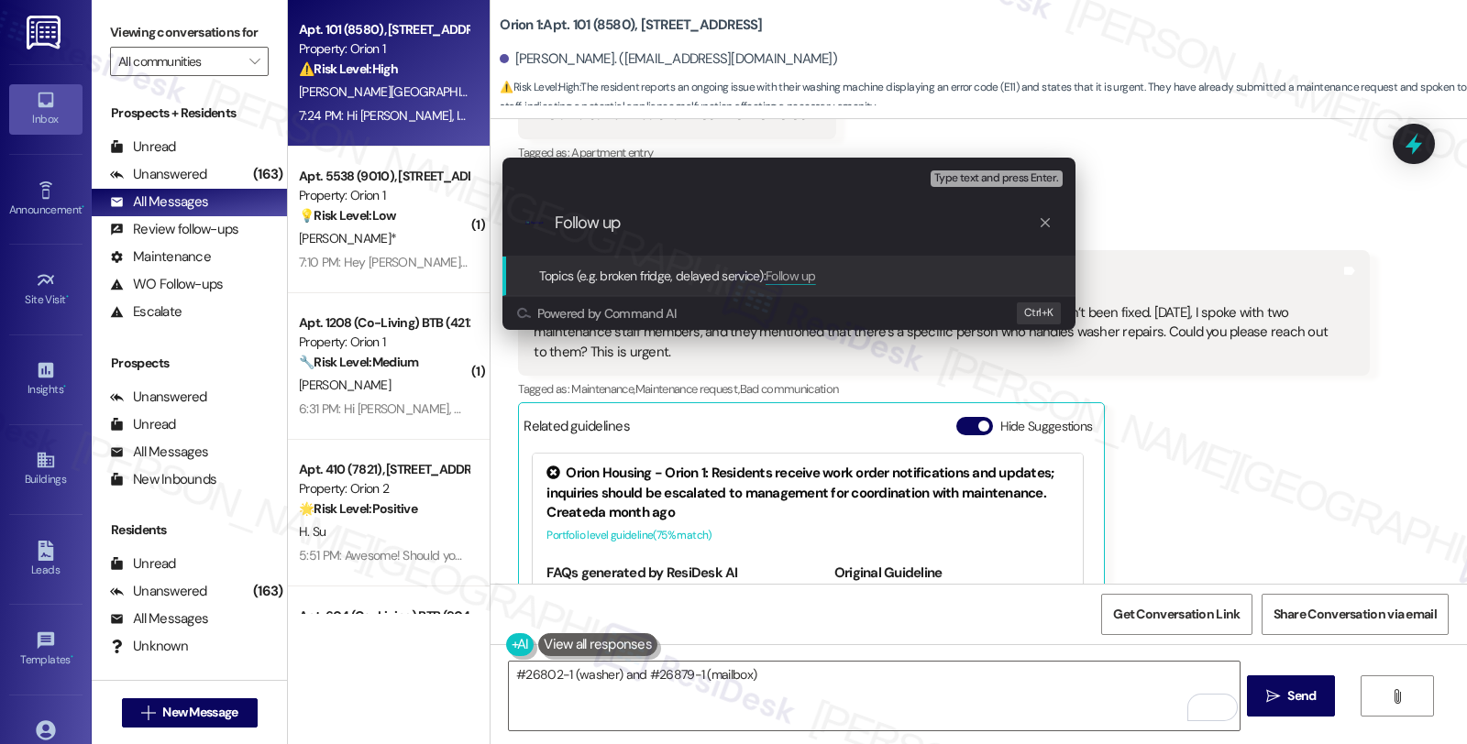
paste input "#26802-1 (washer) and #26879-1 (mailbox)"
click at [631, 217] on input "Follow up #26802-1 (washer) and #26879-1 (mailbox)" at bounding box center [796, 223] width 483 height 19
type input "Follow up WO #26802-1 (washer) and #26879-1 (mailbox)"
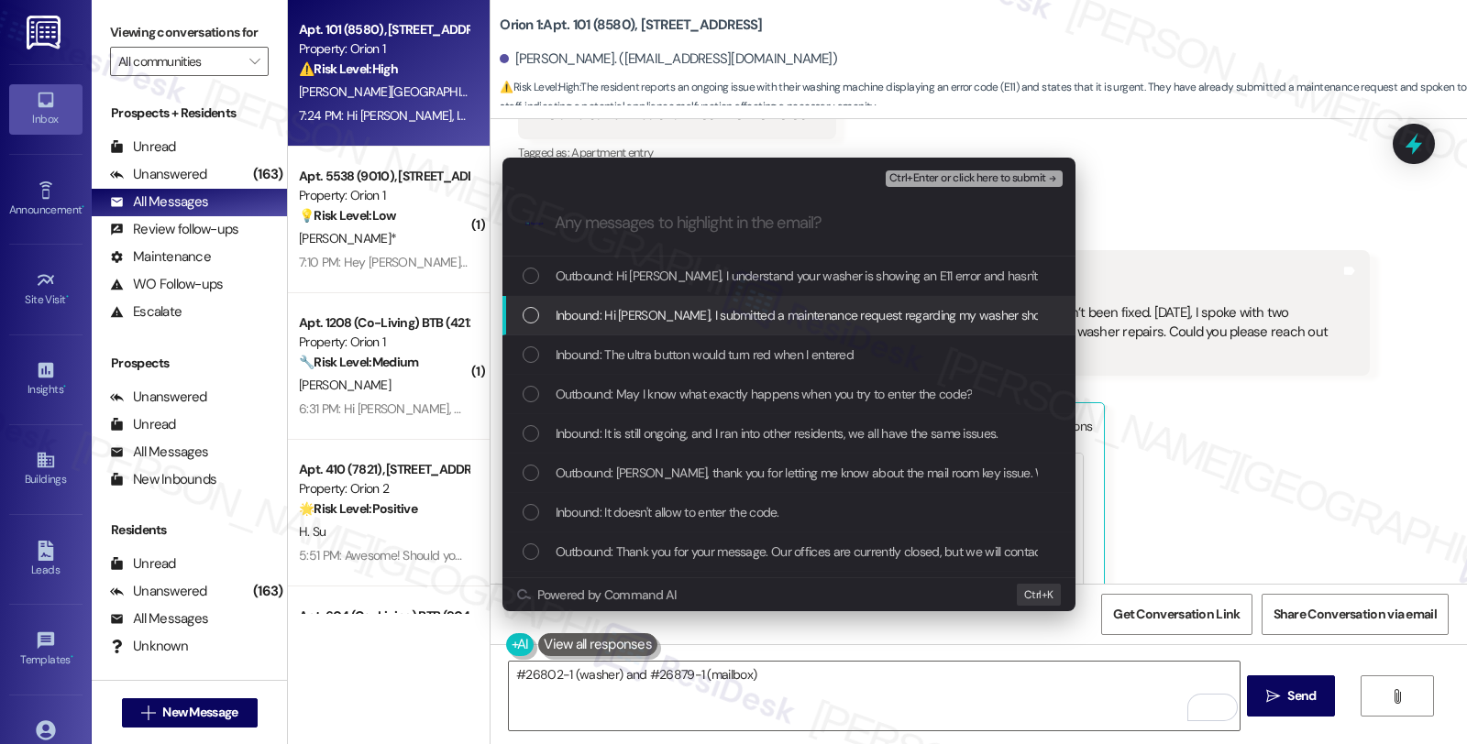
click at [649, 324] on span "Inbound: Hi Sarah, I submitted a maintenance request regarding my washer showin…" at bounding box center [1408, 315] width 1705 height 20
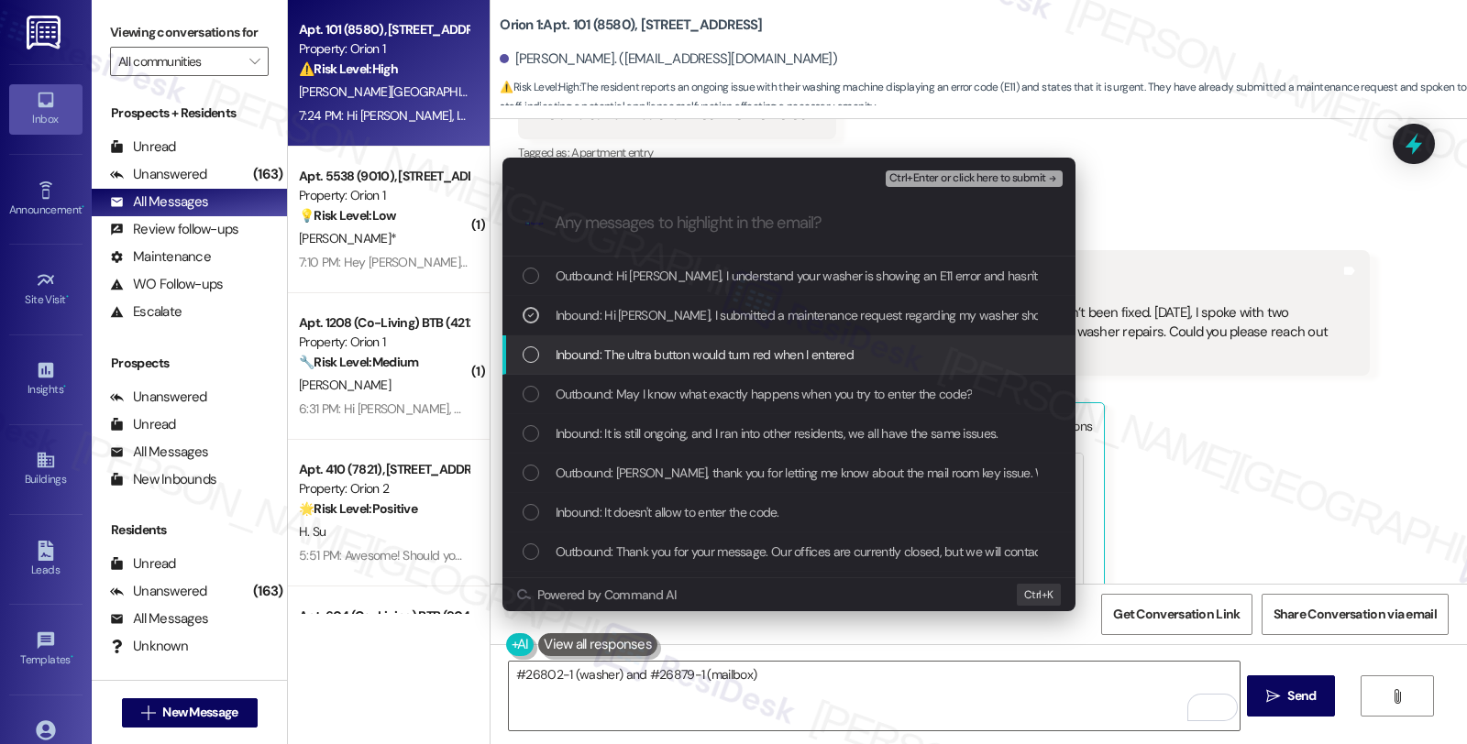
click at [644, 358] on span "Inbound: The ultra button would turn red when I entered" at bounding box center [705, 355] width 299 height 20
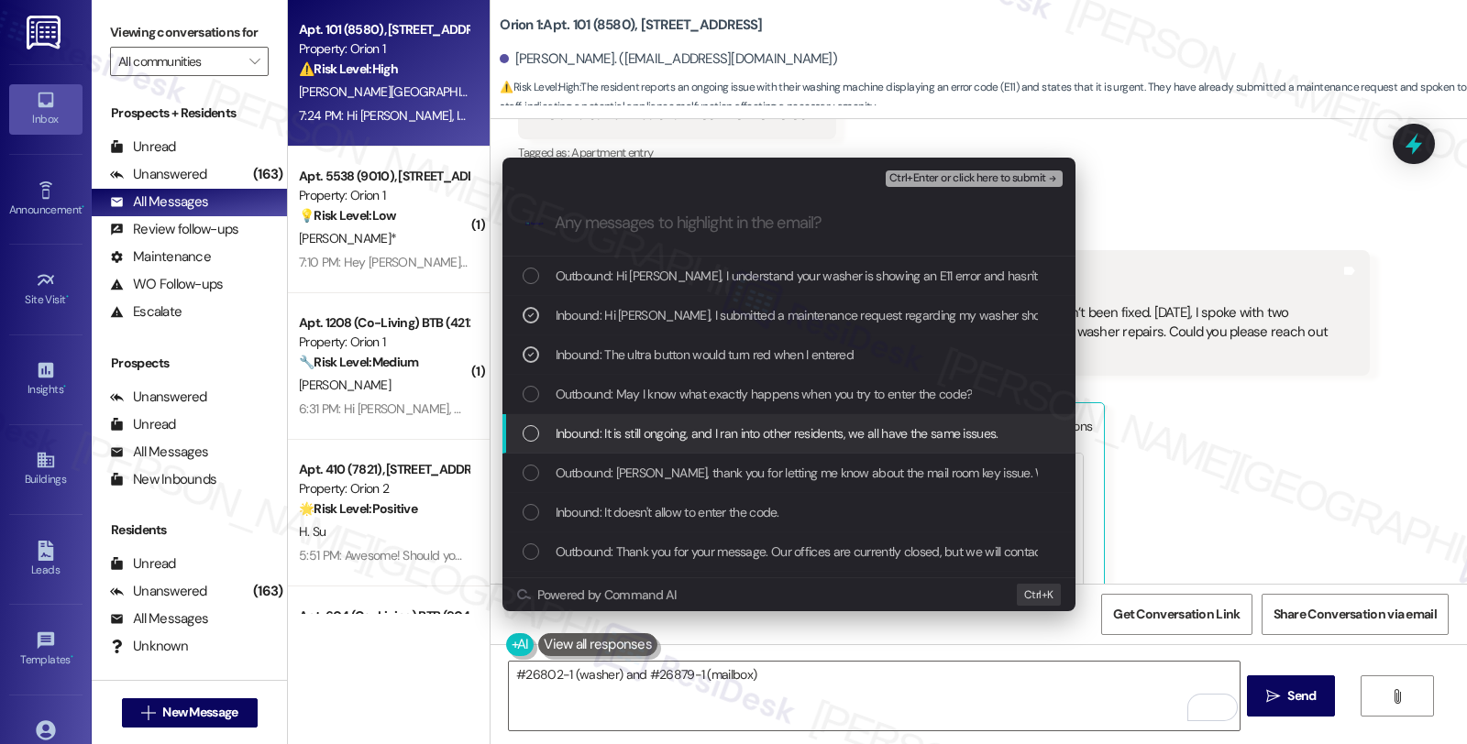
click at [639, 427] on span "Inbound: It is still ongoing, and I ran into other residents, we all have the s…" at bounding box center [777, 434] width 443 height 20
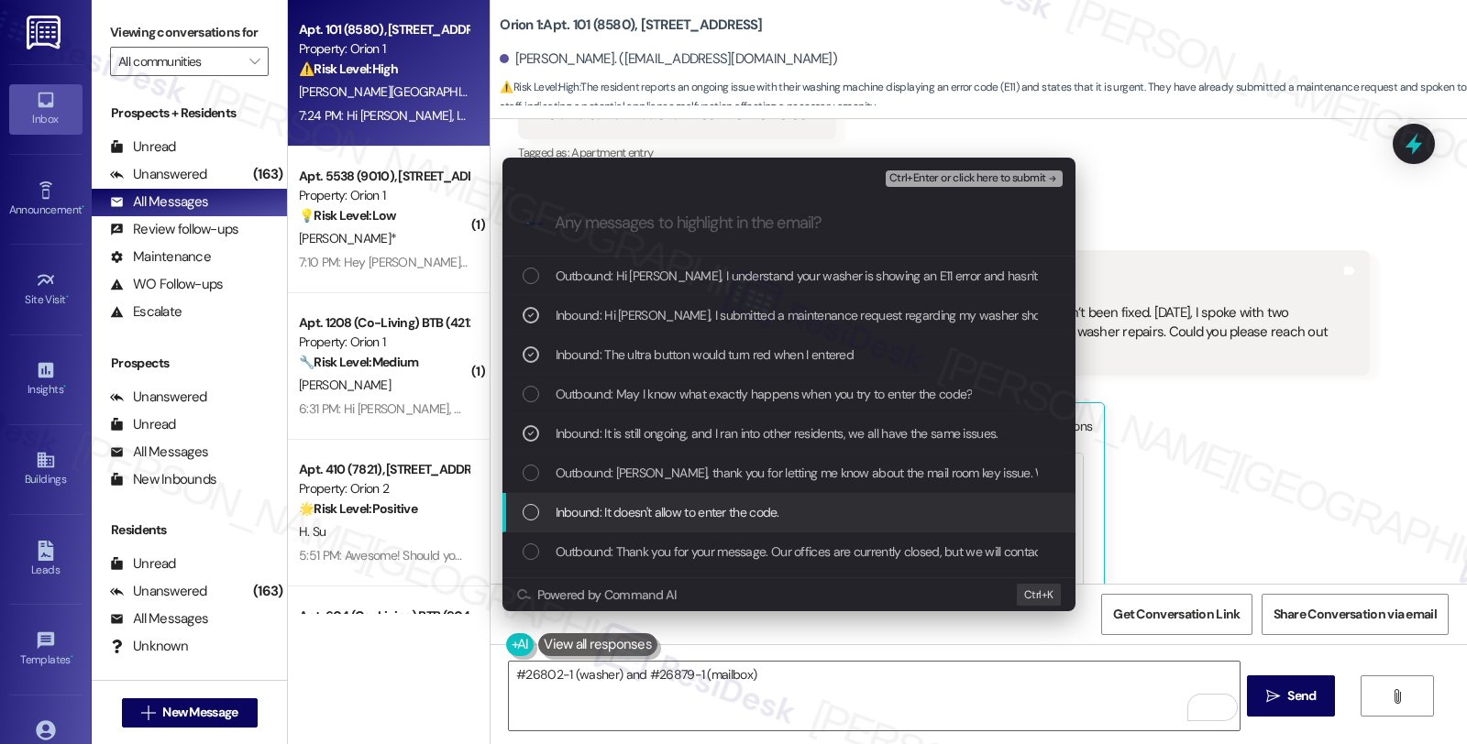
click at [671, 516] on span "Inbound: It doesn't allow to enter the code." at bounding box center [668, 512] width 224 height 20
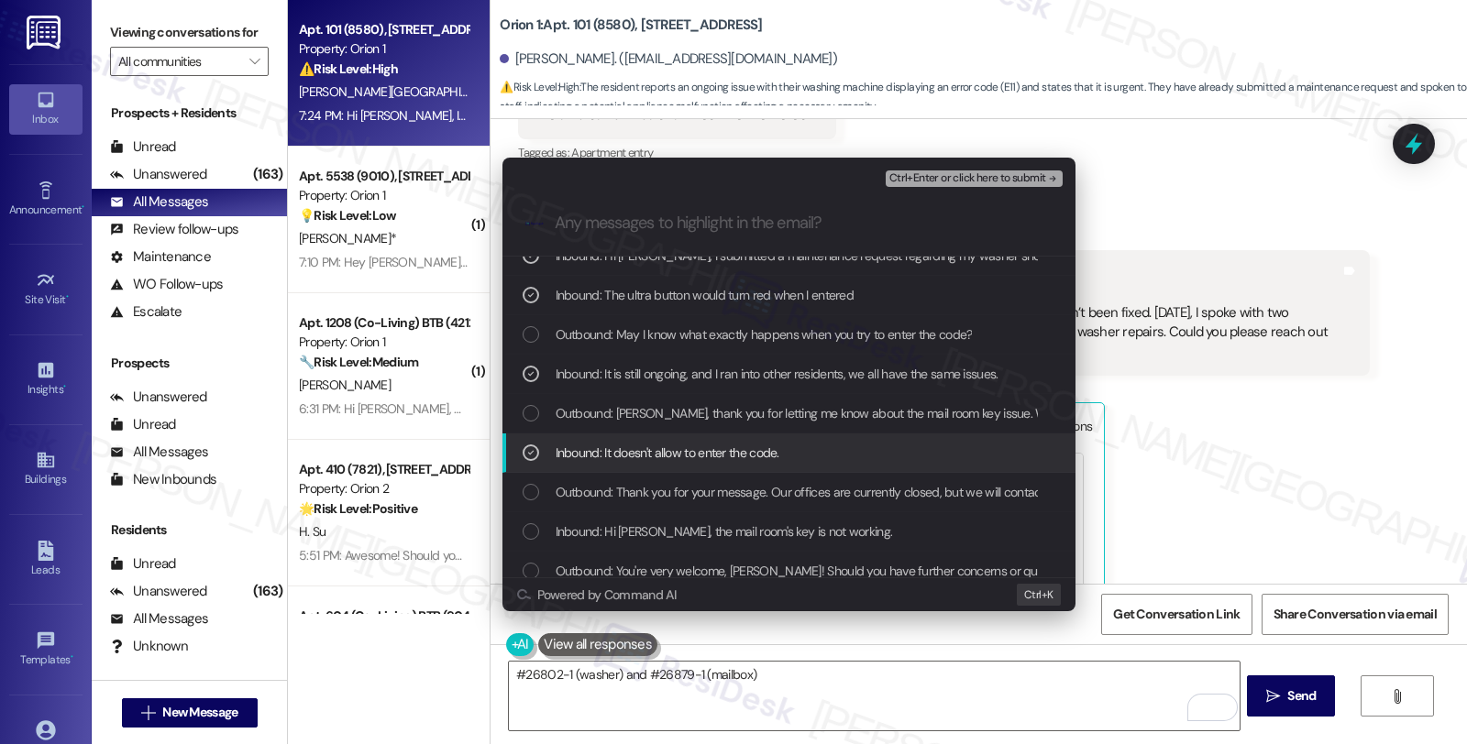
scroll to position [102, 0]
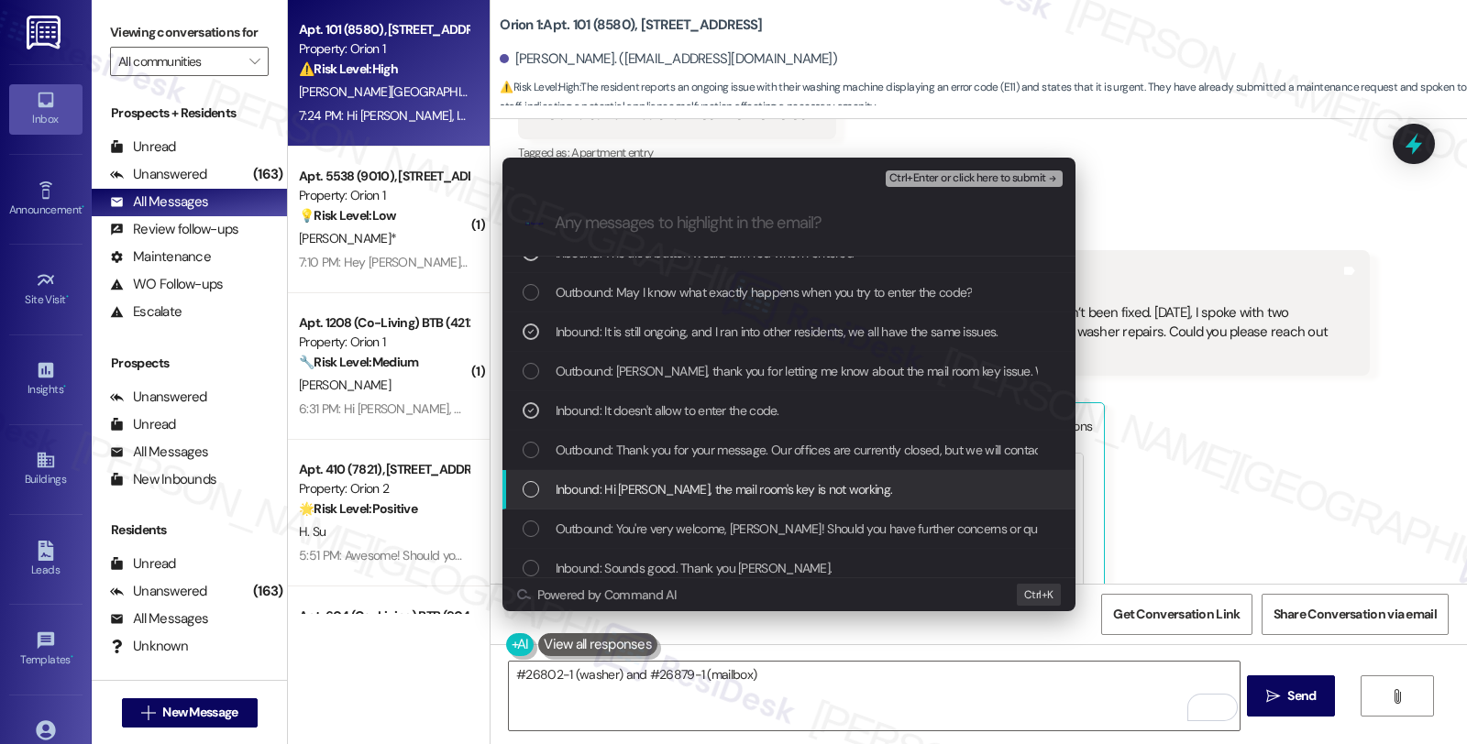
click at [684, 495] on span "Inbound: Hi Sarah, the mail room's key is not working." at bounding box center [724, 489] width 337 height 20
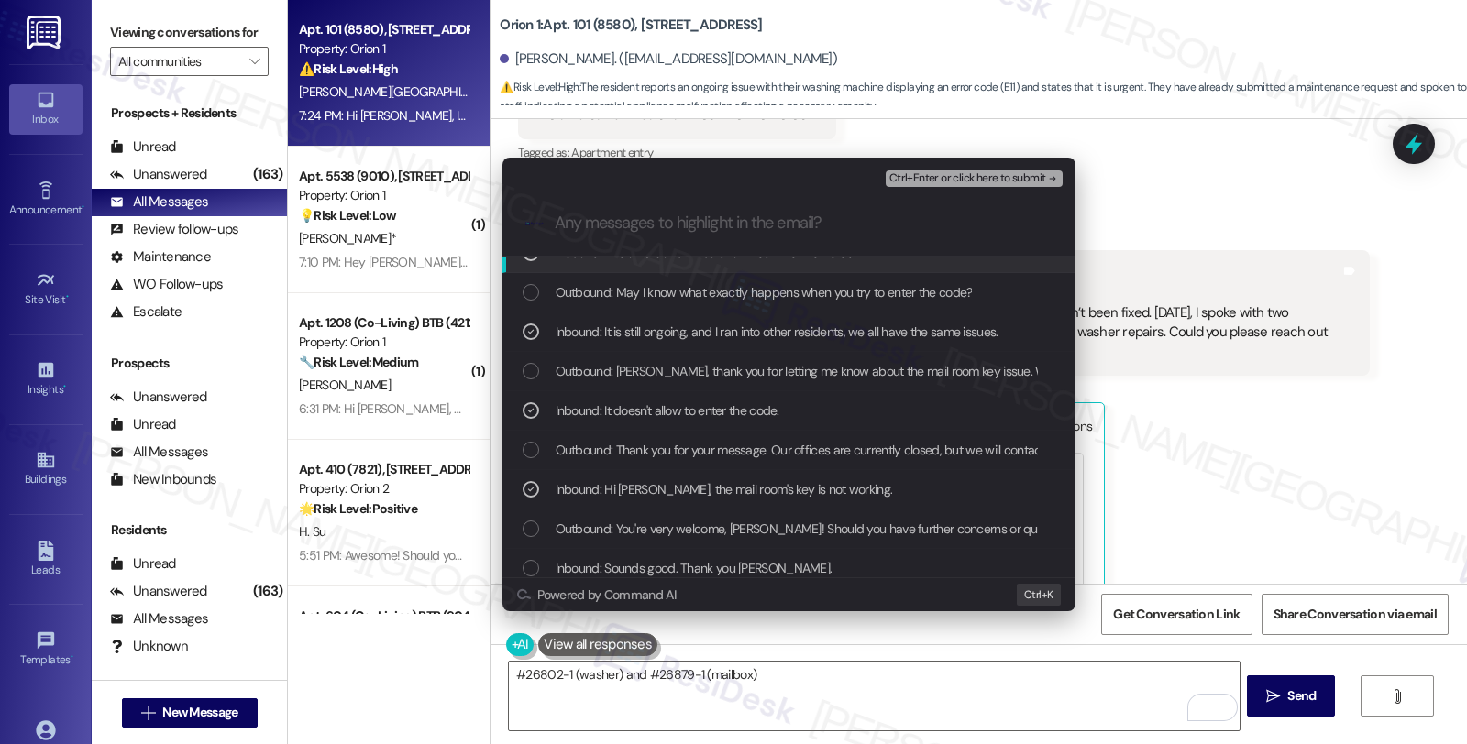
click at [944, 183] on span "Ctrl+Enter or click here to submit" at bounding box center [967, 178] width 157 height 13
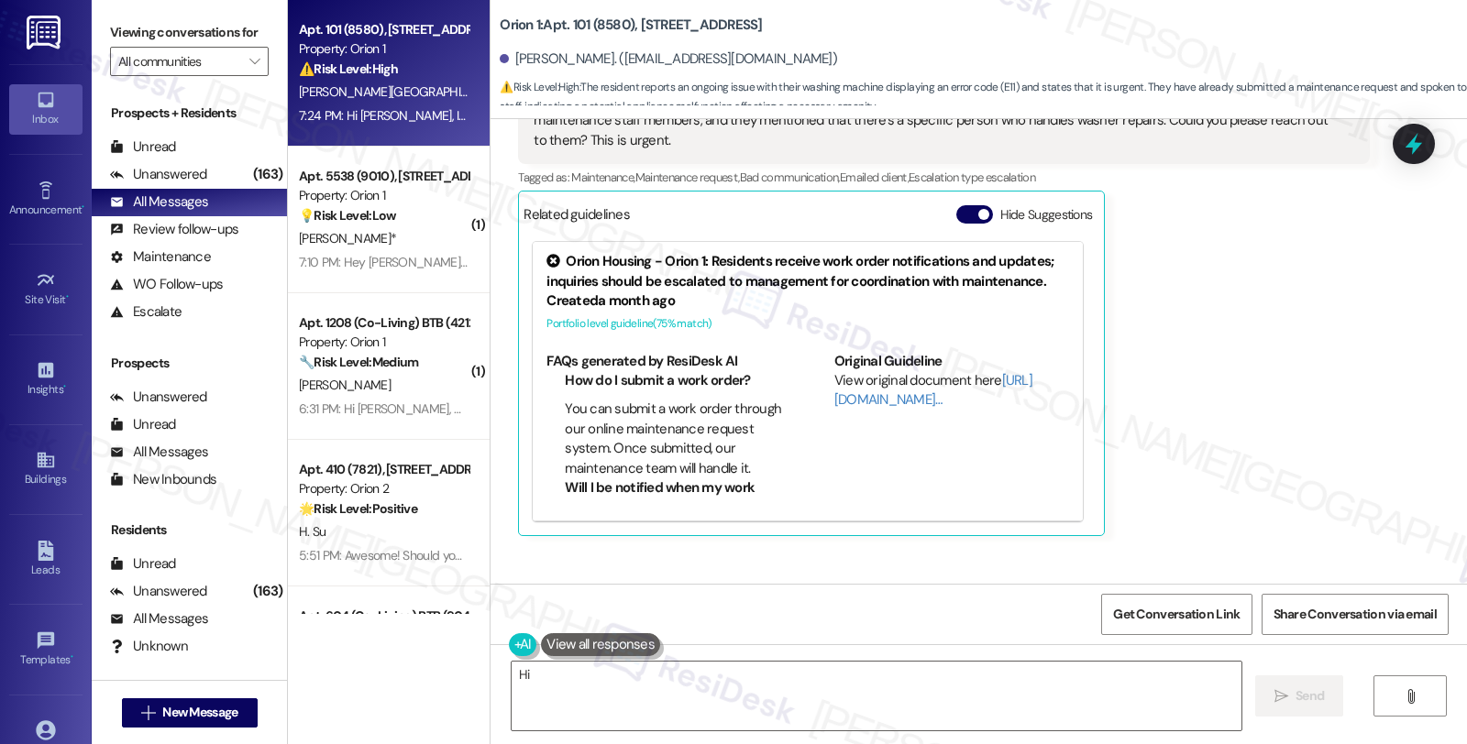
scroll to position [4735, 0]
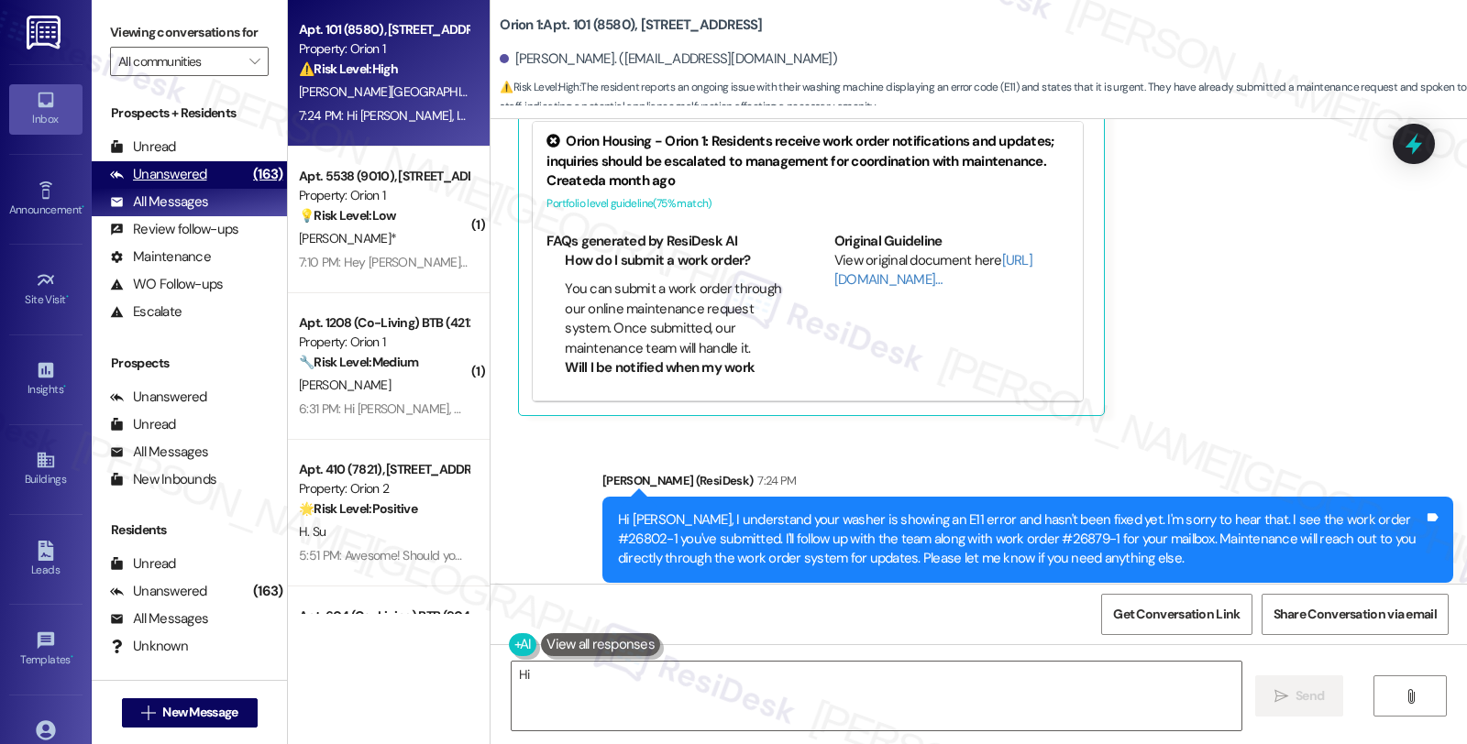
click at [221, 189] on div "Unanswered (163)" at bounding box center [189, 175] width 195 height 28
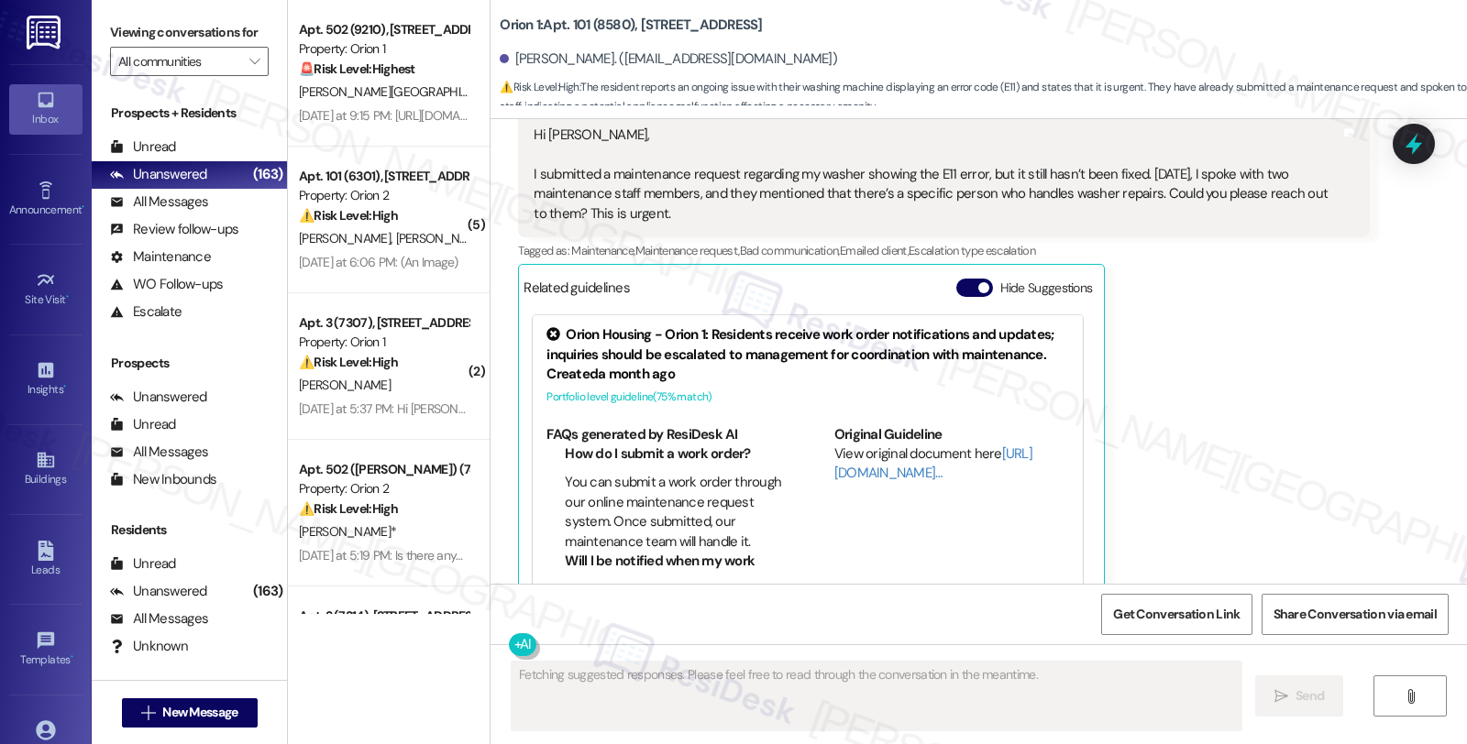
scroll to position [5129, 0]
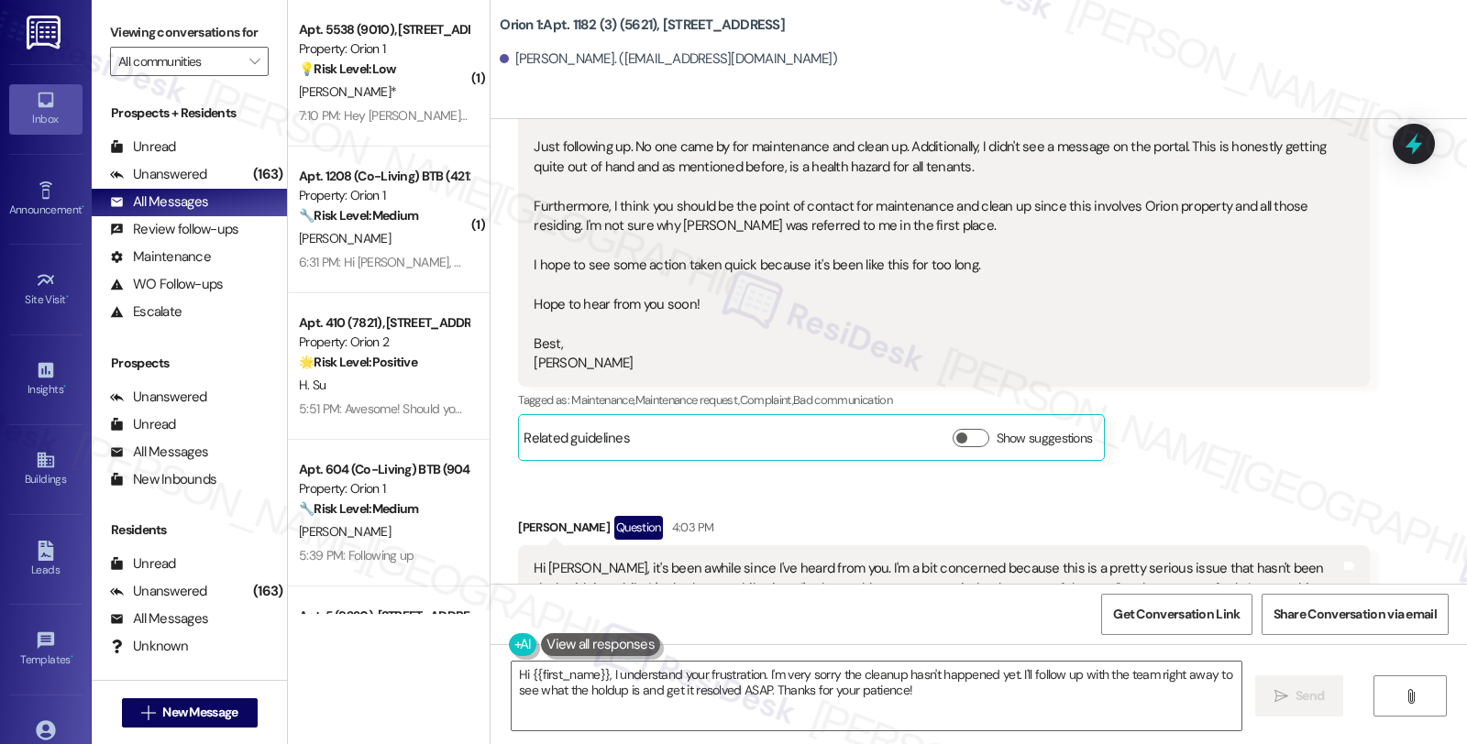
scroll to position [4493, 0]
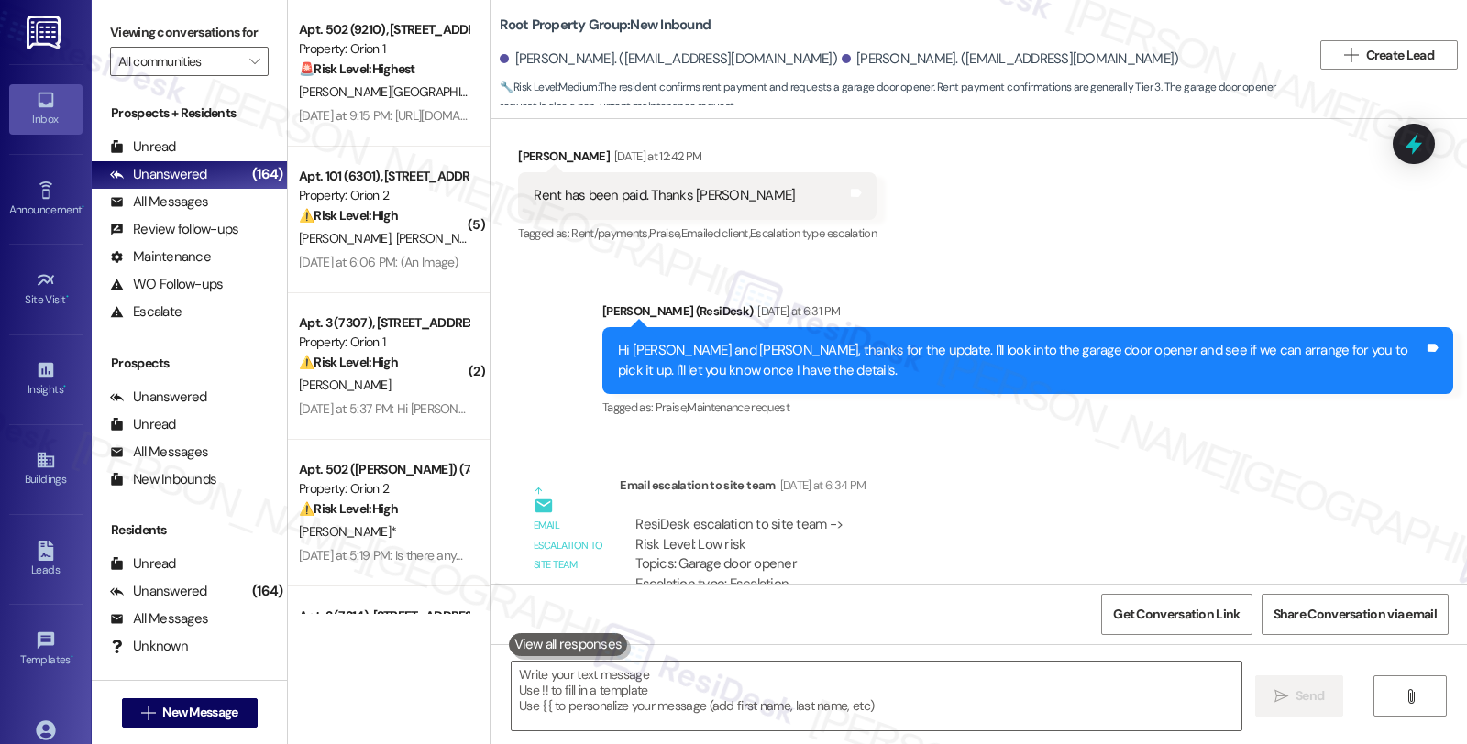
scroll to position [826, 0]
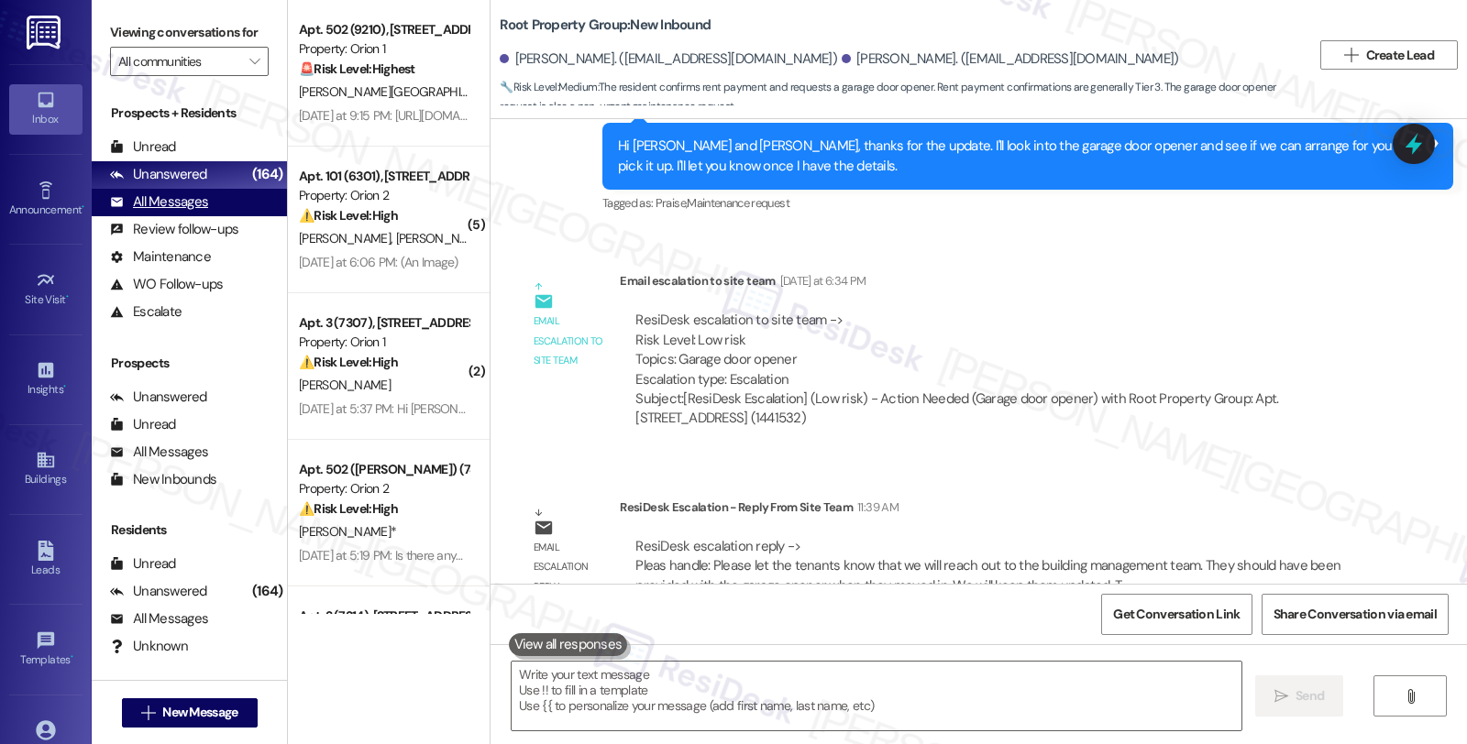
click at [212, 216] on div "All Messages (undefined)" at bounding box center [189, 203] width 195 height 28
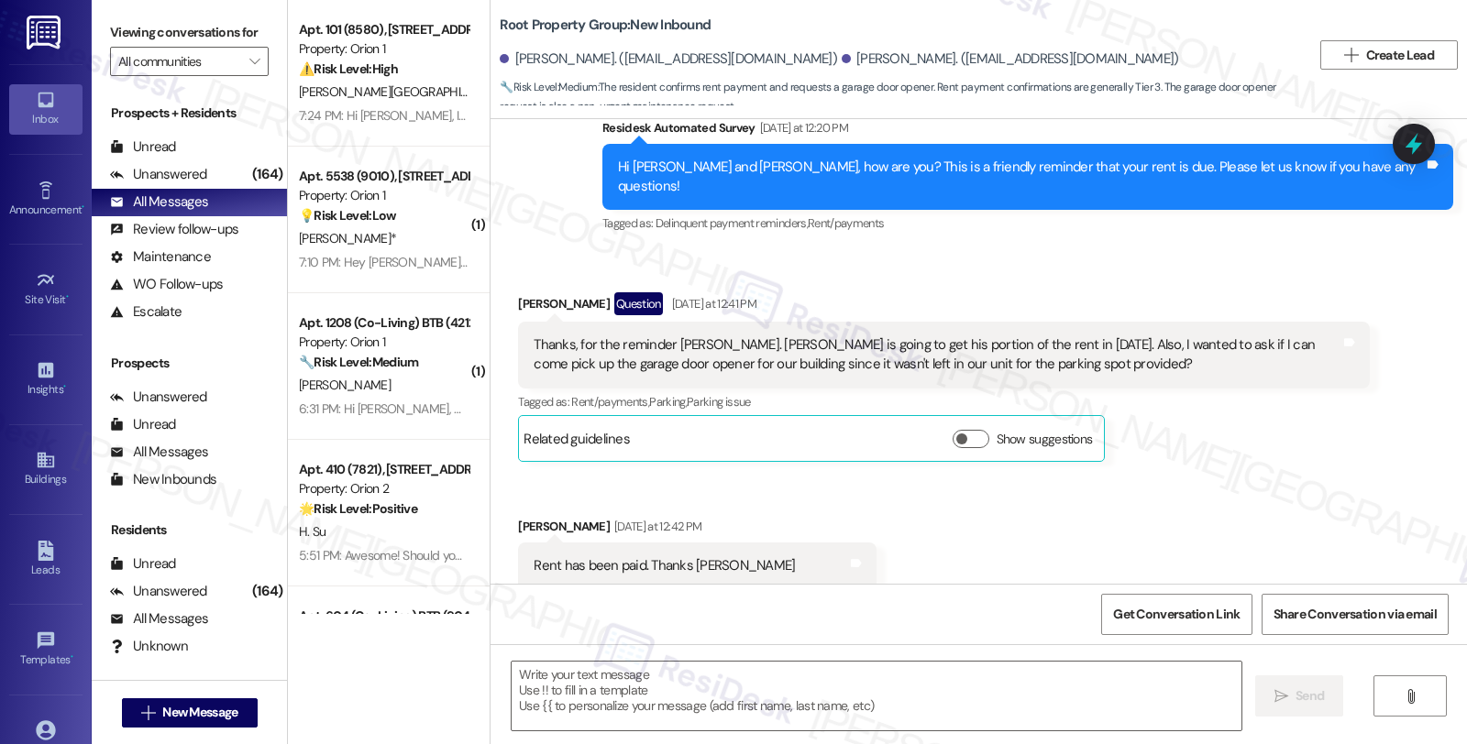
type textarea "Fetching suggested responses. Please feel free to read through the conversation…"
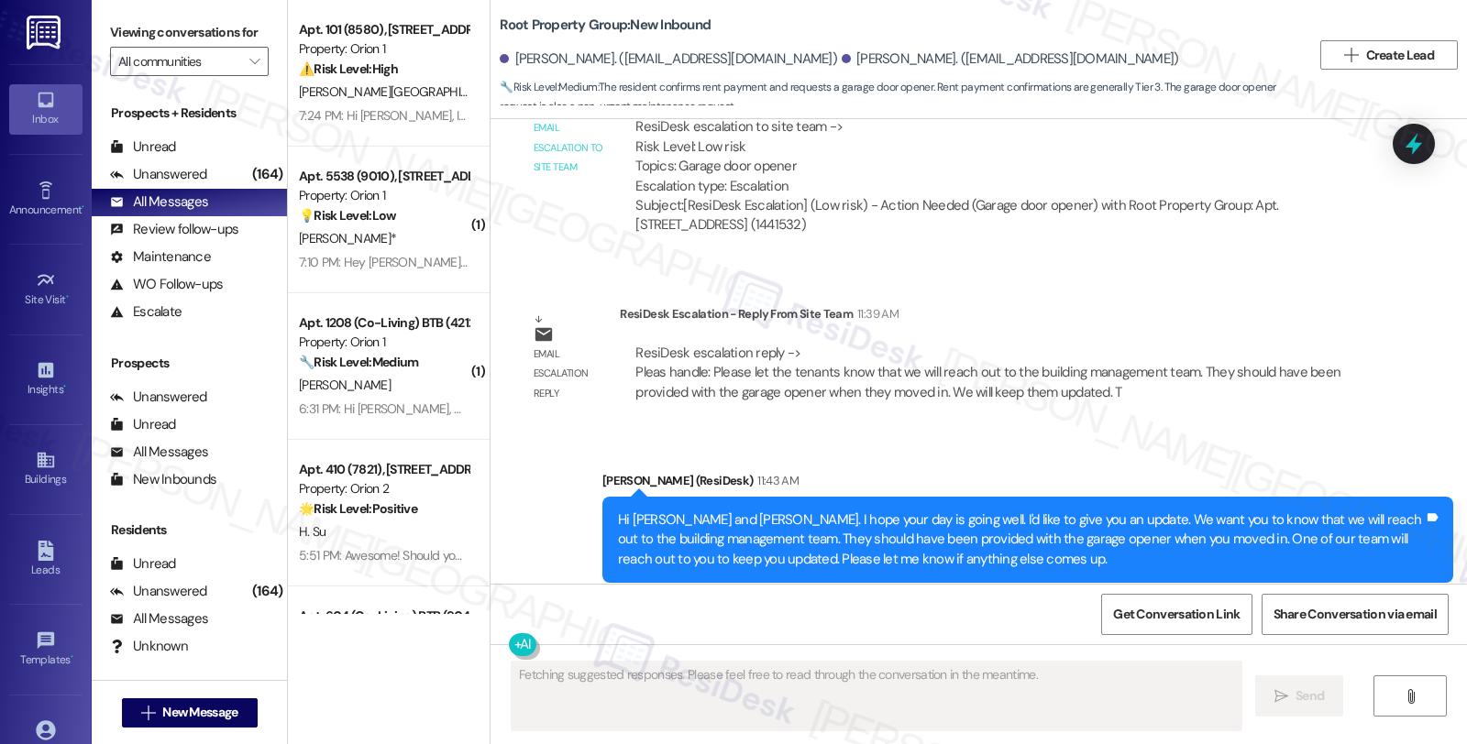
scroll to position [1020, 0]
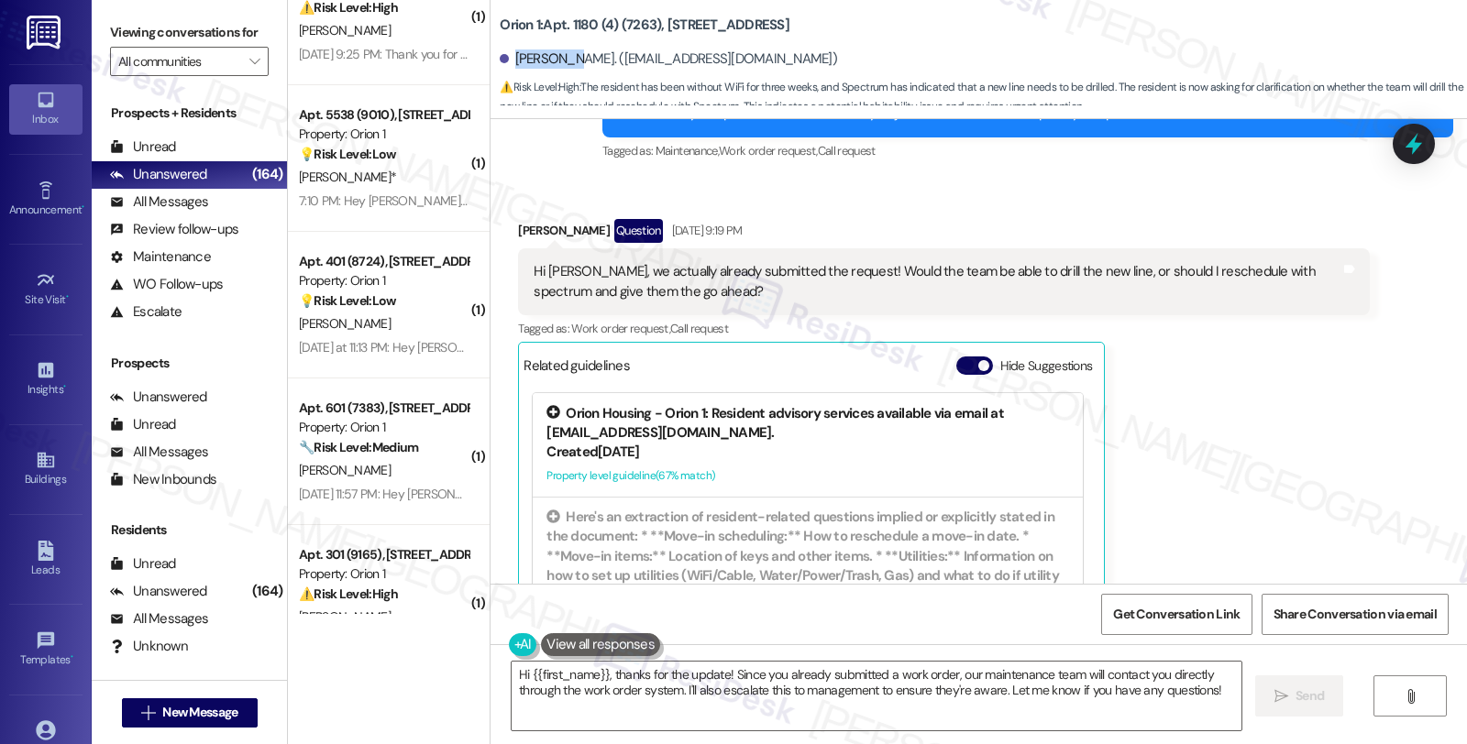
scroll to position [2061, 0]
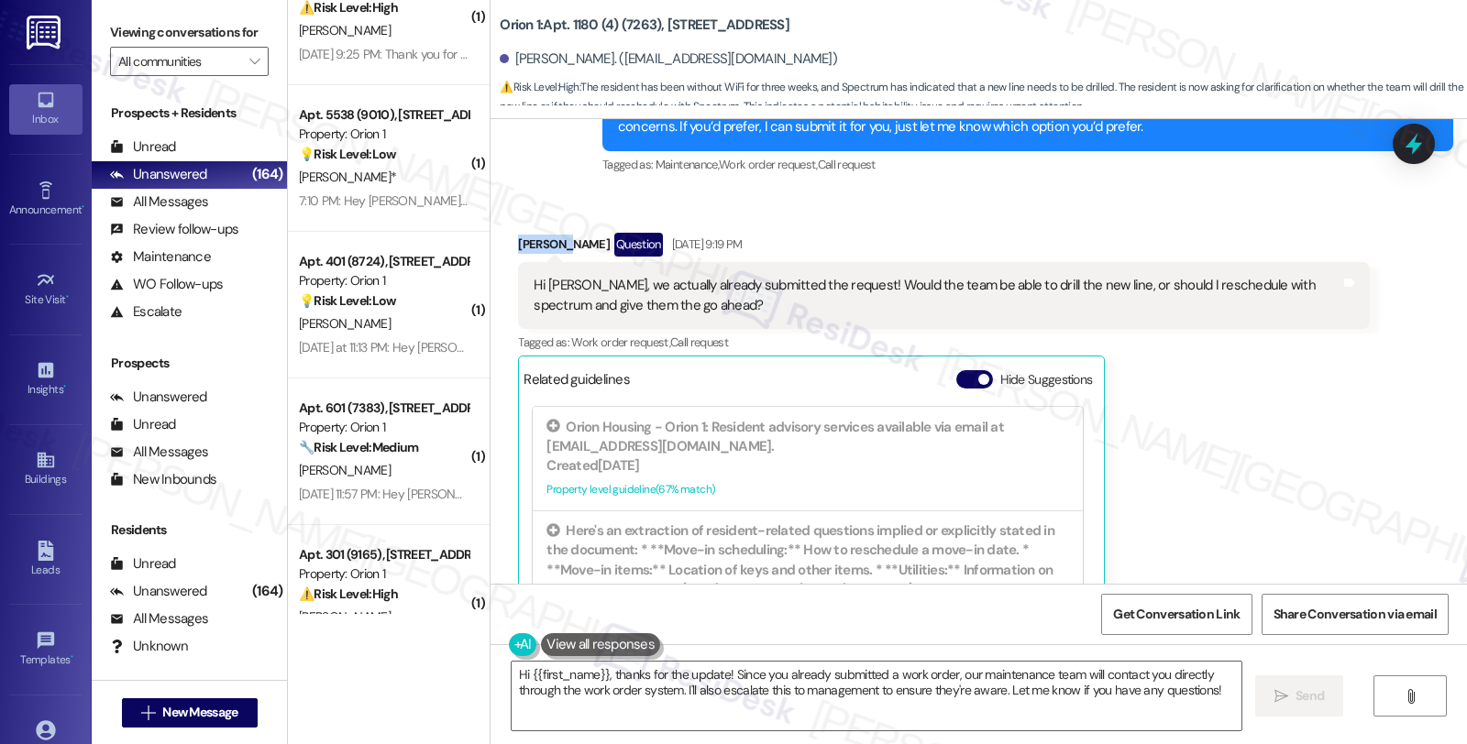
drag, startPoint x: 504, startPoint y: 239, endPoint x: 550, endPoint y: 239, distance: 45.8
click at [550, 239] on div "Received via SMS Maya Din Question Aug 29, 2025 at 9:19 PM Hi Sarah, we actuall…" at bounding box center [943, 466] width 878 height 495
copy div "Maya Din"
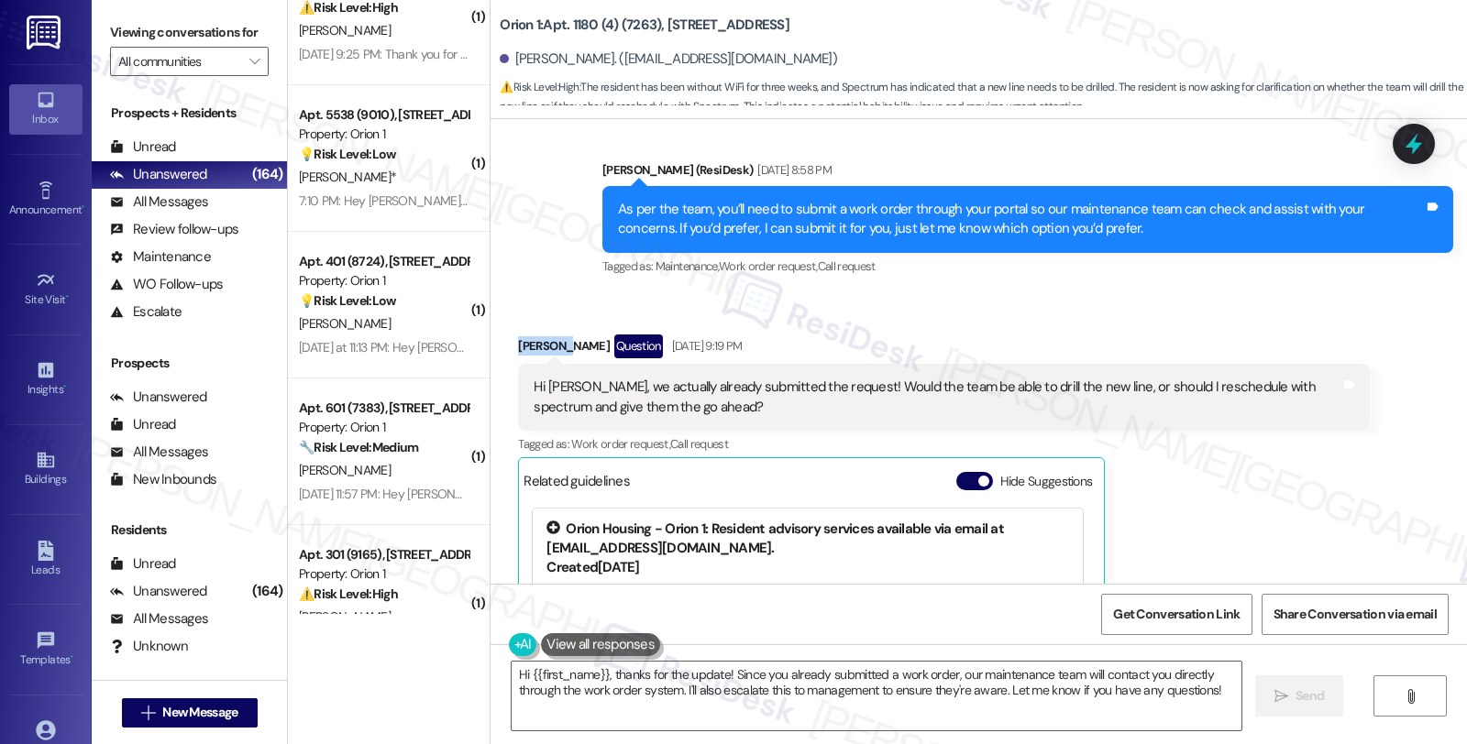
scroll to position [1120, 0]
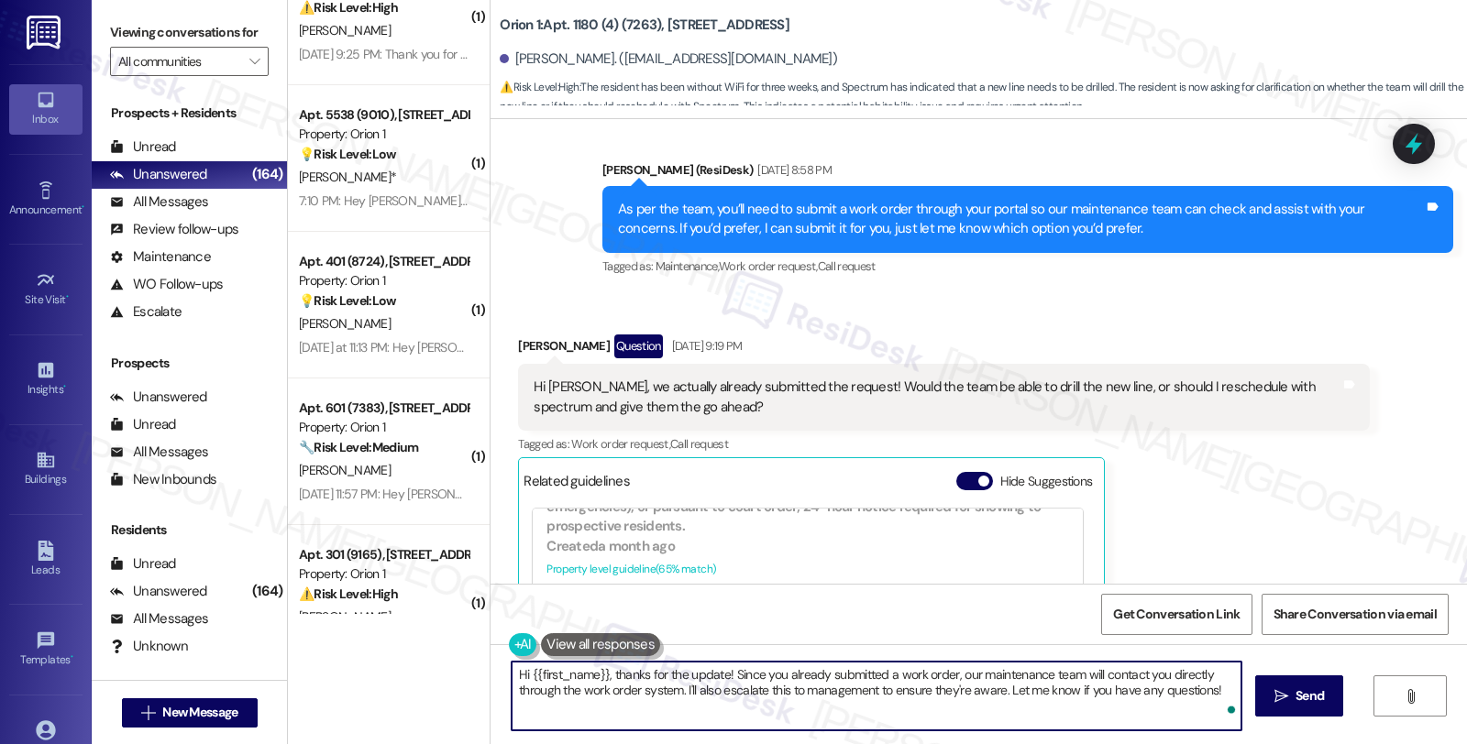
drag, startPoint x: 715, startPoint y: 675, endPoint x: 1149, endPoint y: 686, distance: 433.8
click at [1149, 686] on textarea "Hi {{first_name}}, thanks for the update! Since you already submitted a work or…" at bounding box center [877, 696] width 730 height 69
click at [812, 686] on textarea "Hi {{first_name}}, thanks for the update! Since you already submitted a work or…" at bounding box center [874, 696] width 730 height 69
click at [711, 672] on textarea "Hi {{first_name}}, thanks for the update! Since you already submitted a work or…" at bounding box center [874, 696] width 730 height 69
paste textarea "#26864-1"
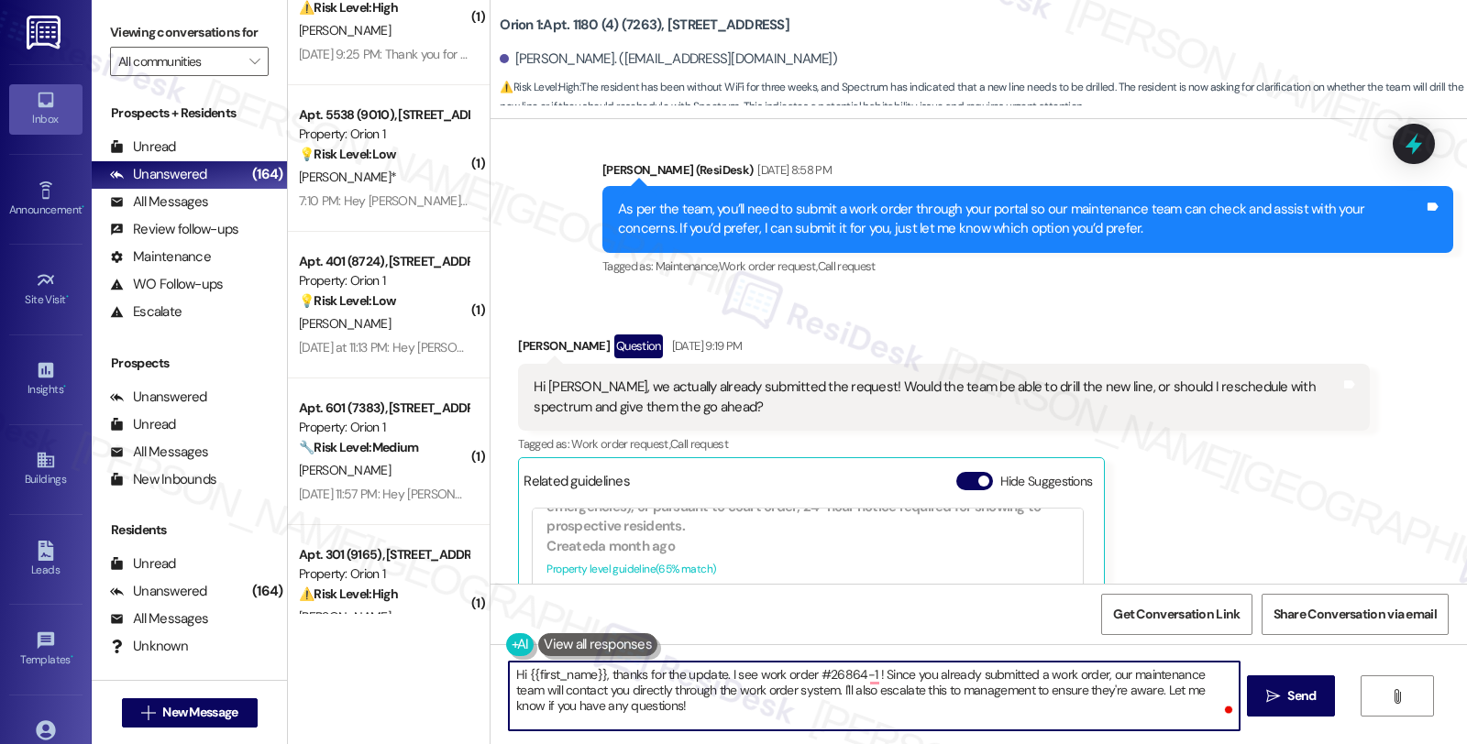
click at [744, 679] on textarea "Hi {{first_name}}, thanks for the update. I see work order #26864-1 ! Since you…" at bounding box center [874, 696] width 730 height 69
click at [904, 674] on textarea "Hi {{first_name}}, thanks for the update. I see related work order #26864-1 ! S…" at bounding box center [874, 696] width 730 height 69
click at [631, 684] on textarea "Hi {{first_name}}, thanks for the update. I see related work order #26864-1 for…" at bounding box center [874, 696] width 730 height 69
click at [825, 692] on textarea "Hi {{first_name}}, thanks for the update. I see related work order #26864-1 for…" at bounding box center [874, 696] width 730 height 69
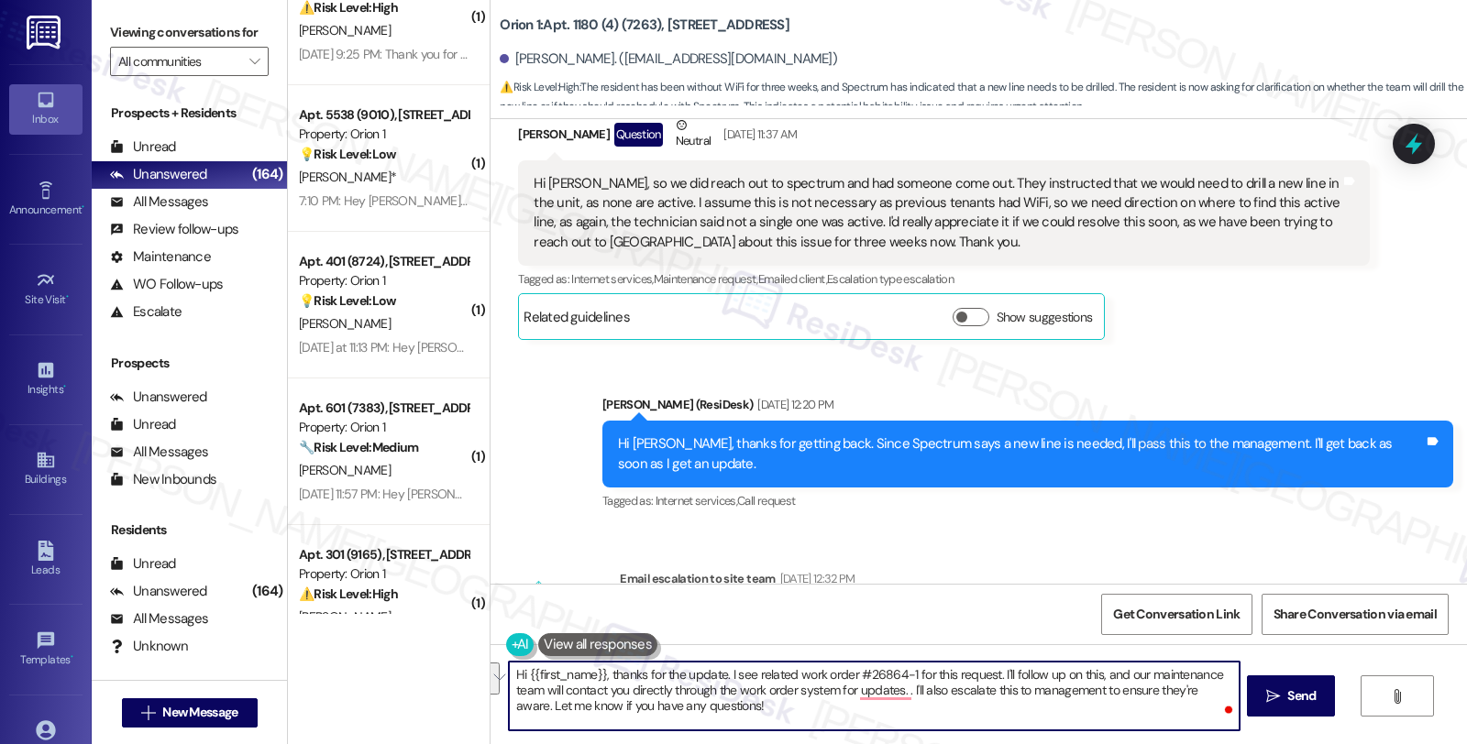
scroll to position [1144, 0]
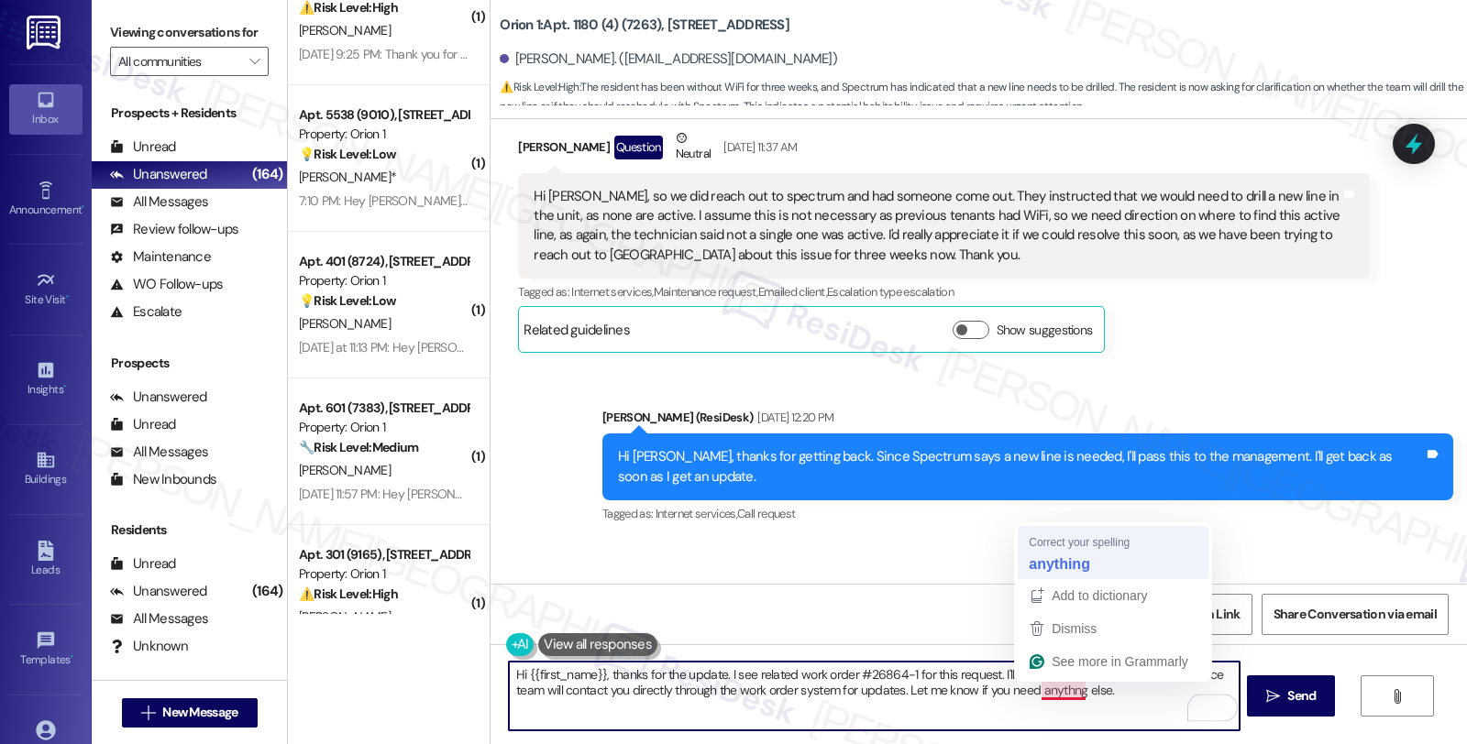
type textarea "Hi {{first_name}}, thanks for the update. I see related work order #26864-1 for…"
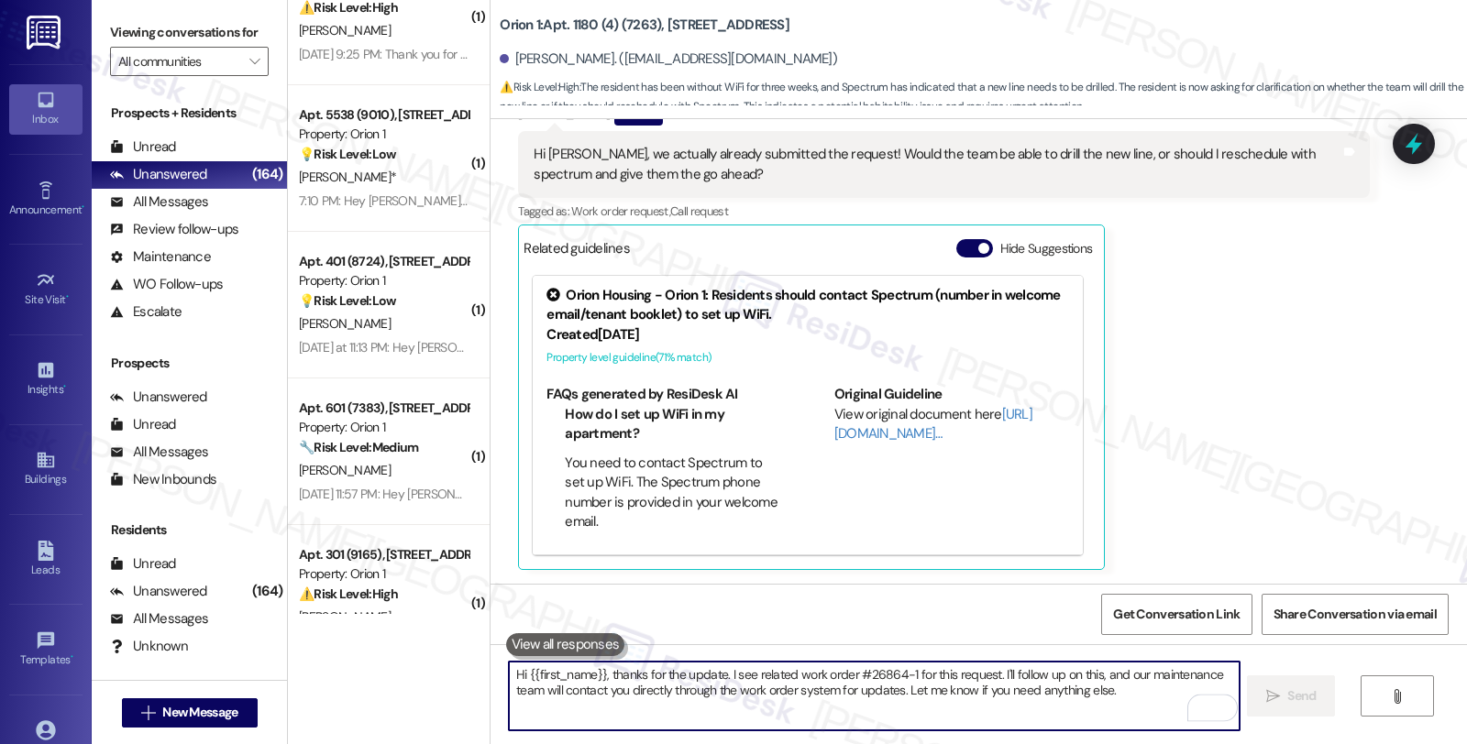
scroll to position [2514, 0]
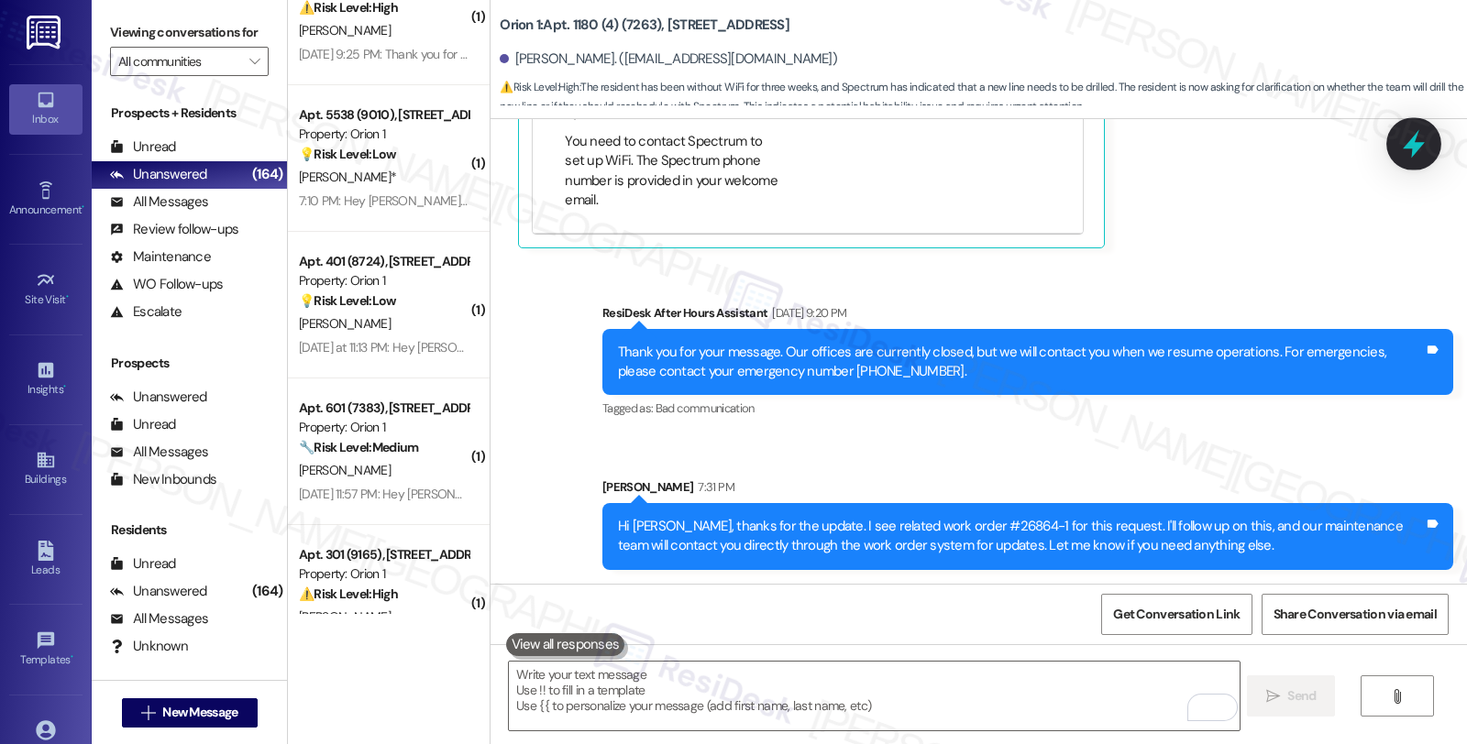
click at [1400, 149] on icon at bounding box center [1413, 143] width 31 height 31
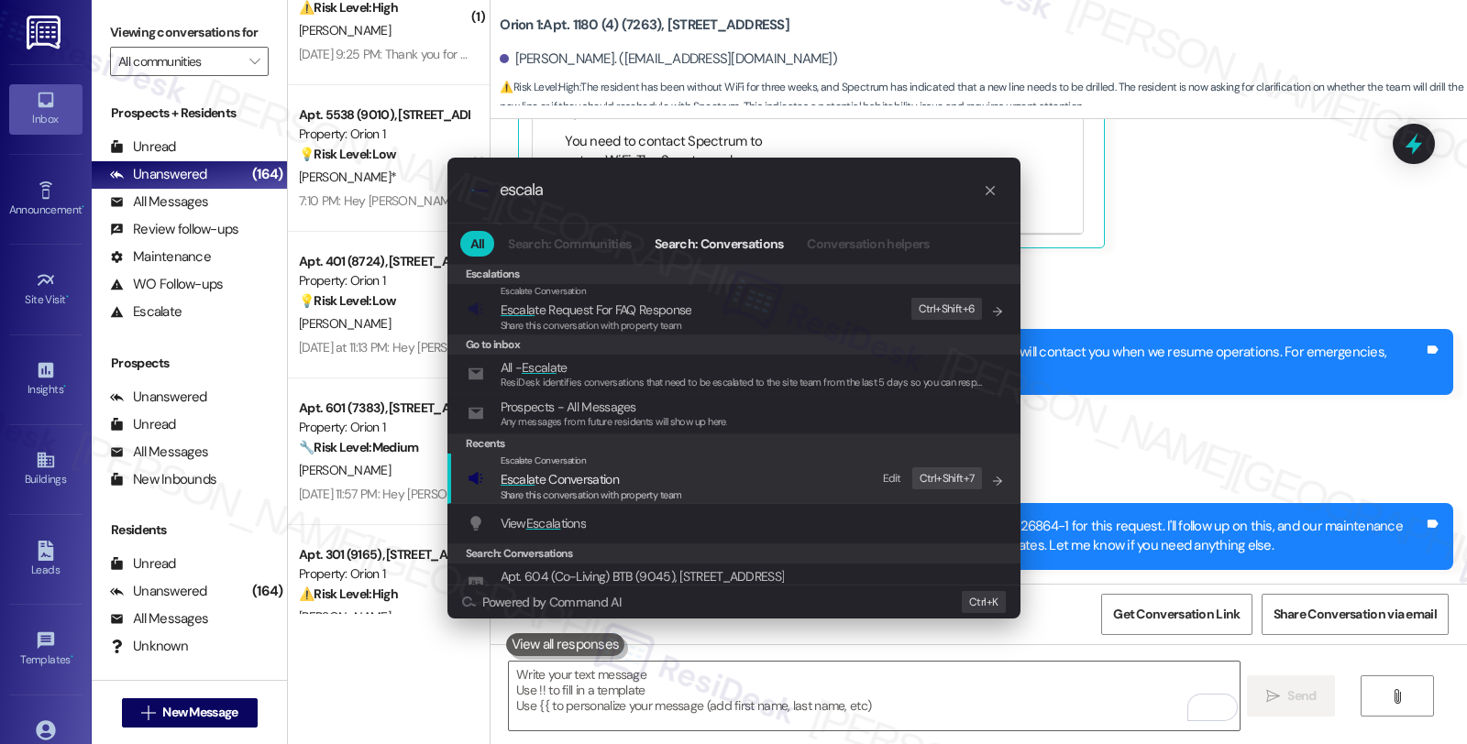
type input "escala"
click at [569, 493] on span "Share this conversation with property team" at bounding box center [592, 495] width 182 height 13
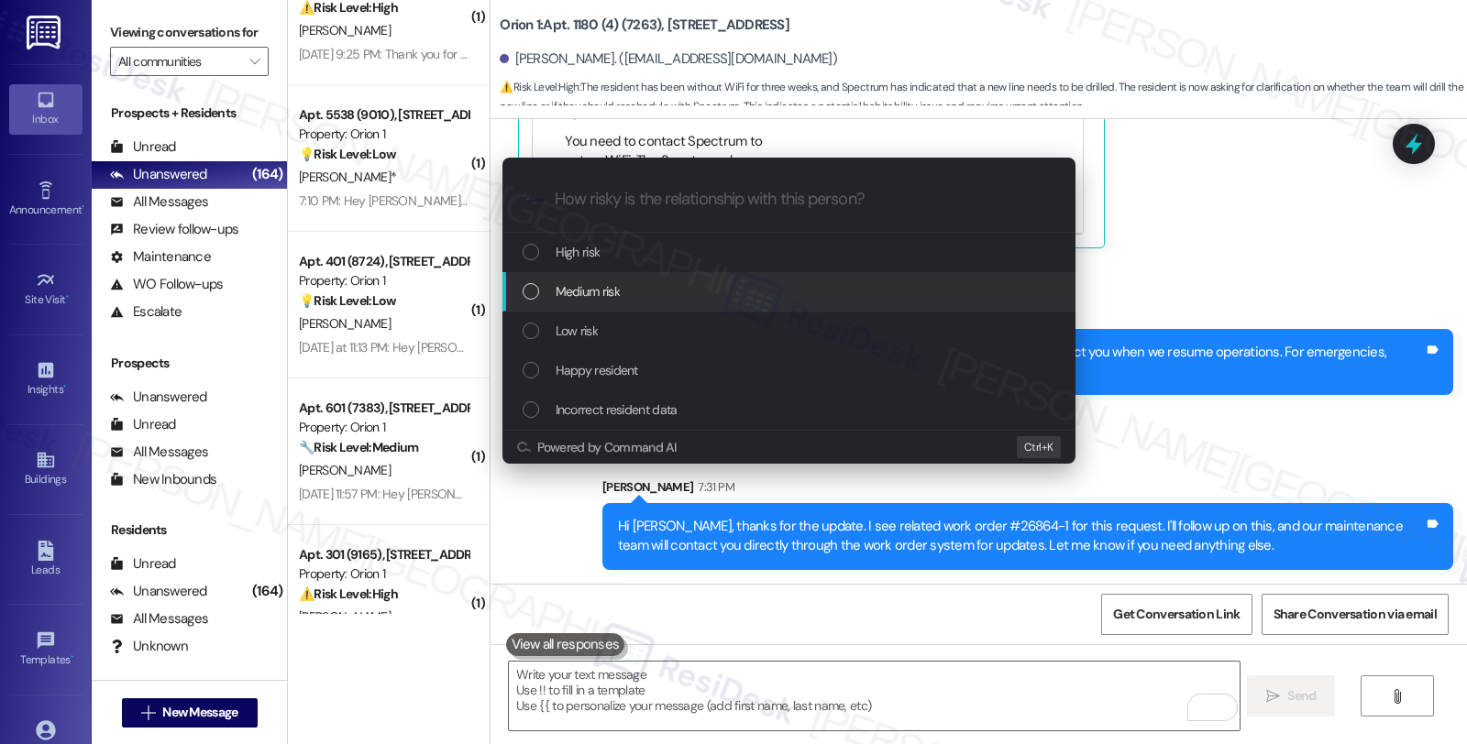
click at [627, 289] on div "Medium risk" at bounding box center [791, 291] width 536 height 20
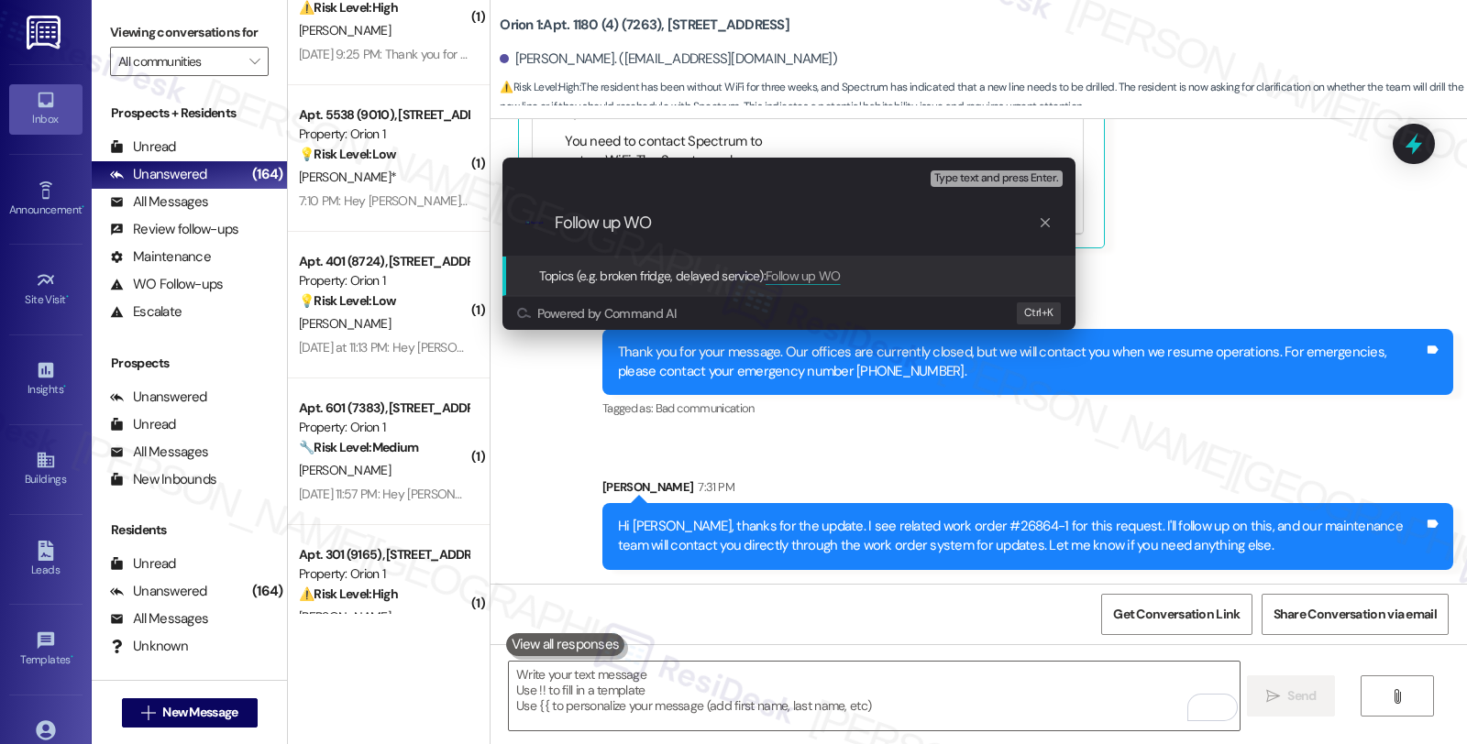
paste input "#26864-1"
click at [744, 224] on input "Follow up WO #26864-1 (WiFi" at bounding box center [796, 223] width 483 height 19
drag, startPoint x: 740, startPoint y: 223, endPoint x: 894, endPoint y: 220, distance: 154.0
click at [894, 220] on input "Follow up WO #26864-1 (Permission to fr" at bounding box center [796, 223] width 483 height 19
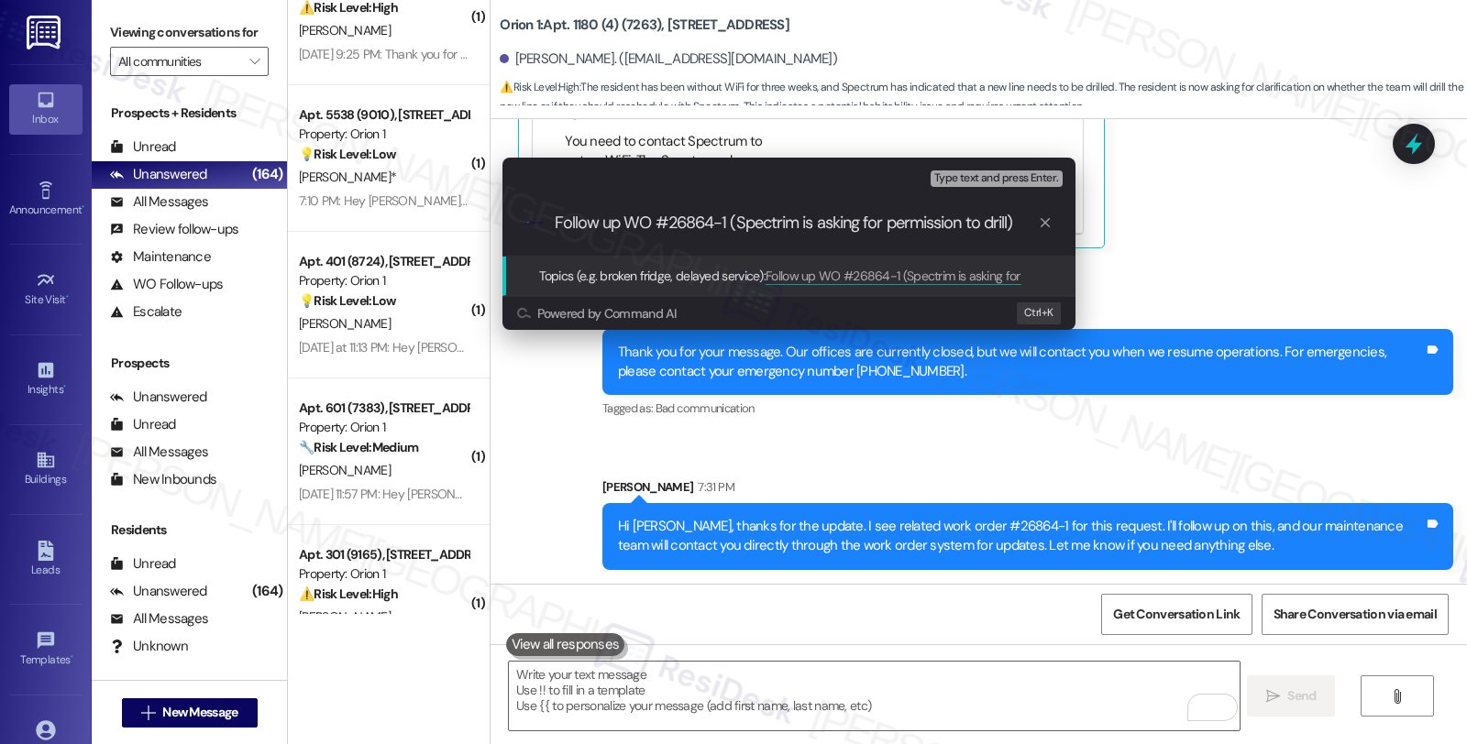
click at [781, 225] on input "Follow up WO #26864-1 (Spectrim is asking for permission to drill)" at bounding box center [796, 223] width 483 height 19
type input "Follow up WO #26864-1 (Spectrum is asking for permission to drill)"
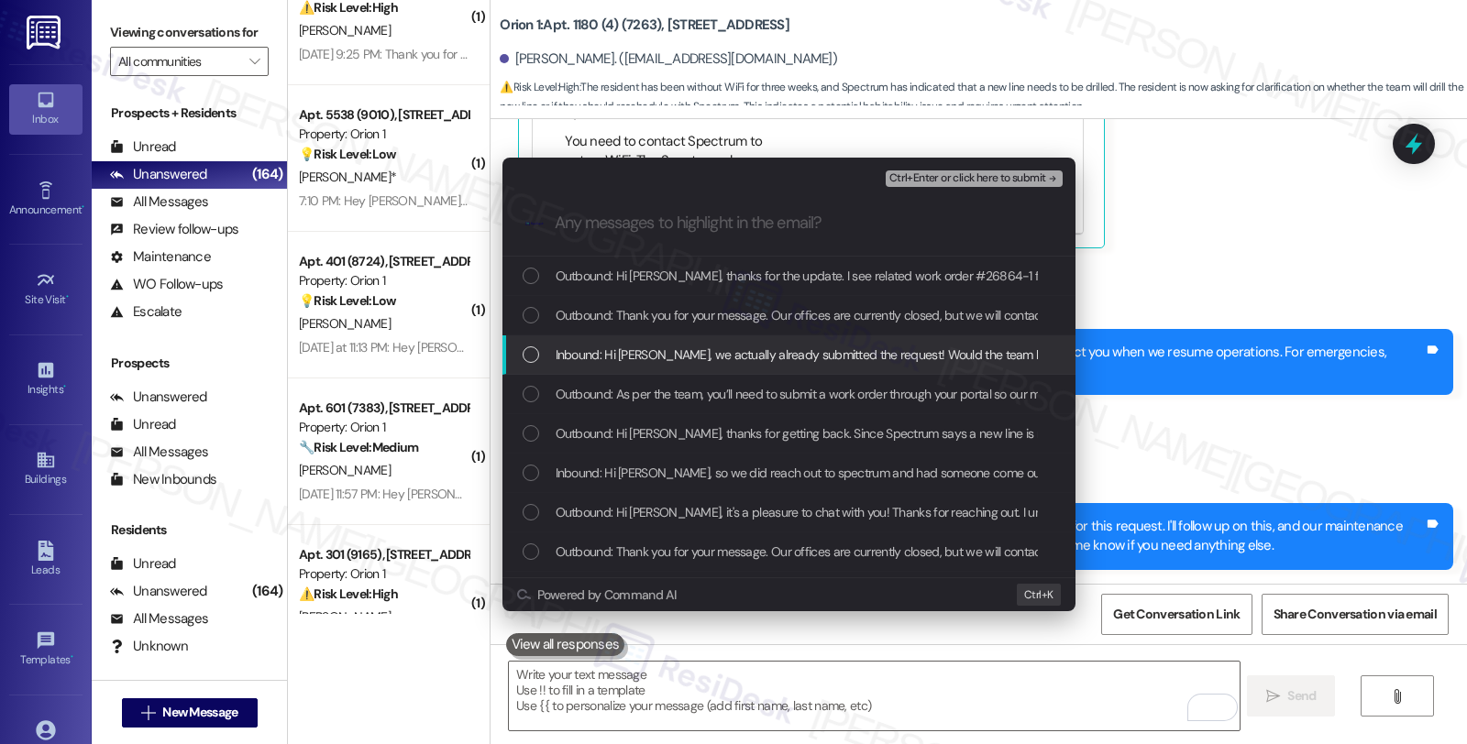
click at [598, 354] on span "Inbound: Hi Sarah, we actually already submitted the request! Would the team be…" at bounding box center [1048, 355] width 984 height 20
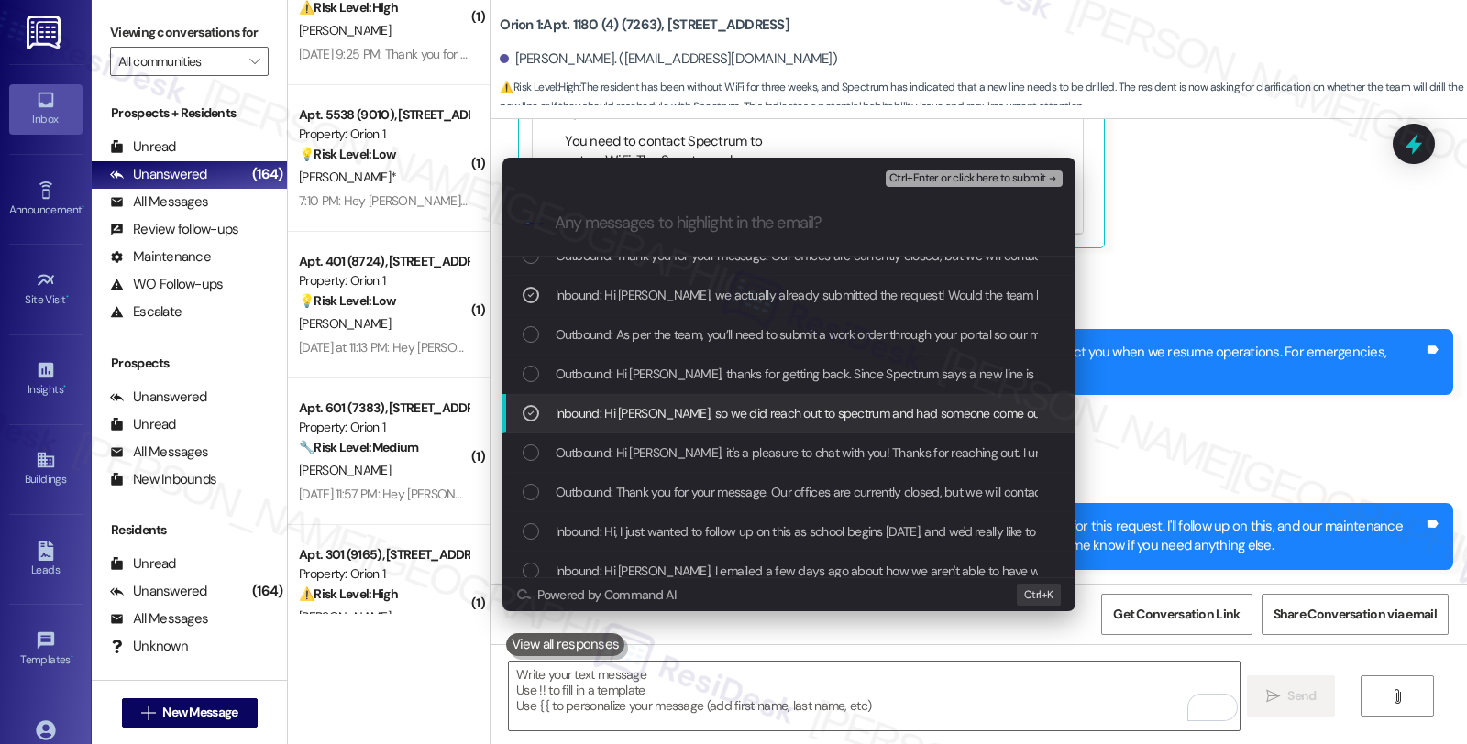
scroll to position [102, 0]
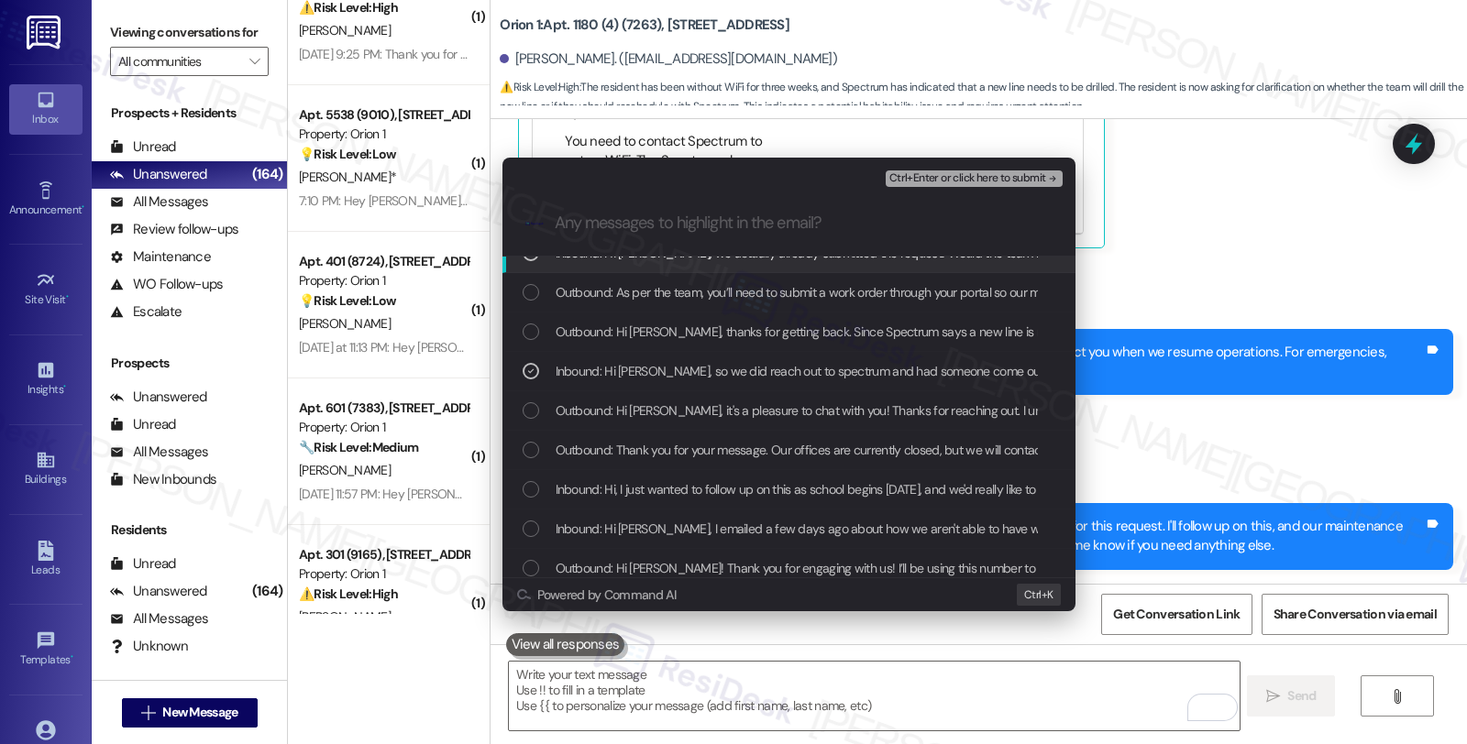
click at [944, 177] on span "Ctrl+Enter or click here to submit" at bounding box center [967, 178] width 157 height 13
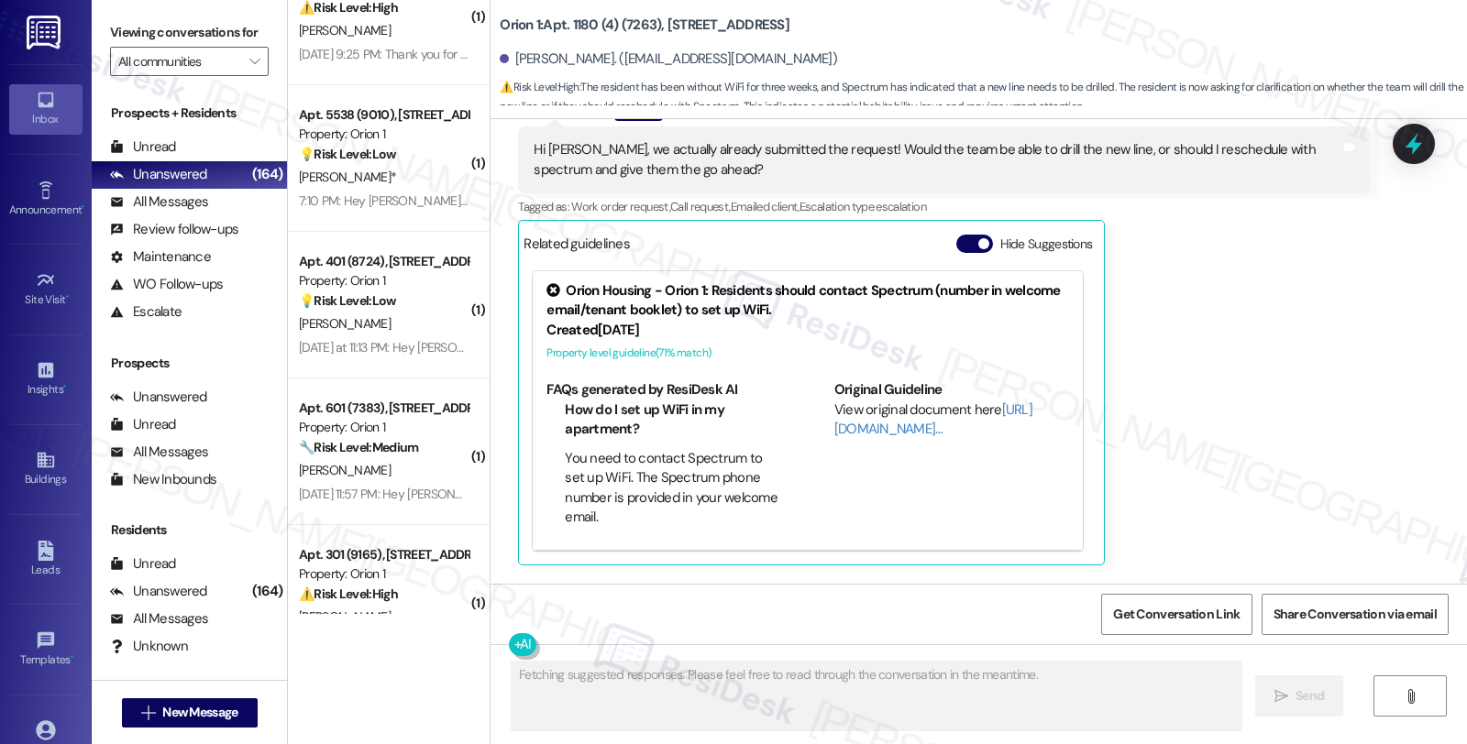
scroll to position [2541, 0]
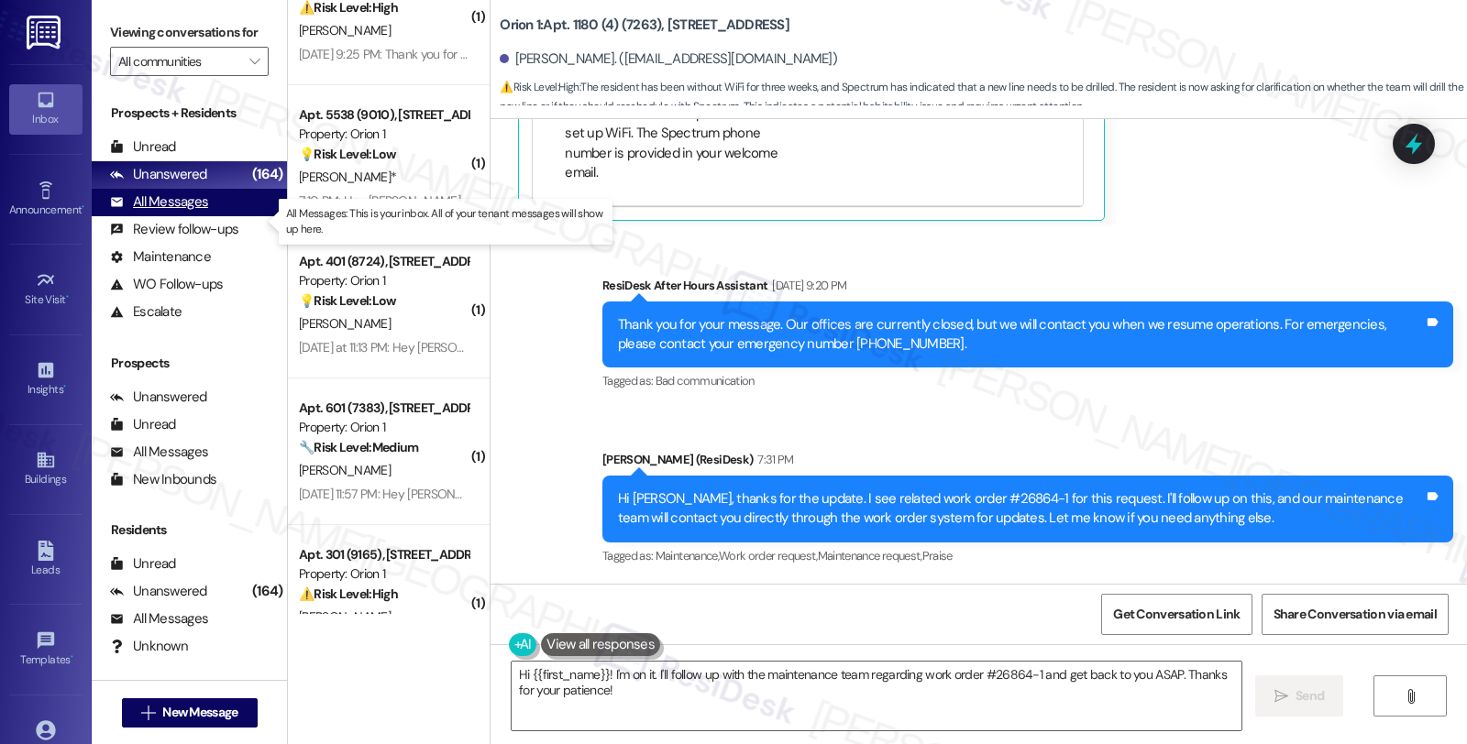
click at [196, 212] on div "All Messages" at bounding box center [159, 202] width 98 height 19
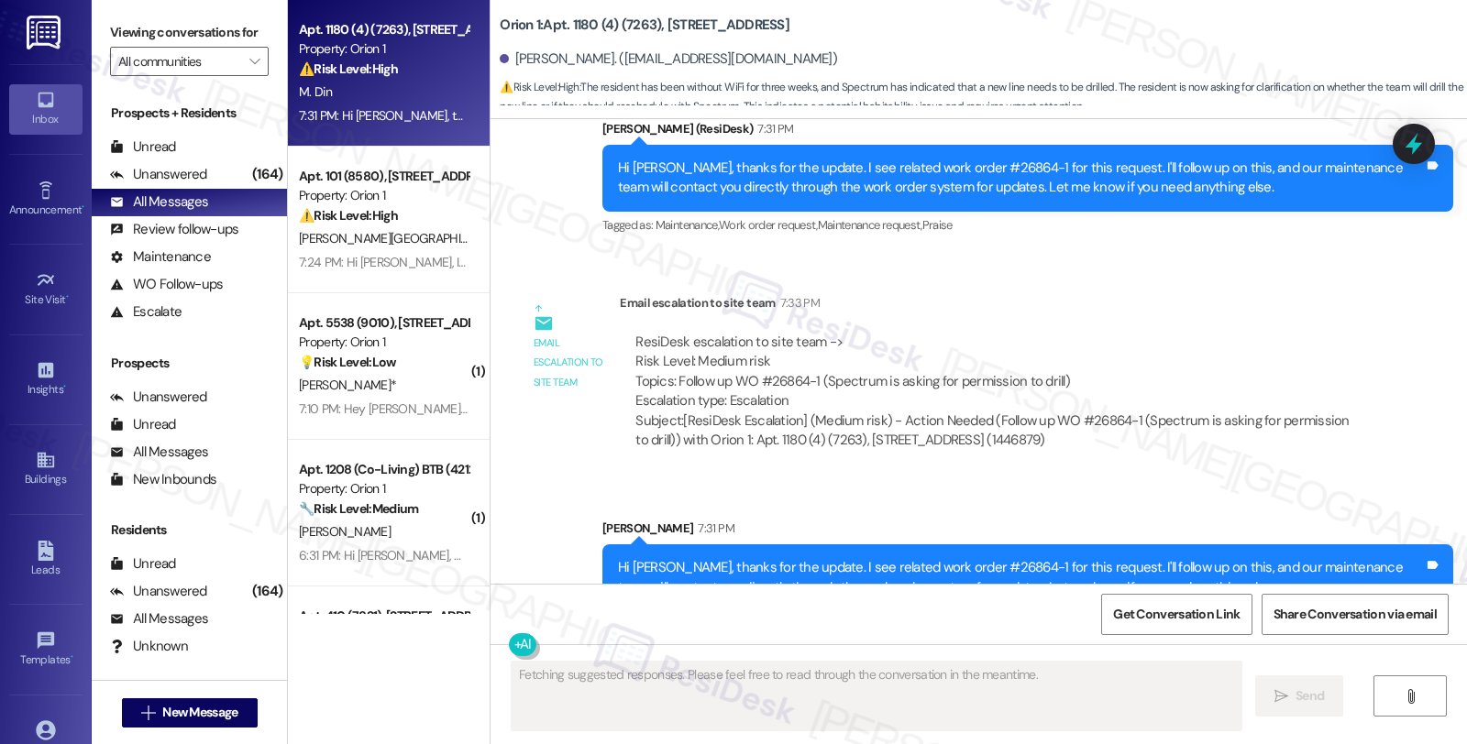
scroll to position [2914, 0]
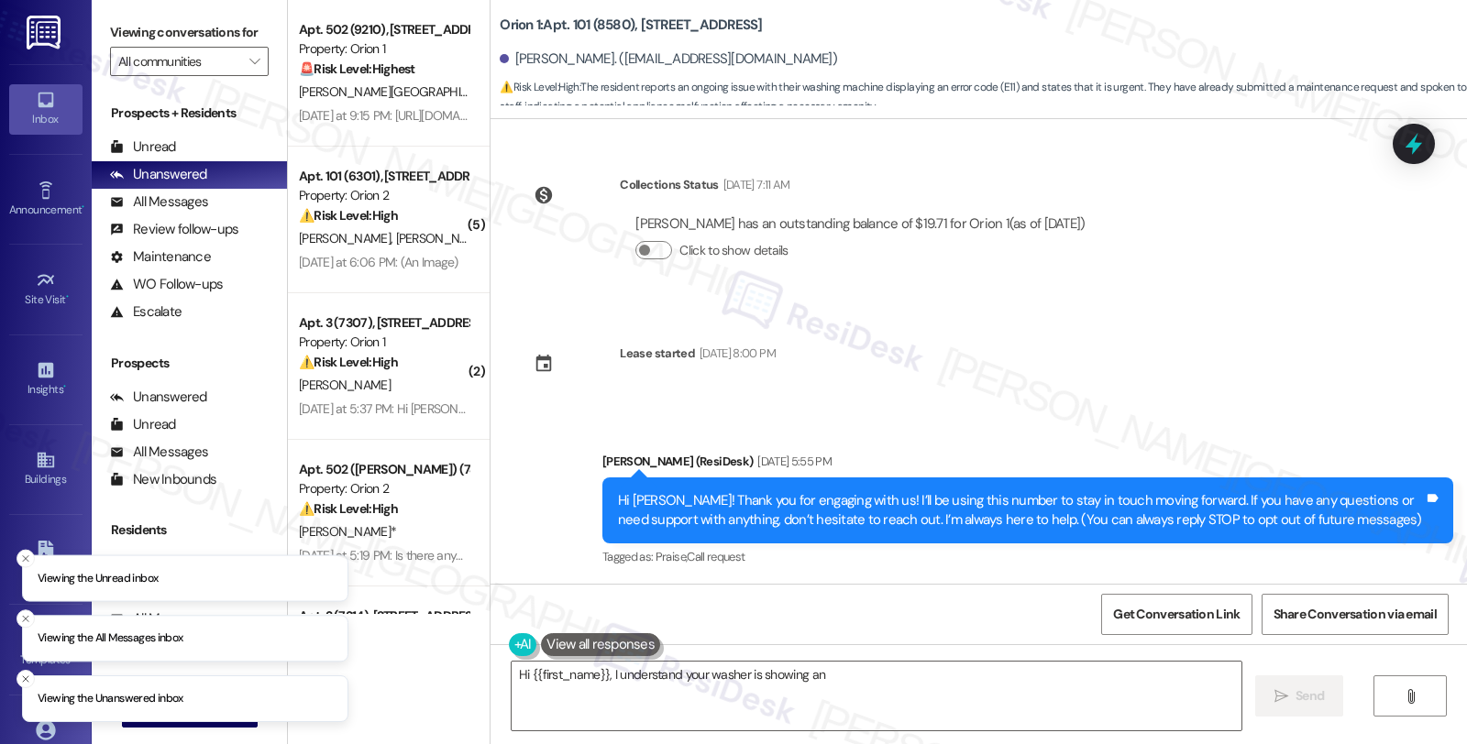
scroll to position [5129, 0]
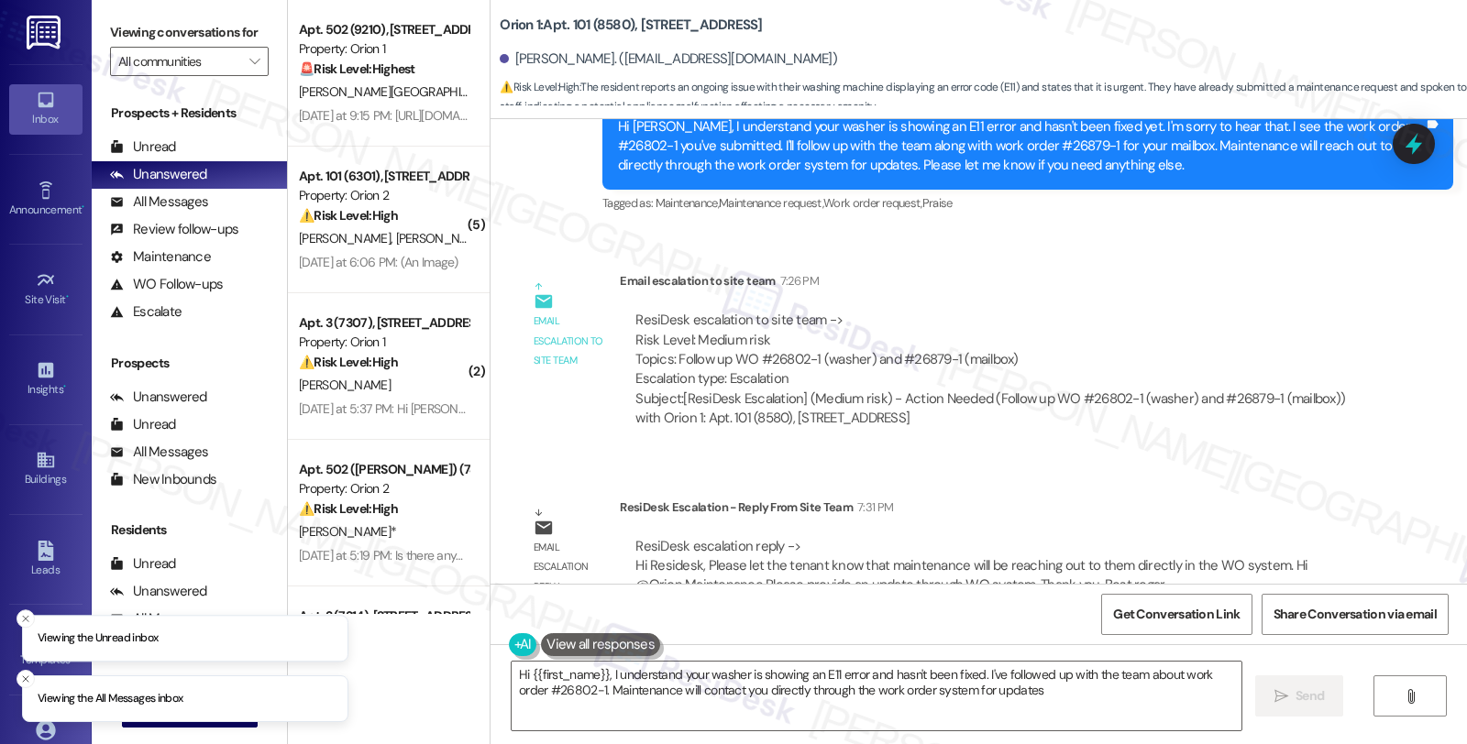
type textarea "Hi {{first_name}}, I understand your washer is showing an E11 error and hasn't …"
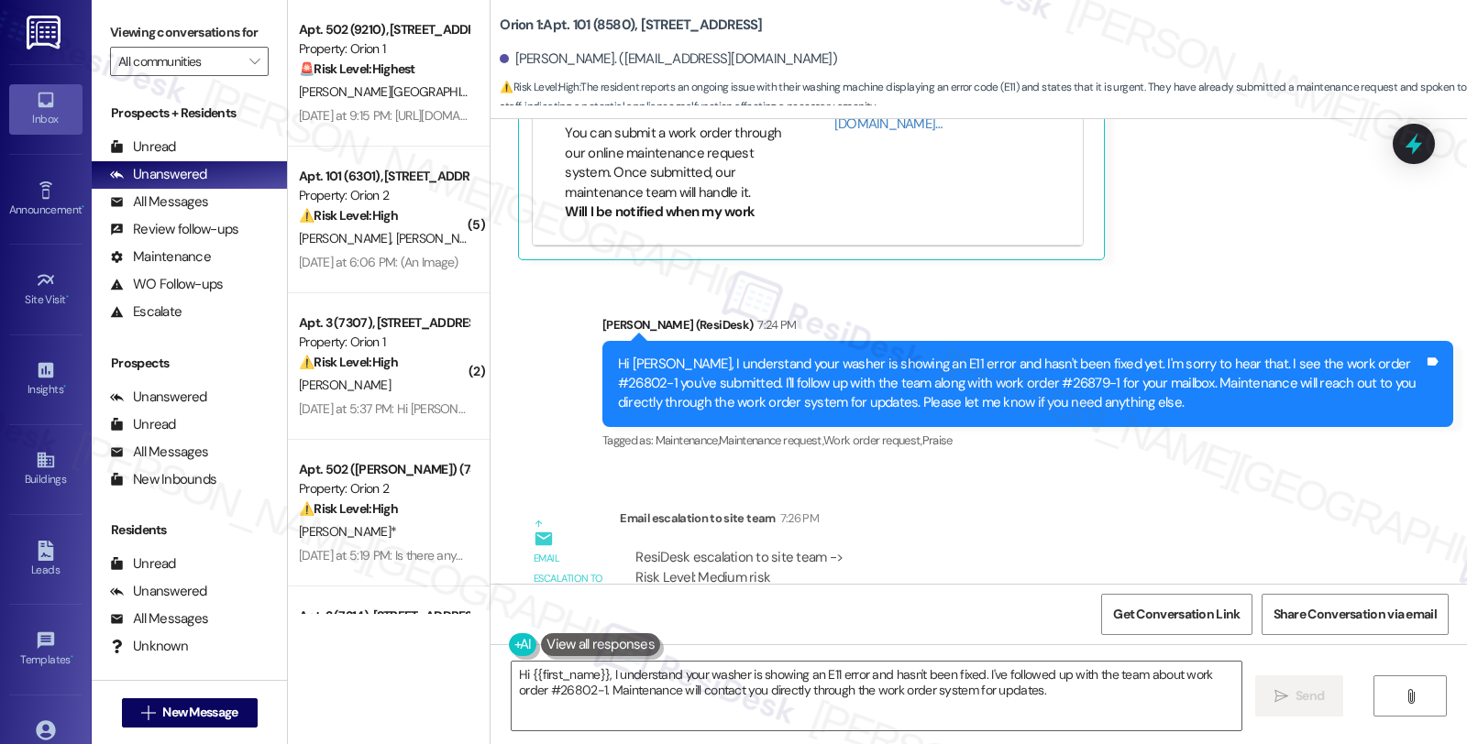
scroll to position [4823, 0]
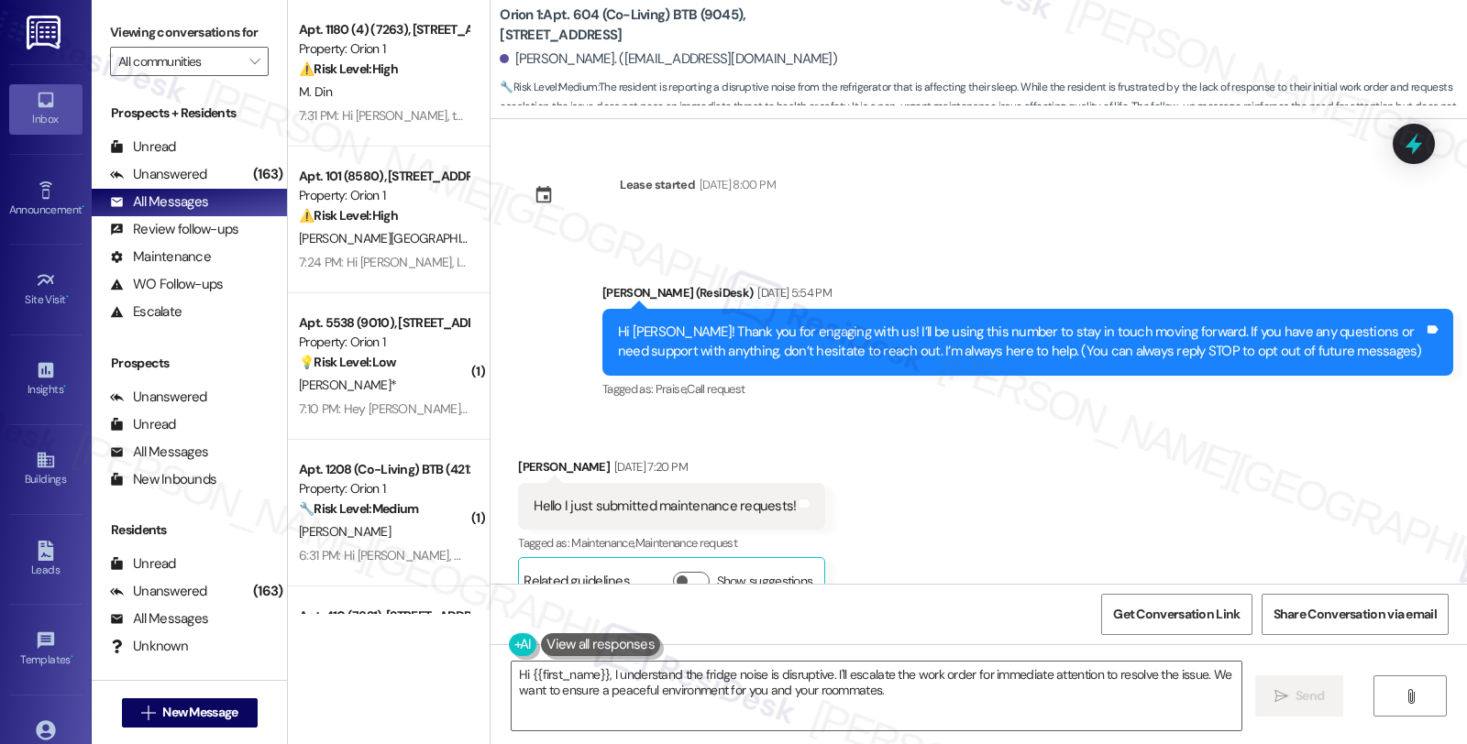
scroll to position [1000, 0]
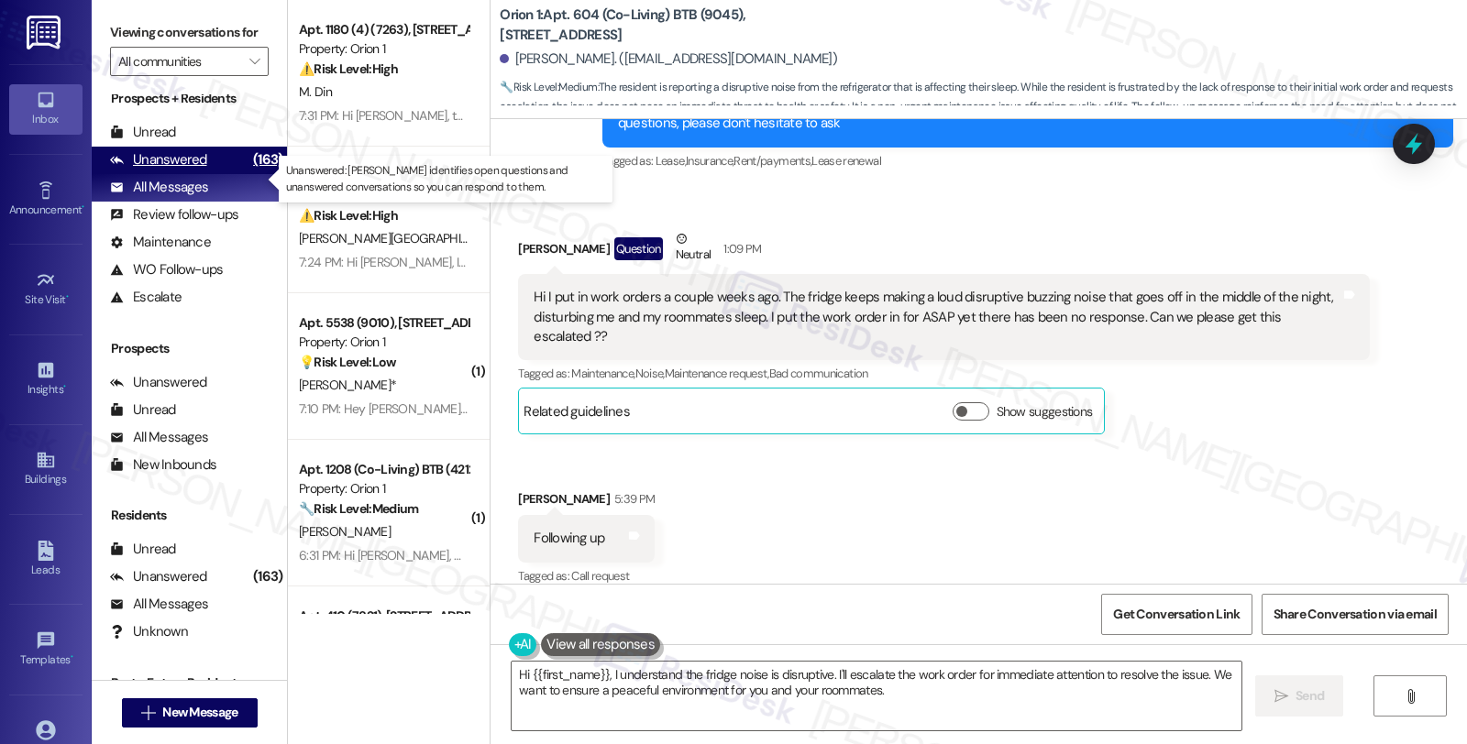
click at [248, 174] on div "(163)" at bounding box center [267, 160] width 39 height 28
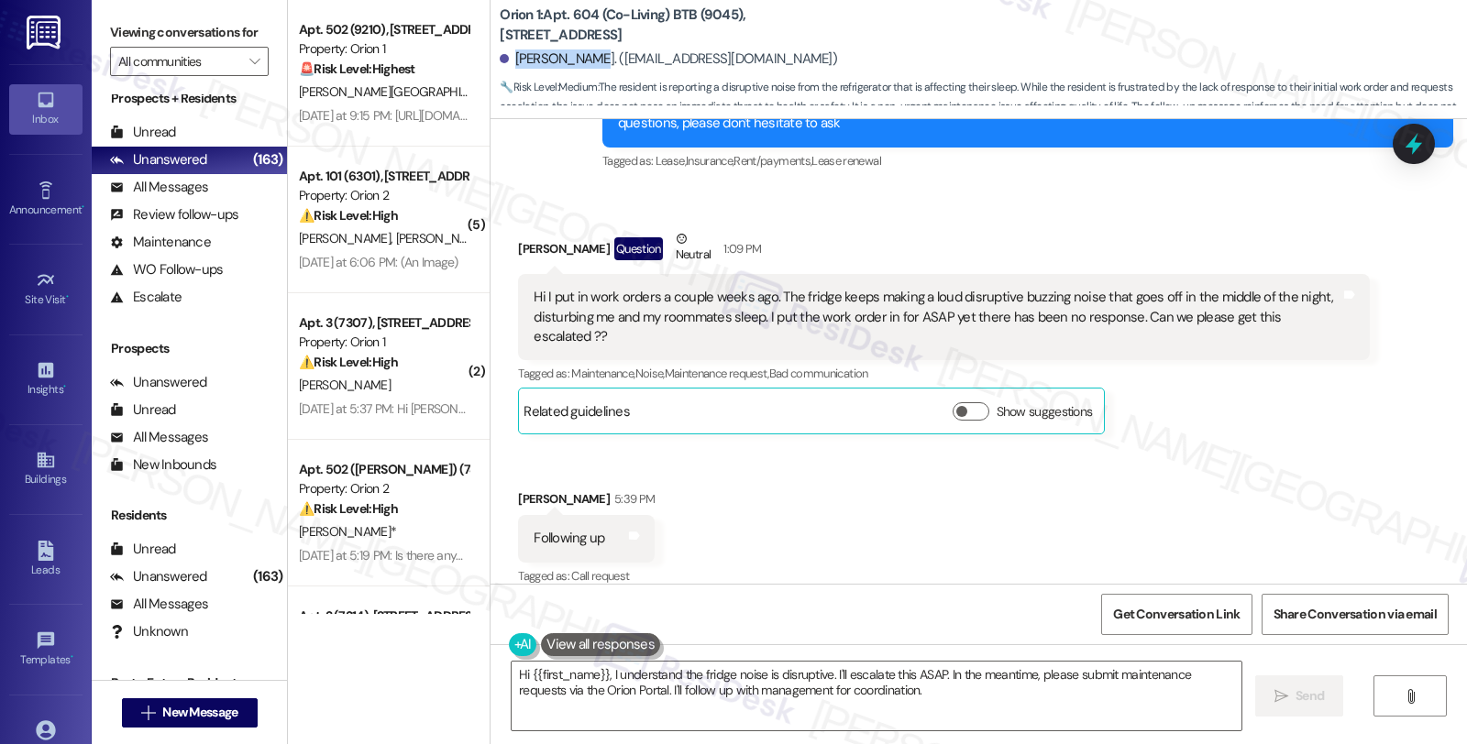
drag, startPoint x: 505, startPoint y: 60, endPoint x: 585, endPoint y: 60, distance: 79.8
click at [585, 60] on div "[PERSON_NAME]. ([EMAIL_ADDRESS][DOMAIN_NAME])" at bounding box center [668, 59] width 337 height 19
copy div "[PERSON_NAME]"
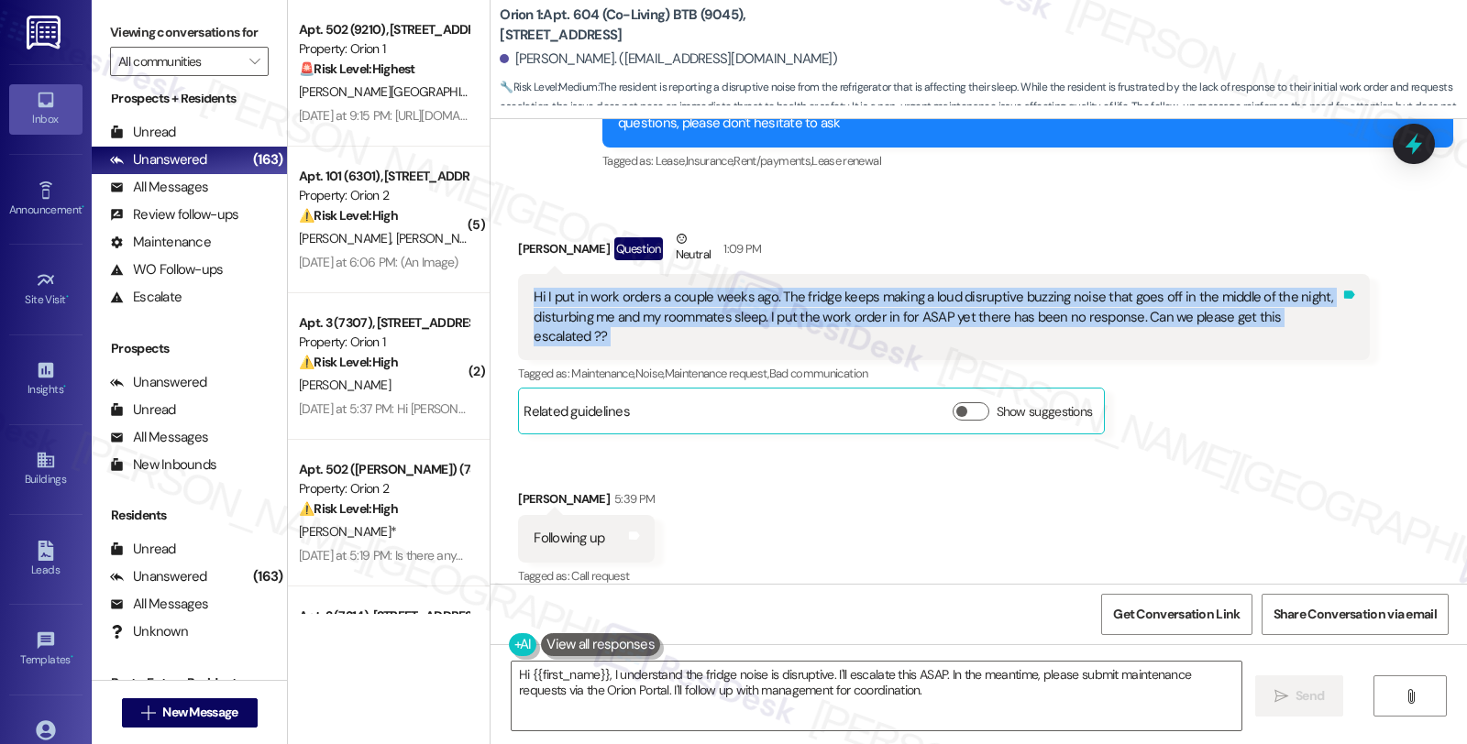
drag, startPoint x: 520, startPoint y: 296, endPoint x: 1336, endPoint y: 314, distance: 816.1
click at [1336, 314] on div "Hi I put in work orders a couple weeks ago. The fridge keeps making a loud disr…" at bounding box center [943, 317] width 851 height 86
copy div "Hi I put in work orders a couple weeks ago. The fridge keeps making a loud disr…"
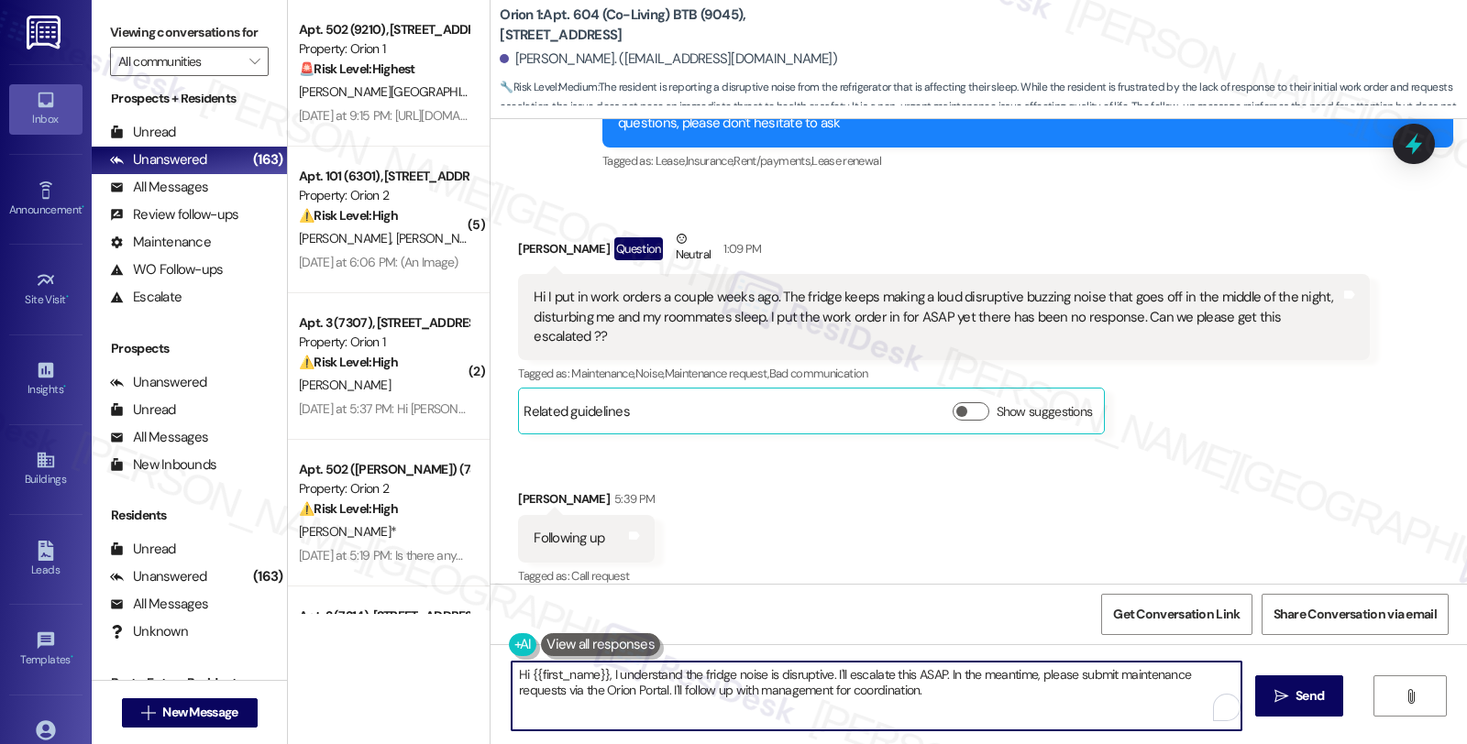
drag, startPoint x: 598, startPoint y: 672, endPoint x: 860, endPoint y: 700, distance: 263.7
click at [860, 700] on textarea "Hi {{first_name}}, I understand the fridge noise is disruptive. I'll escalate t…" at bounding box center [877, 696] width 730 height 69
click at [623, 681] on textarea "Hi {{first_name}}, I understand the fridge noise is disruptive. I'll escalate t…" at bounding box center [874, 696] width 730 height 69
click at [598, 671] on textarea "Hi {{first_name}}, I understand the fridge noise is disruptive. I'll escalate t…" at bounding box center [874, 696] width 730 height 69
paste textarea "Thanks for reaching out and I’m so sorry to hear this is still happening. I can…"
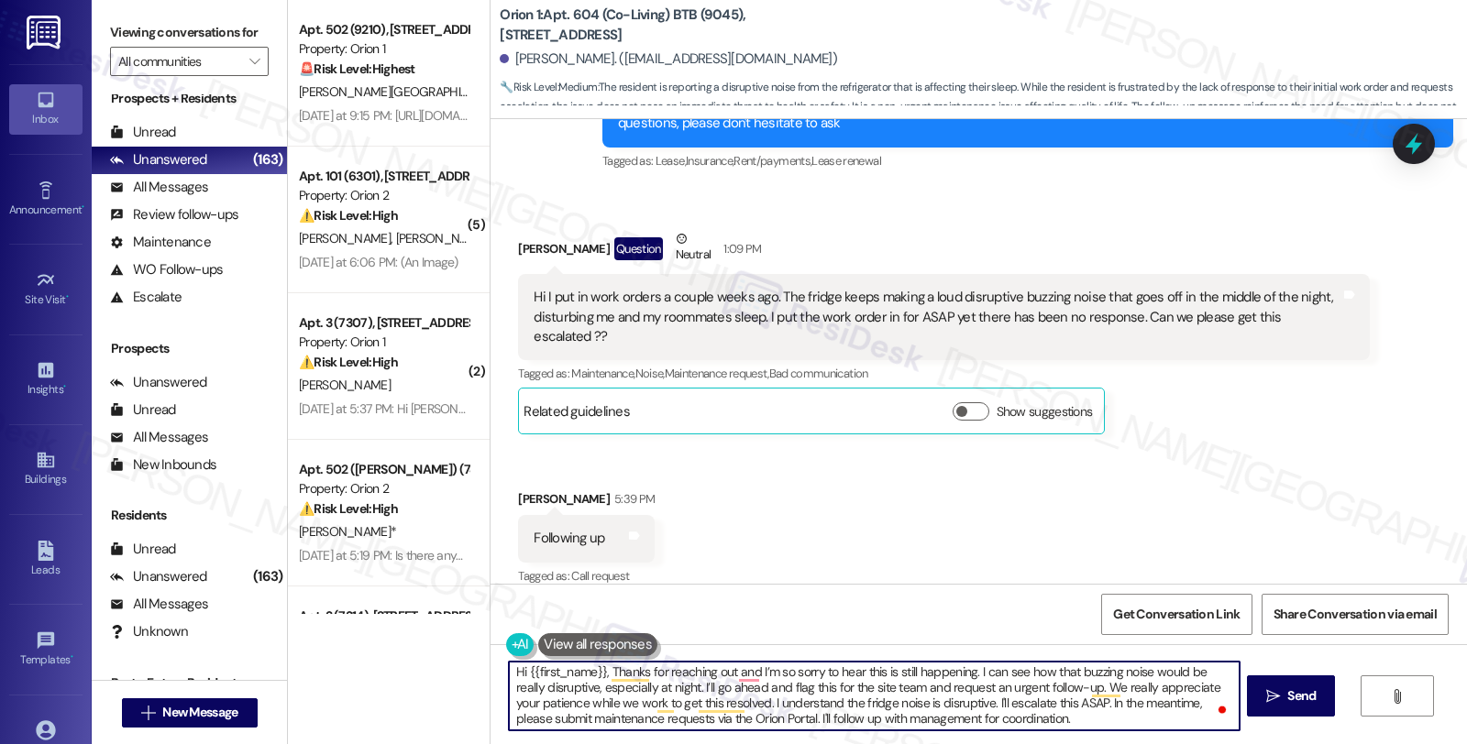
scroll to position [4, 0]
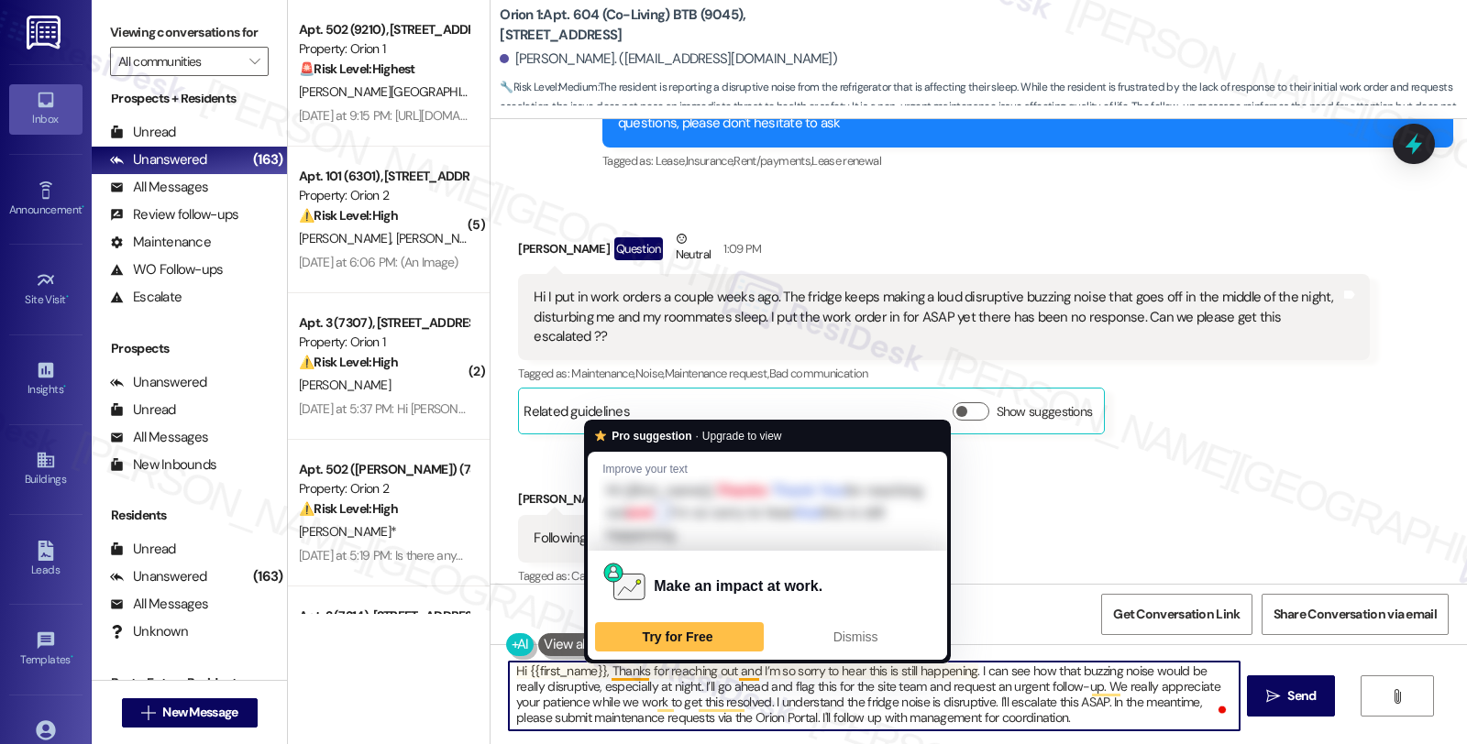
click at [602, 670] on textarea "Hi {{first_name}}, Thanks for reaching out and I’m so sorry to hear this is sti…" at bounding box center [874, 696] width 730 height 69
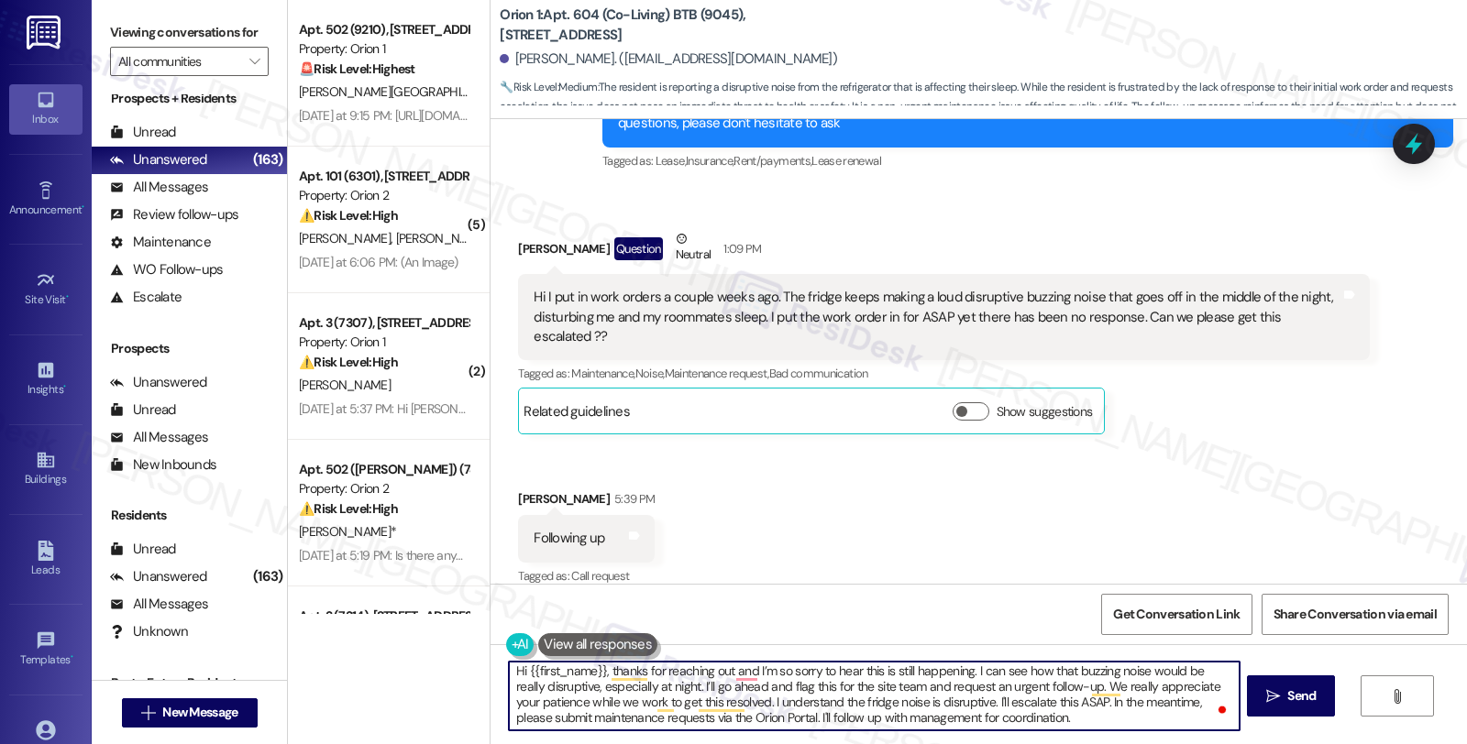
click at [719, 673] on textarea "Hi {{first_name}}, thanks for reaching out and I’m so sorry to hear this is sti…" at bounding box center [874, 696] width 730 height 69
click at [565, 689] on textarea "Hi {{first_name}}, thanks for reaching out. I'm sirry to hear about the ingoibg…" at bounding box center [874, 696] width 730 height 69
click at [744, 686] on textarea "Hi {{first_name}}, thanks for reaching out. I'm sorry to hear about the ongoing…" at bounding box center [874, 696] width 730 height 69
click at [854, 686] on textarea "Hi {{first_name}}, thanks for reaching out. I'm sorry to hear about the ongoing…" at bounding box center [874, 696] width 730 height 69
paste textarea "#26211-1"
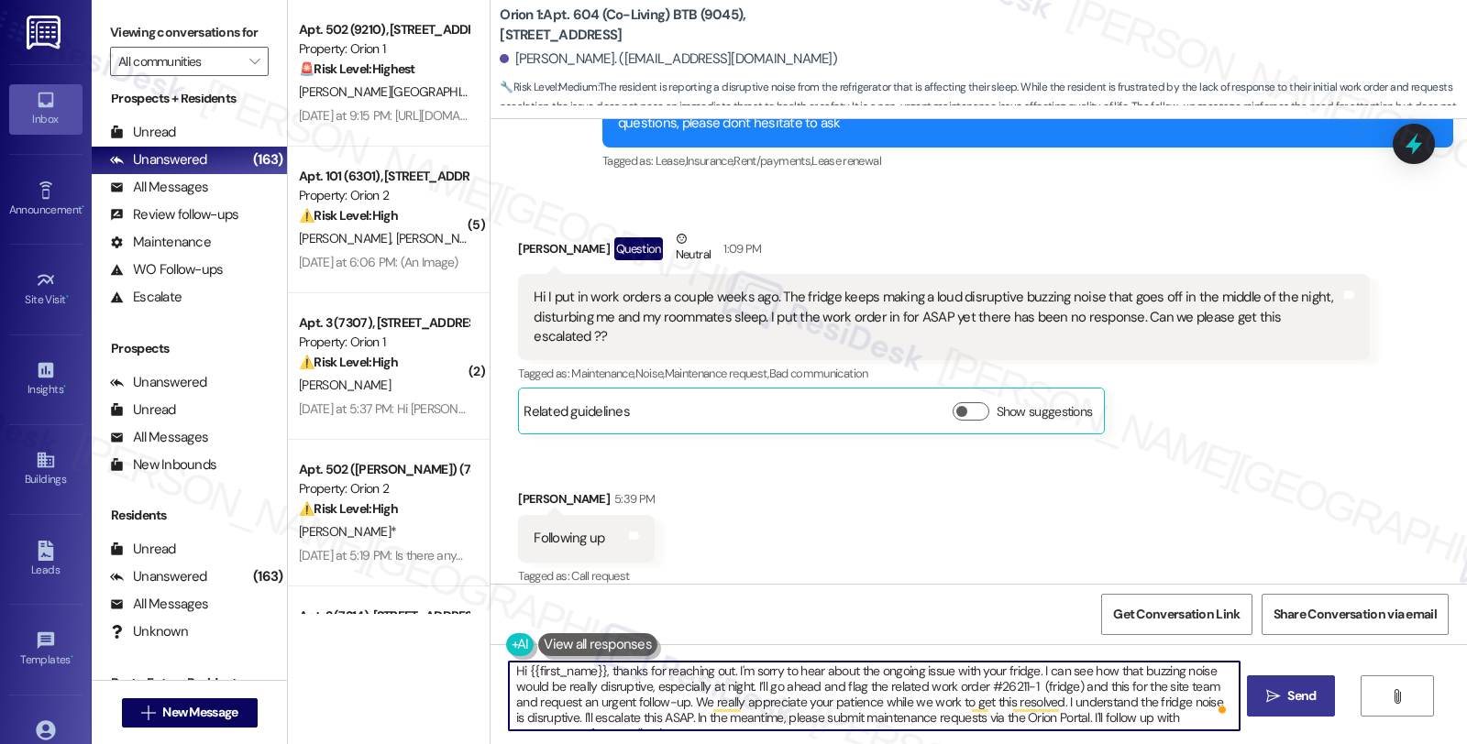
paste textarea "#26212-1"
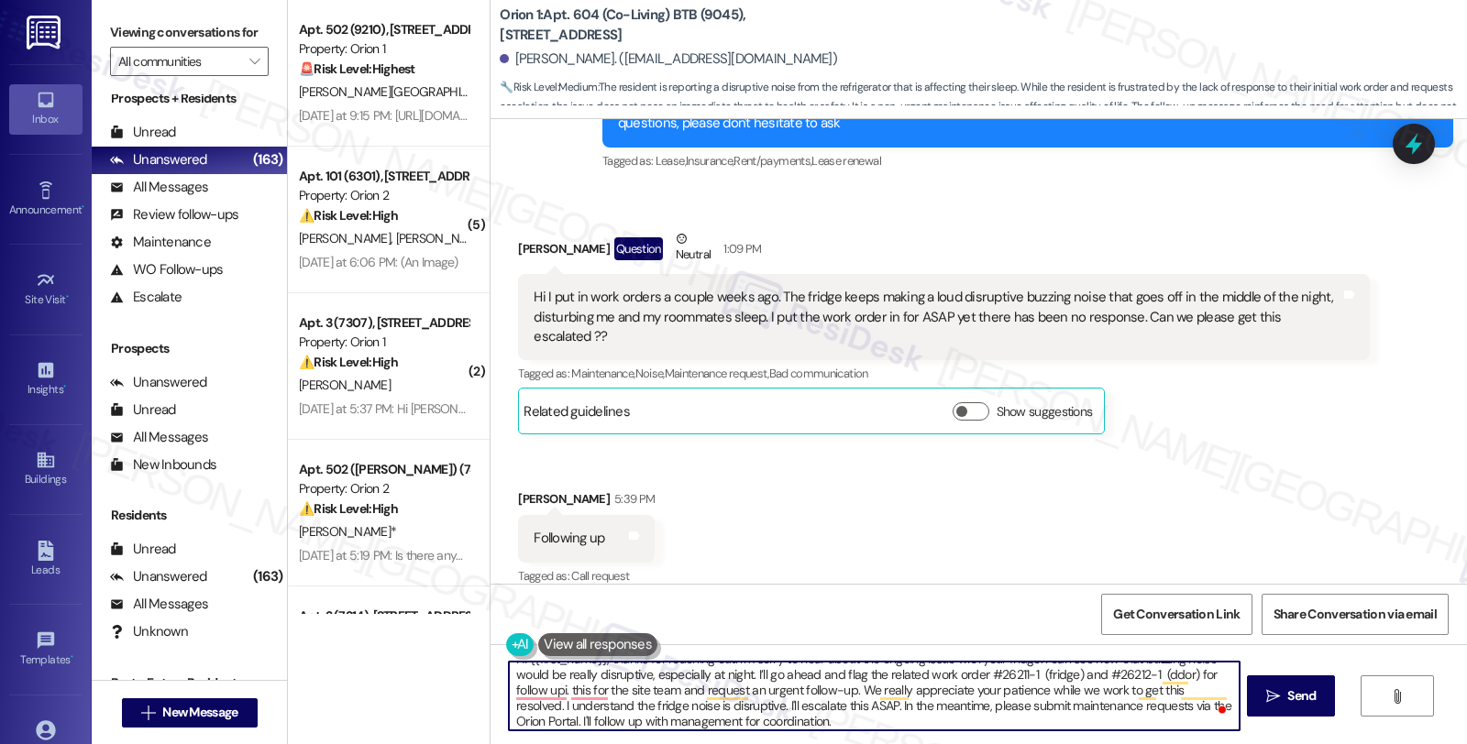
scroll to position [19, 0]
click at [823, 715] on textarea "Hi {{first_name}}, thanks for reaching out. I'm sorry to hear about the ongoing…" at bounding box center [874, 696] width 730 height 69
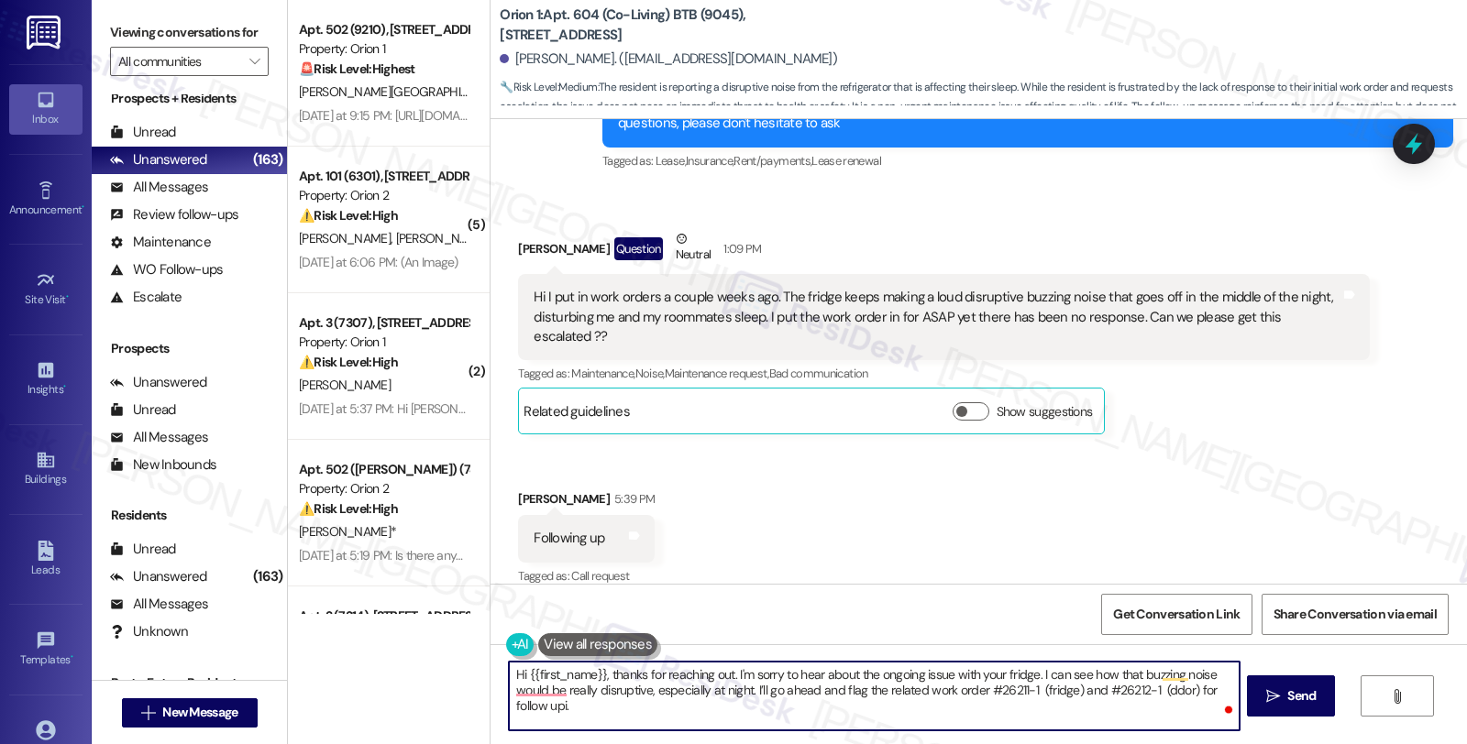
scroll to position [0, 0]
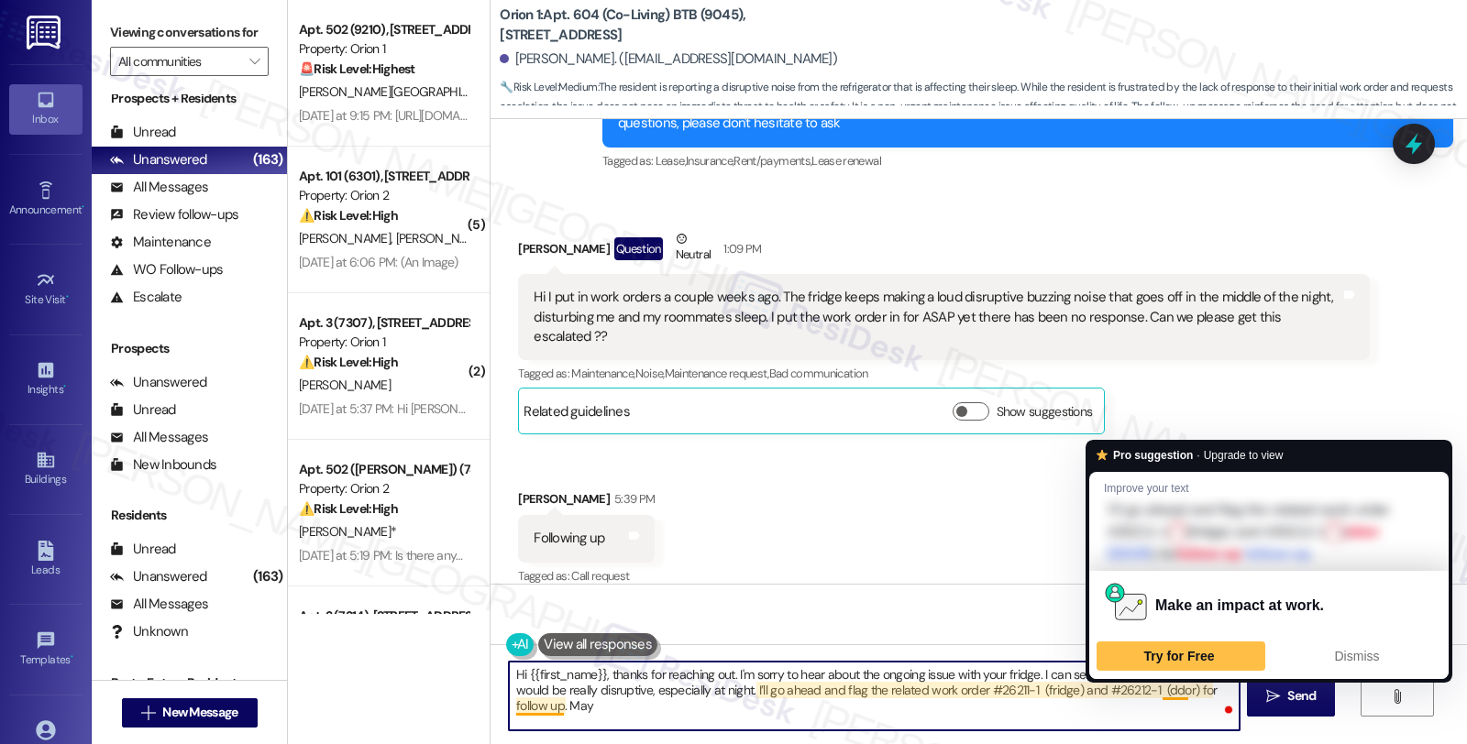
click at [1156, 692] on textarea "Hi {{first_name}}, thanks for reaching out. I'm sorry to hear about the ongoing…" at bounding box center [874, 696] width 730 height 69
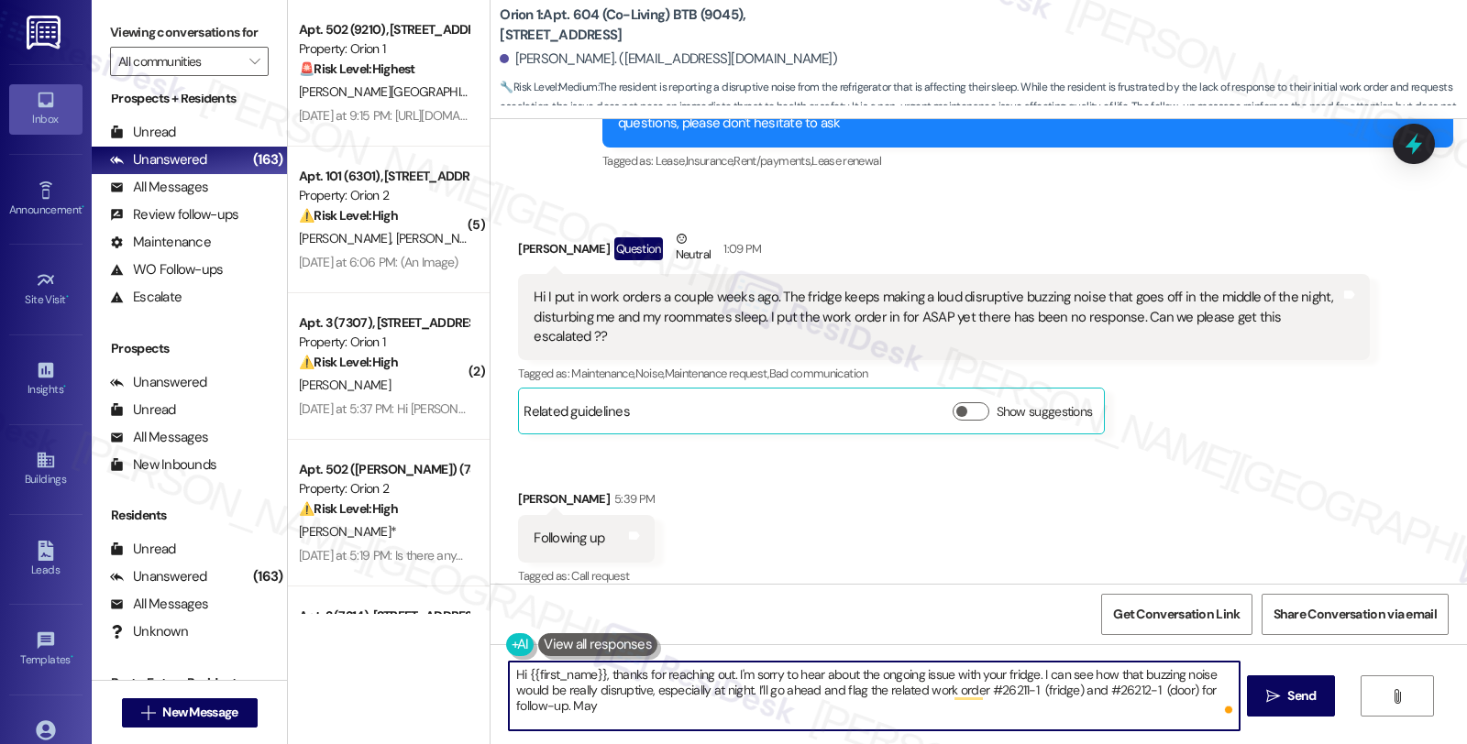
click at [606, 713] on textarea "Hi {{first_name}}, thanks for reaching out. I'm sorry to hear about the ongoing…" at bounding box center [874, 696] width 730 height 69
click at [1057, 710] on textarea "Hi {{first_name}}, thanks for reaching out. I'm sorry to hear about the ongoing…" at bounding box center [874, 696] width 730 height 69
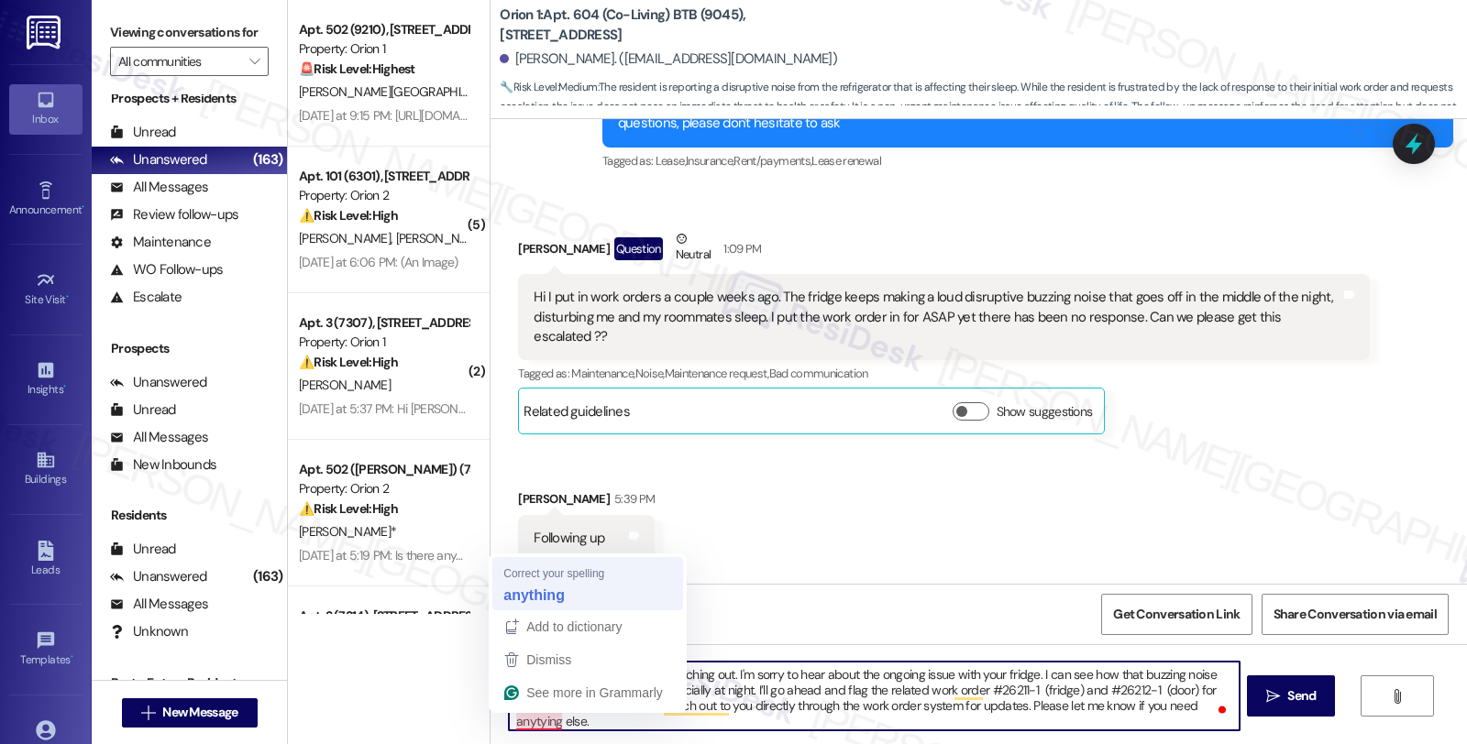
type textarea "Hi {{first_name}}, thanks for reaching out. I'm sorry to hear about the ongoing…"
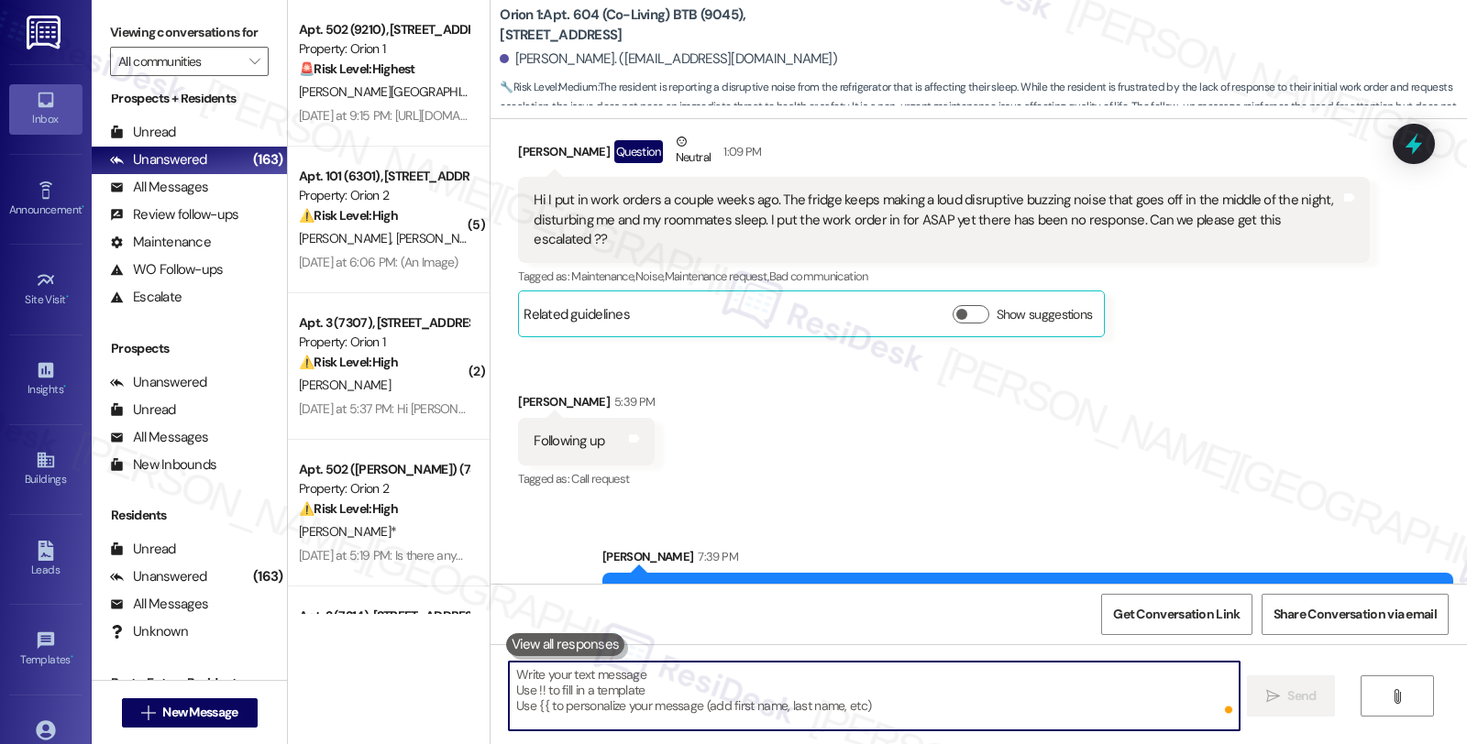
scroll to position [1167, 0]
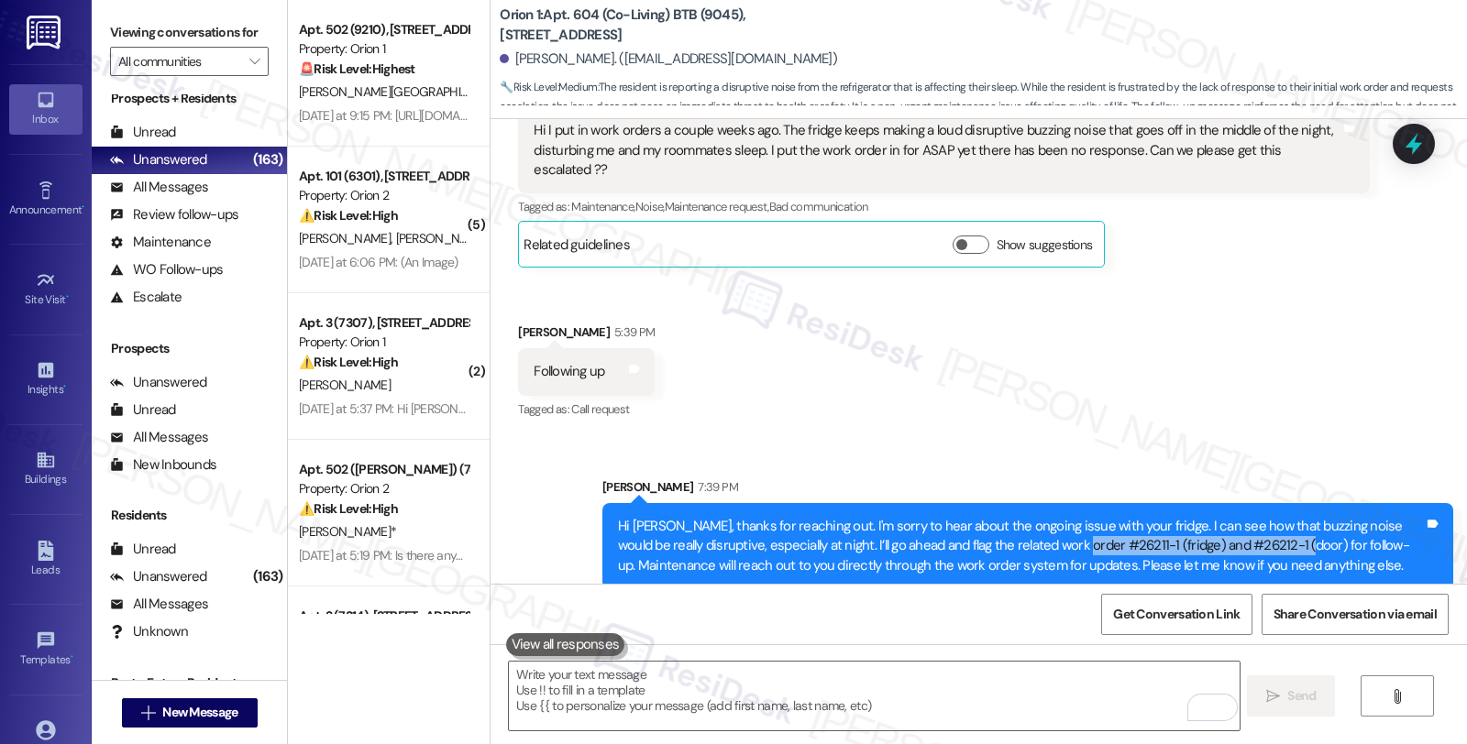
drag, startPoint x: 1041, startPoint y: 520, endPoint x: 1240, endPoint y: 528, distance: 199.1
click at [1240, 528] on div "Hi [PERSON_NAME], thanks for reaching out. I'm sorry to hear about the ongoing …" at bounding box center [1021, 546] width 806 height 59
copy div "#26211-1 (fridge) and #26212-1 (door)"
click at [1404, 138] on icon at bounding box center [1413, 143] width 31 height 31
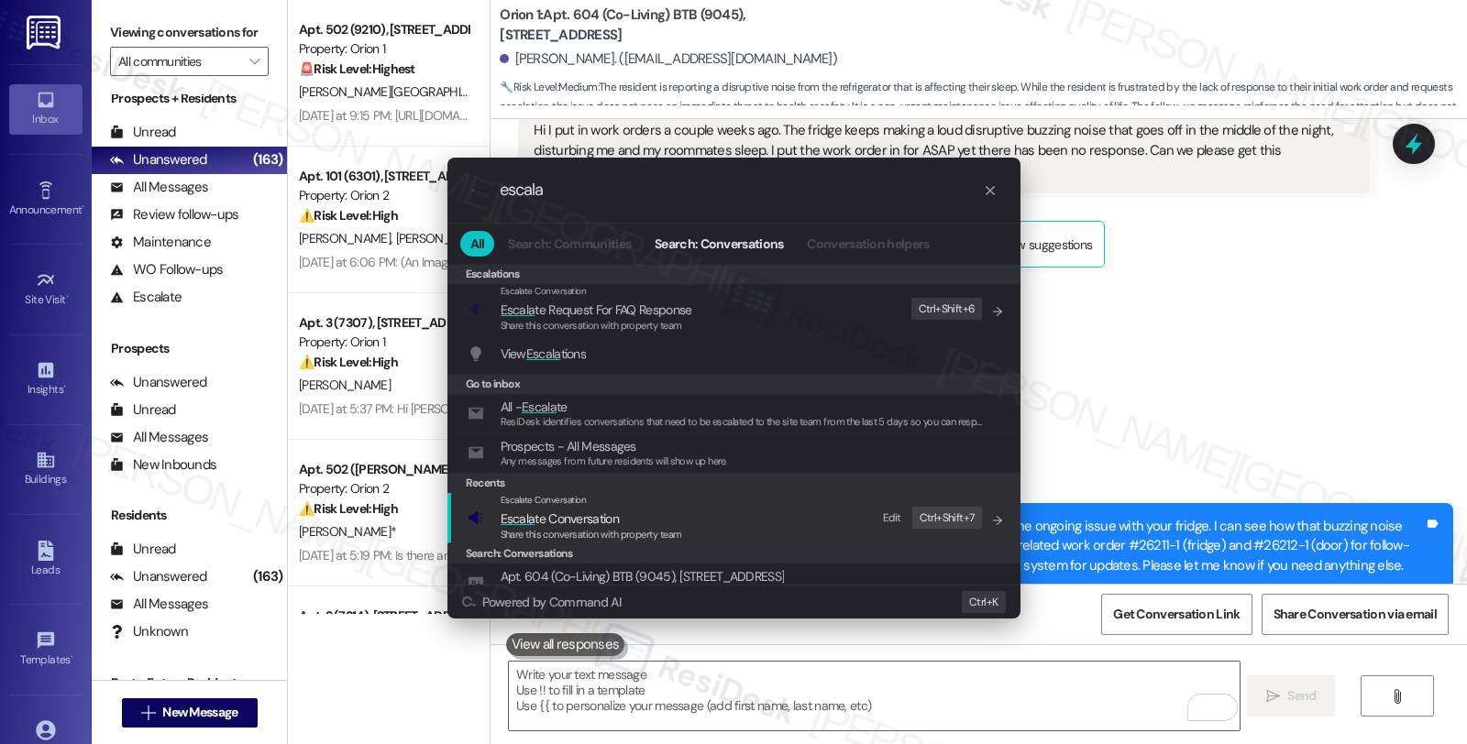
type input "escala"
click at [642, 513] on span "Escala te Conversation" at bounding box center [592, 519] width 182 height 20
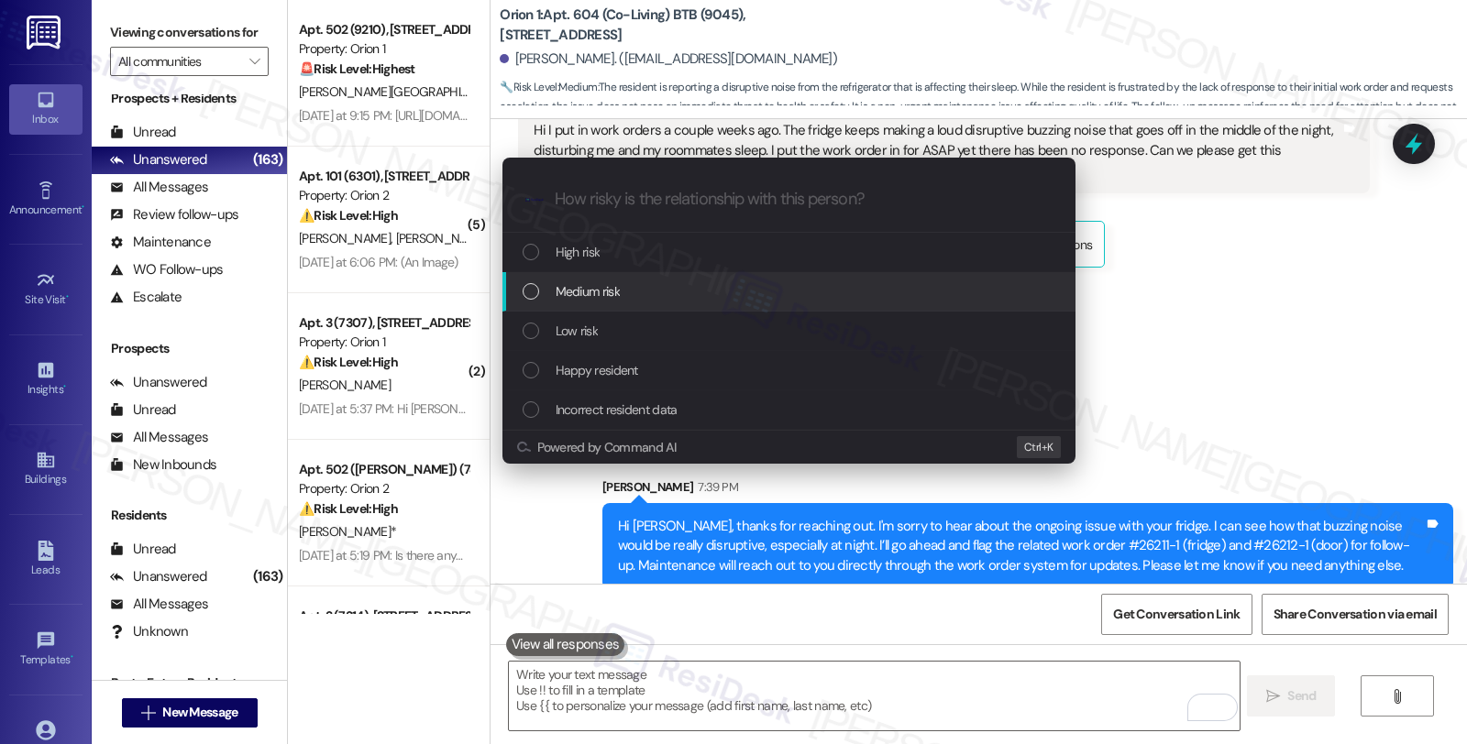
click at [644, 287] on div "Medium risk" at bounding box center [791, 291] width 536 height 20
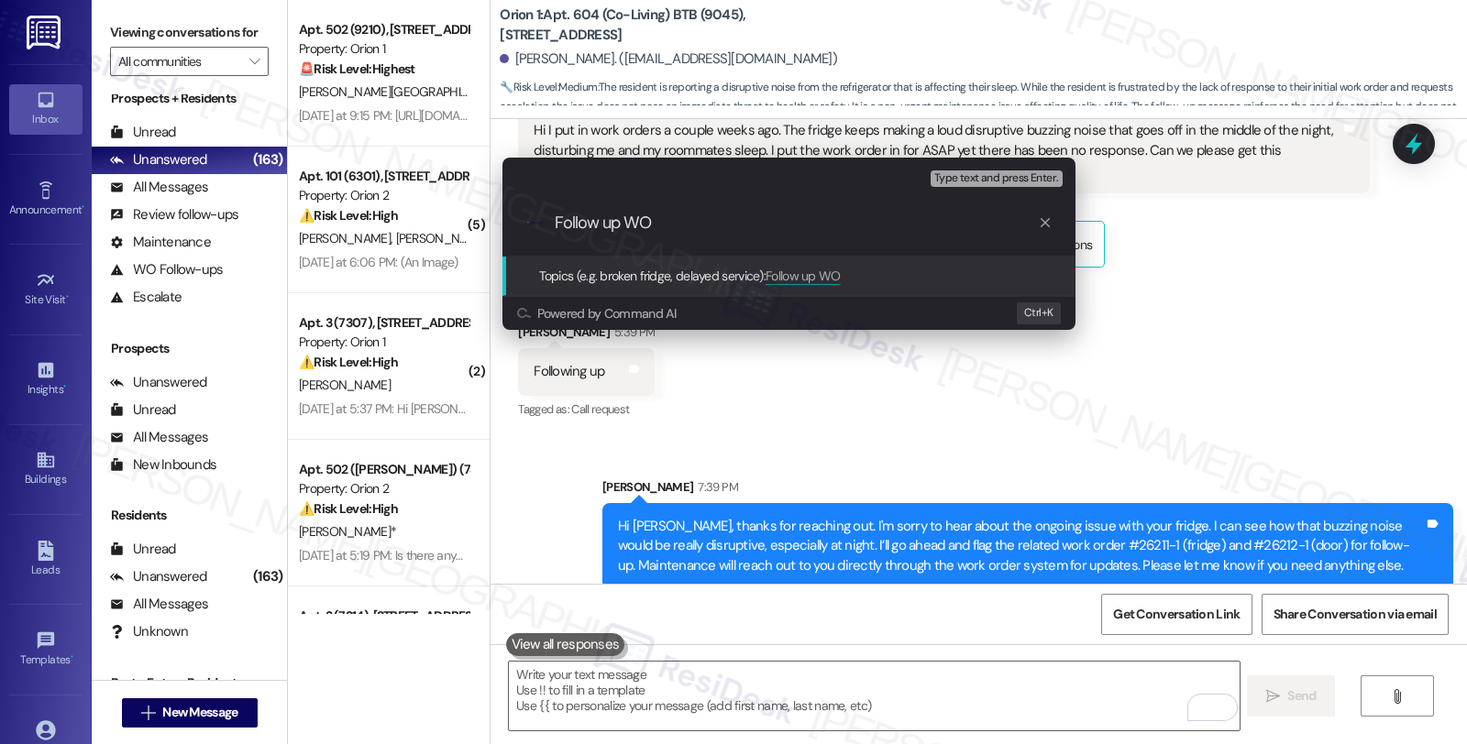
paste input "#26211-1 (fridge) and #26212-1 (door)"
type input "Follow up WO #26211-1 (fridge) and #26212-1 (door)"
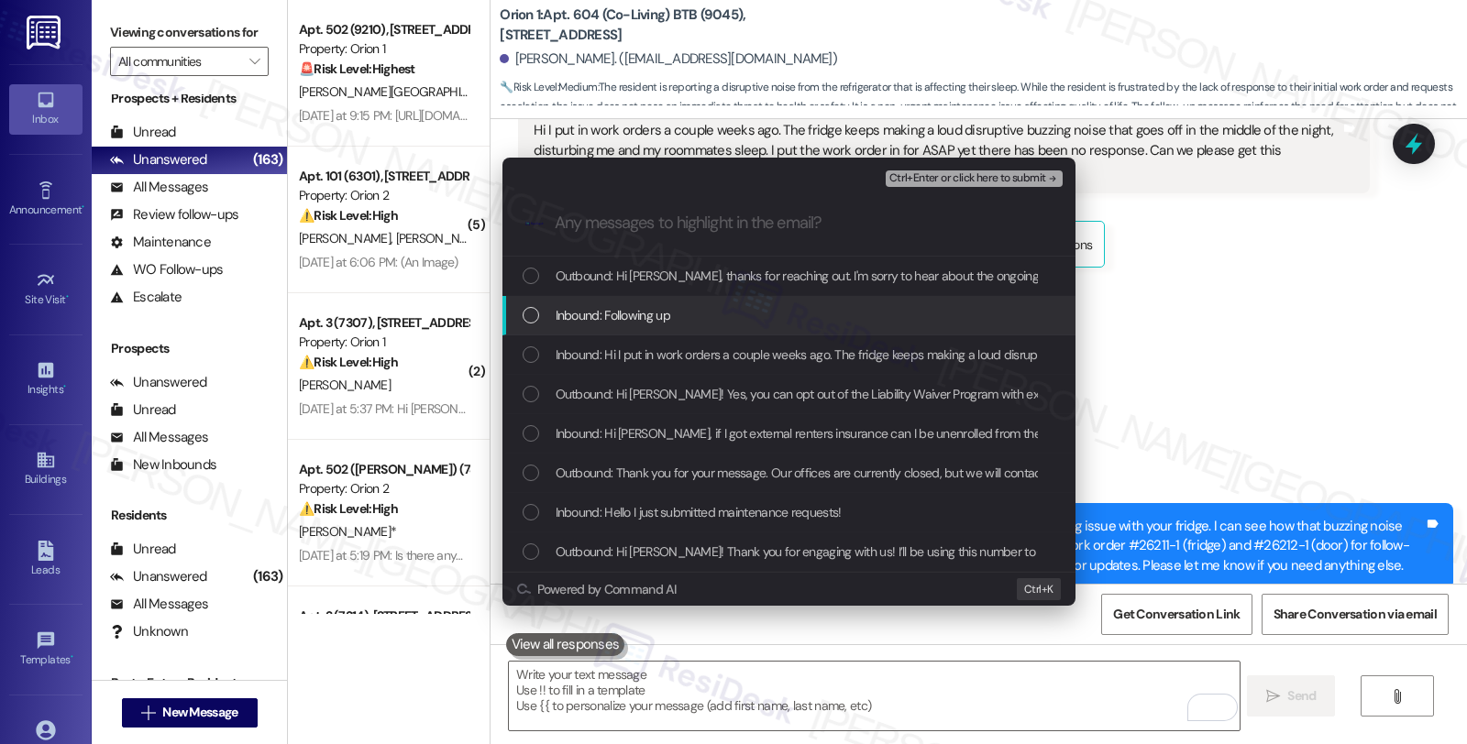
click at [643, 307] on span "Inbound: Following up" at bounding box center [613, 315] width 115 height 20
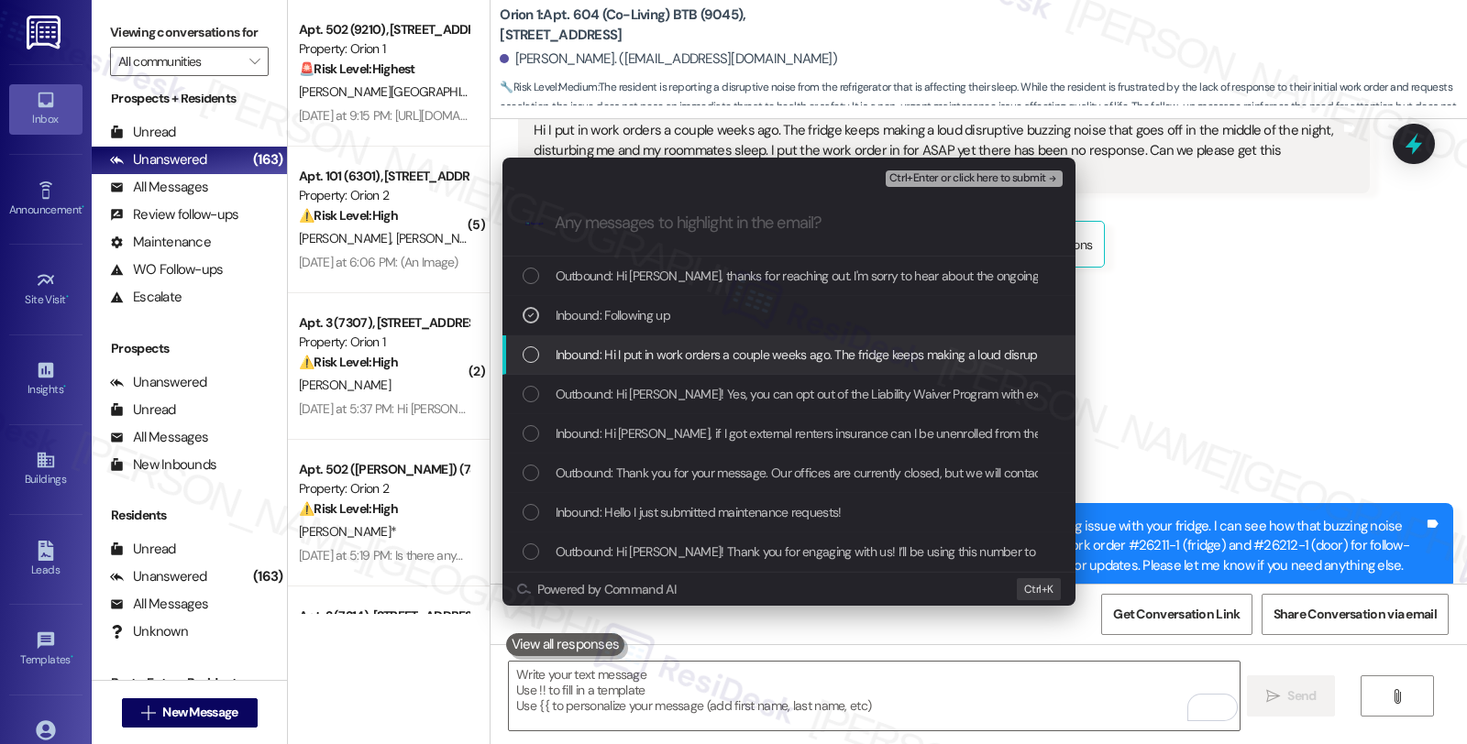
click at [643, 350] on span "Inbound: Hi I put in work orders a couple weeks ago. The fridge keeps making a …" at bounding box center [1326, 355] width 1540 height 20
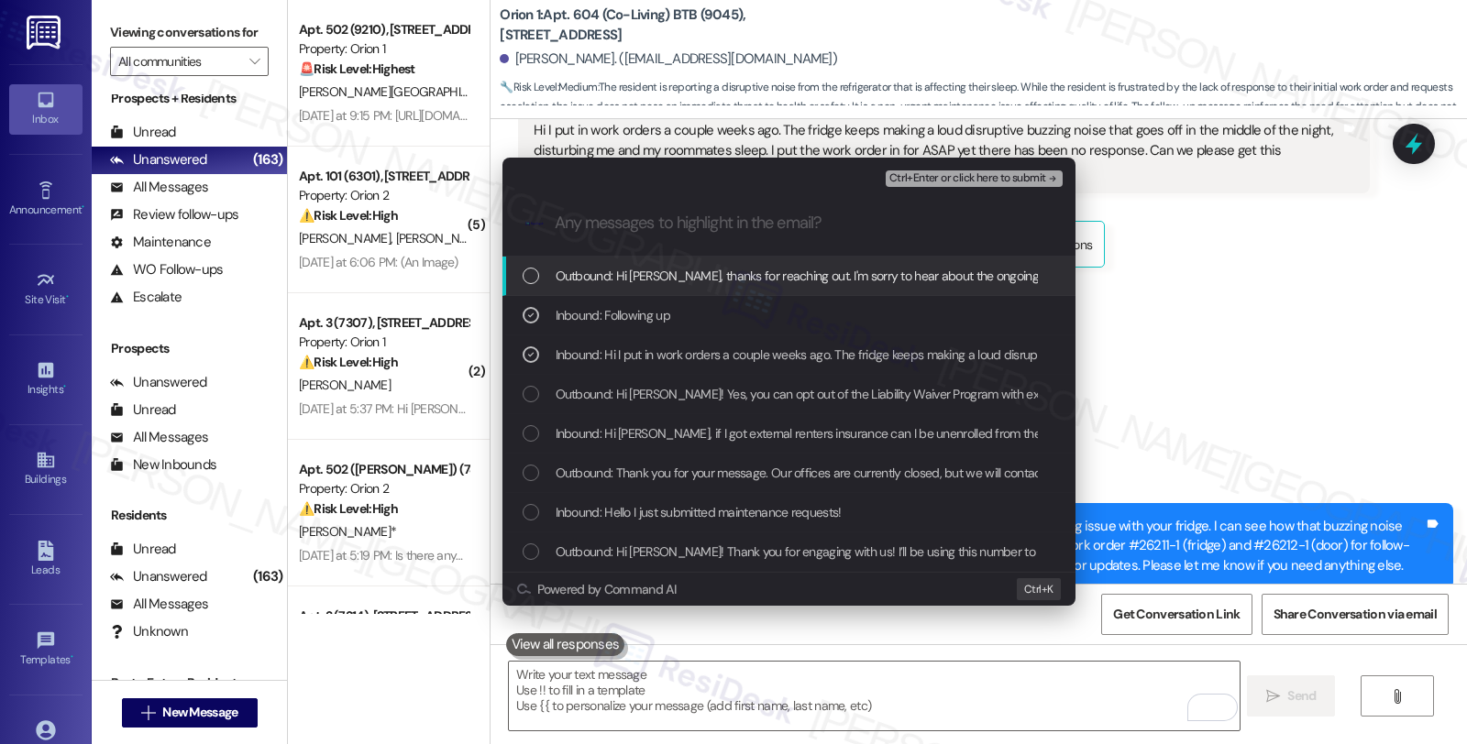
click at [936, 177] on span "Ctrl+Enter or click here to submit" at bounding box center [967, 178] width 157 height 13
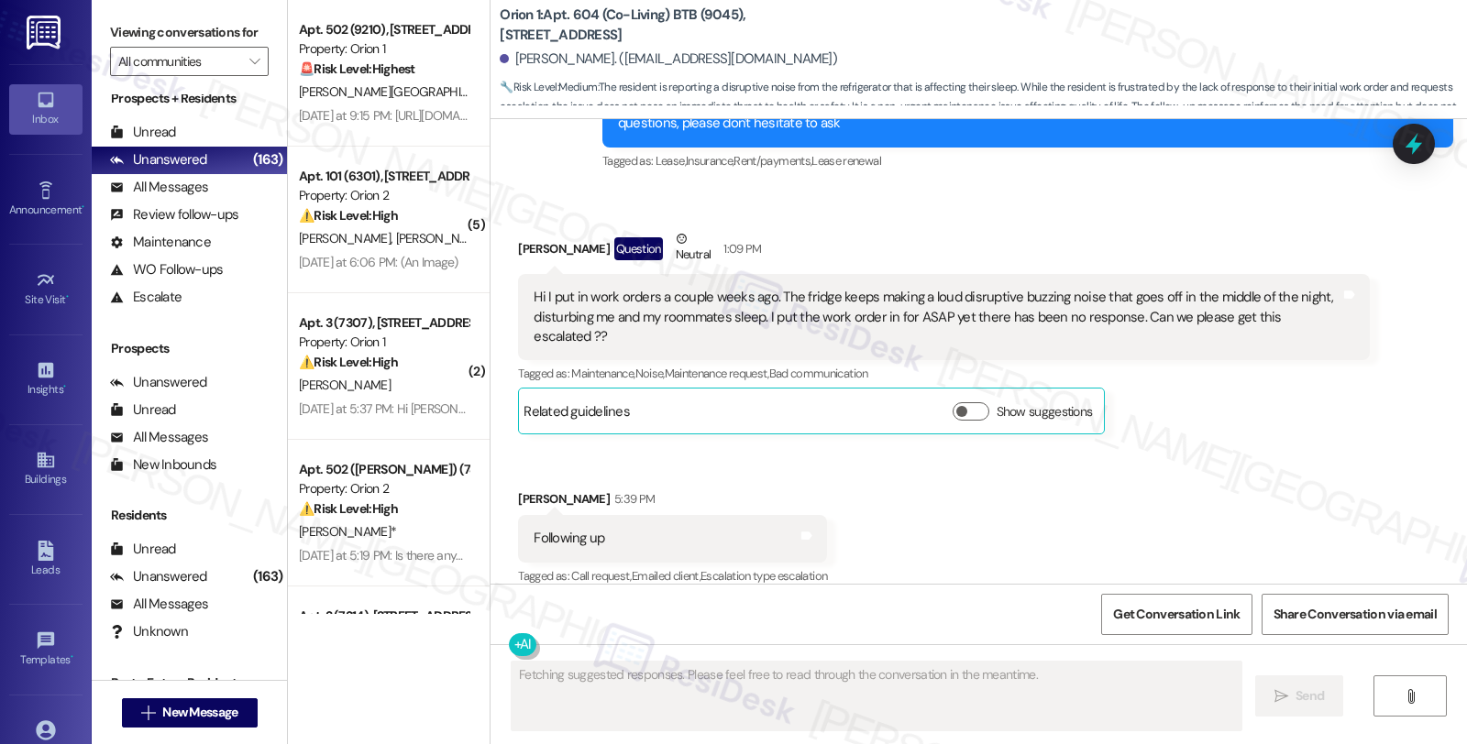
scroll to position [1195, 0]
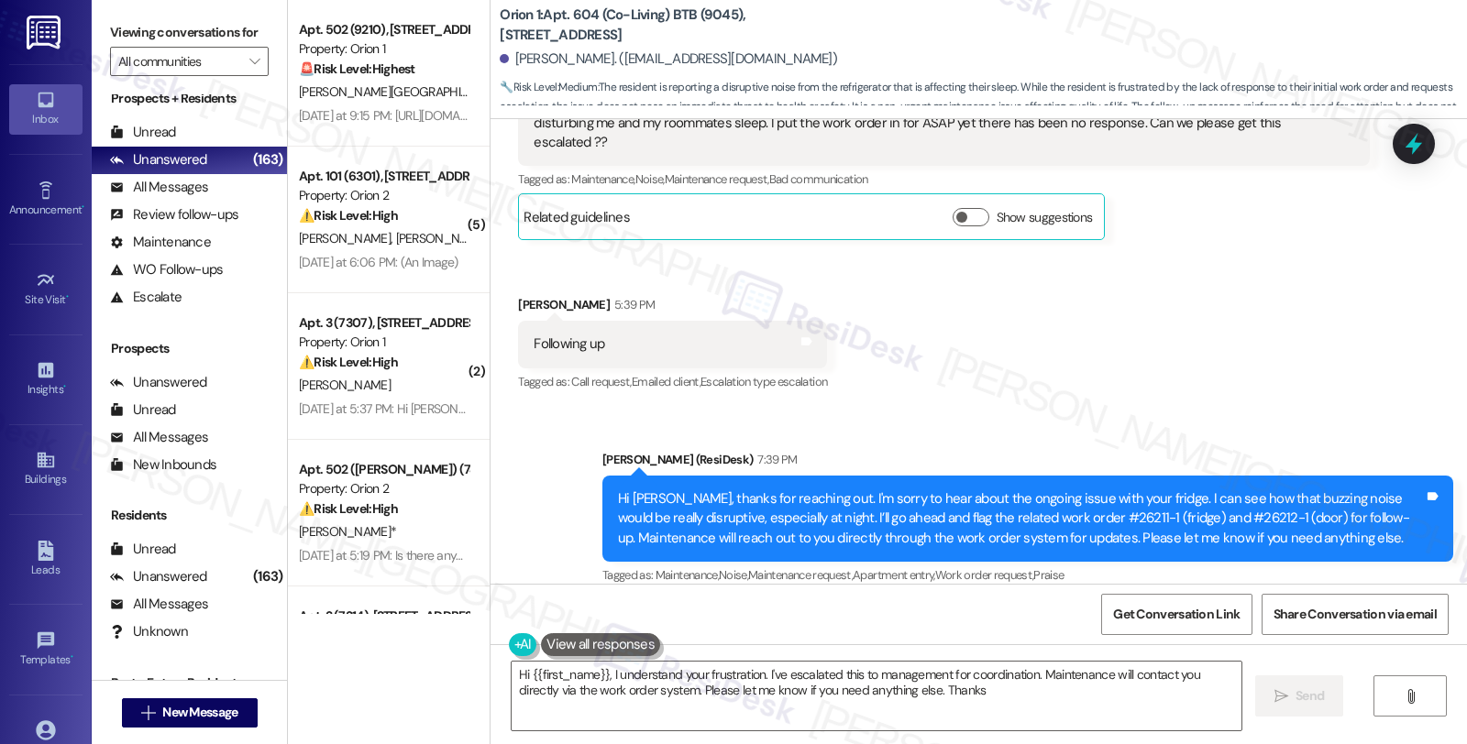
type textarea "Hi {{first_name}}, I understand your frustration. I've escalated this to manage…"
